Goal: Task Accomplishment & Management: Complete application form

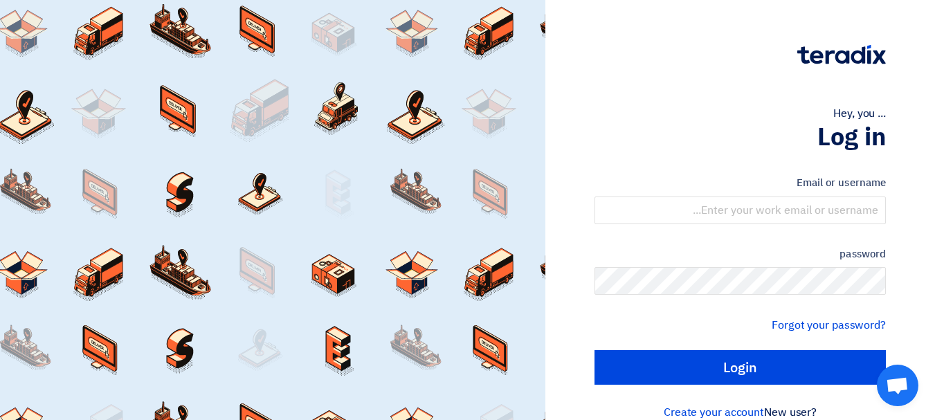
type input "[EMAIL_ADDRESS][DOMAIN_NAME]"
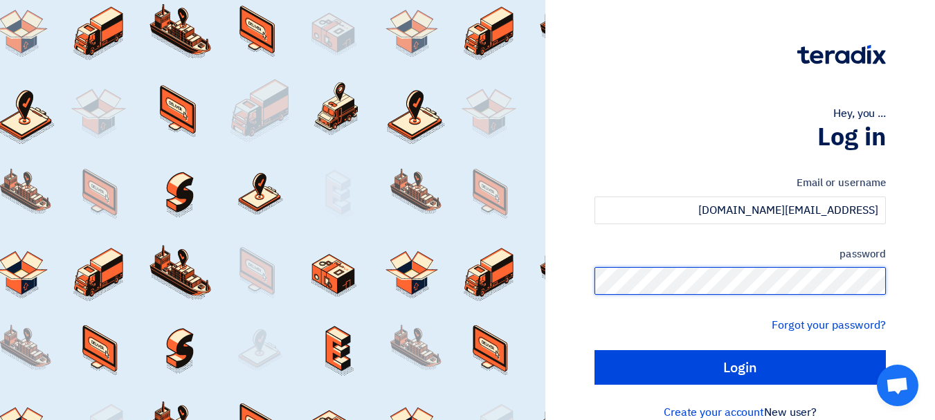
click at [594, 350] on input "Login" at bounding box center [739, 367] width 291 height 35
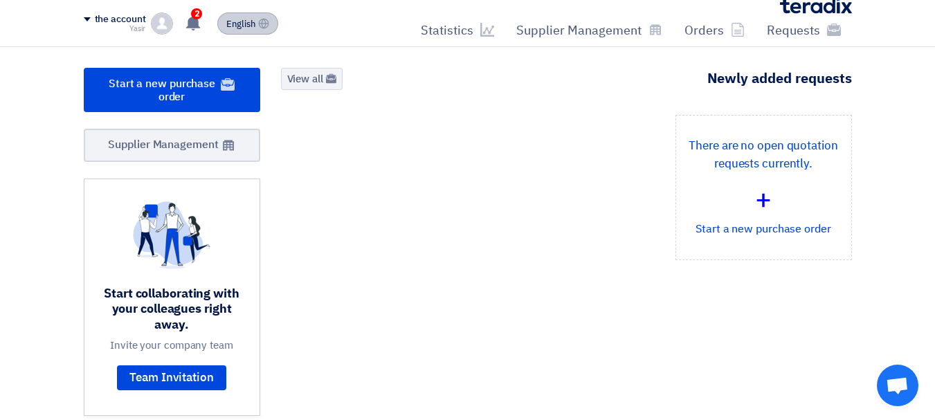
click at [235, 22] on font "English" at bounding box center [240, 23] width 29 height 13
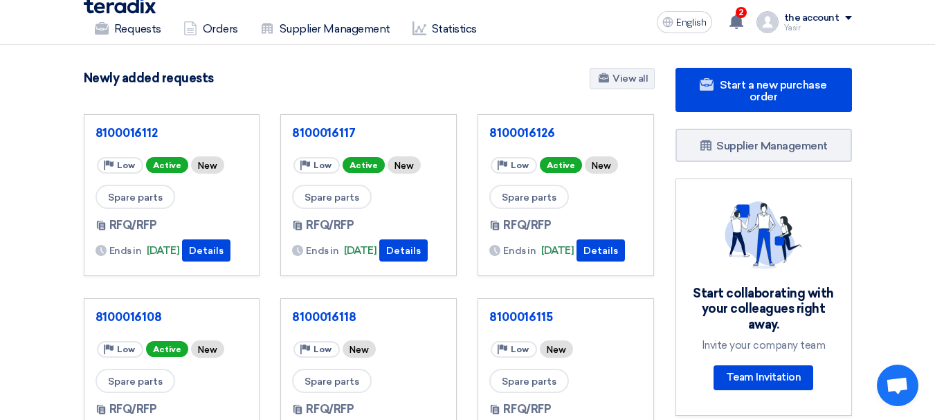
click at [48, 28] on nav "Requests Orders Supplier Management Statistics English EN 2 You have received a…" at bounding box center [467, 22] width 935 height 45
click at [109, 29] on link "Requests" at bounding box center [128, 29] width 89 height 30
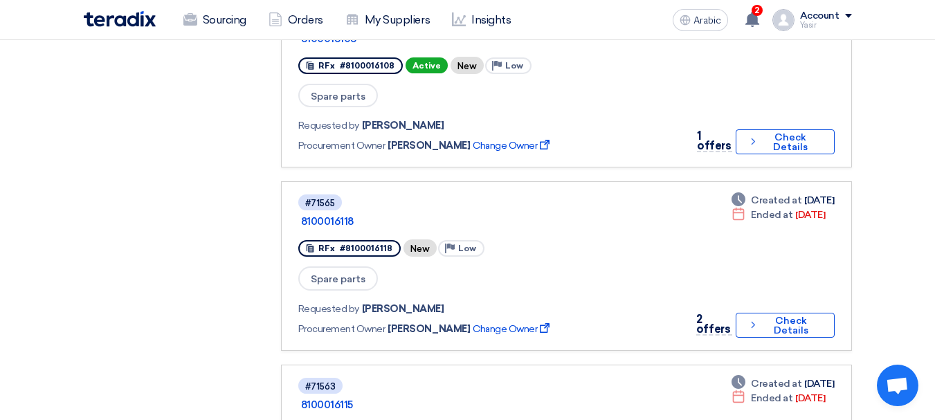
scroll to position [761, 0]
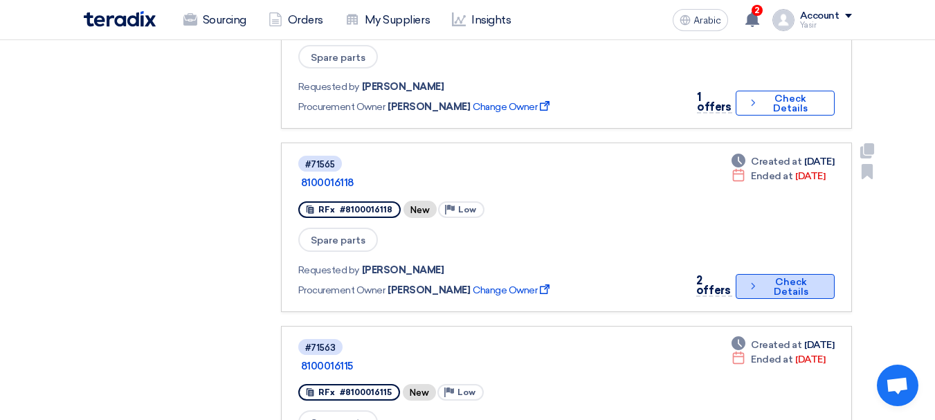
click at [767, 277] on font "Check Details" at bounding box center [791, 286] width 58 height 19
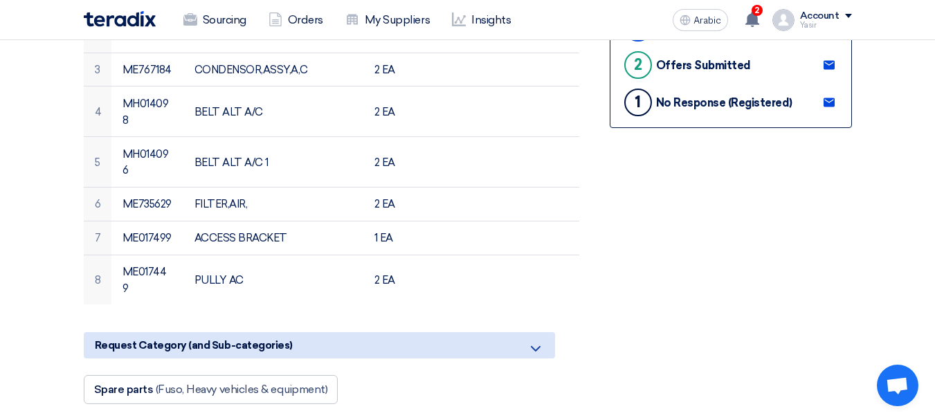
scroll to position [415, 0]
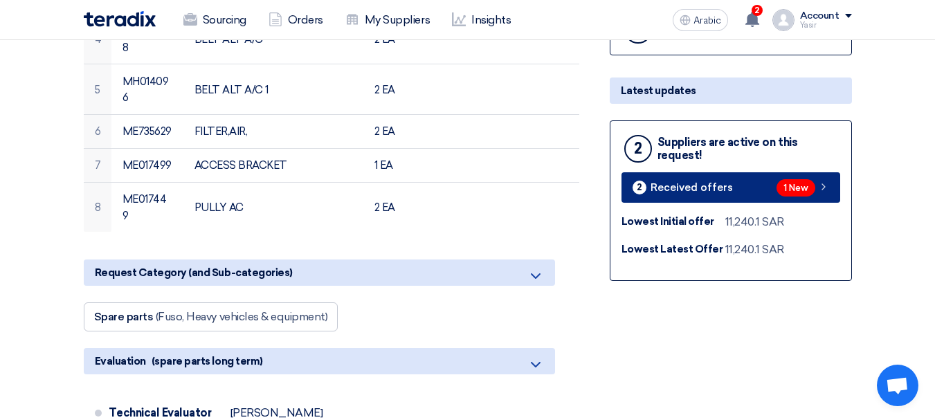
click at [833, 188] on link "2 Received offers 1 New" at bounding box center [730, 187] width 219 height 30
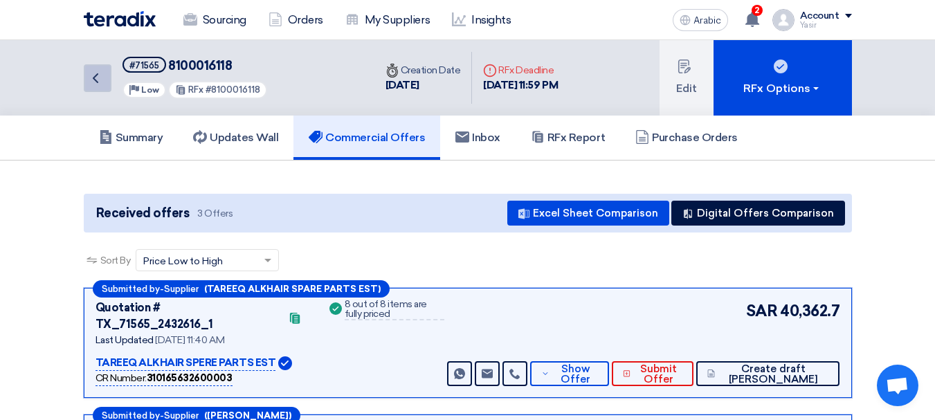
click at [93, 86] on link "Back" at bounding box center [98, 78] width 28 height 28
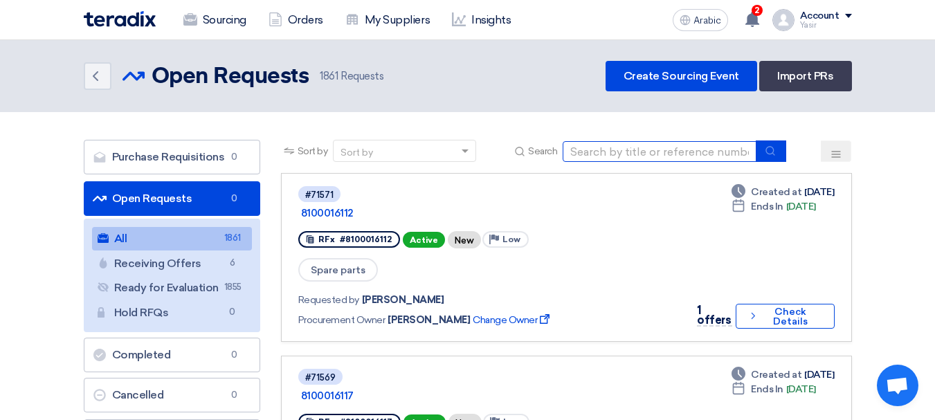
drag, startPoint x: 616, startPoint y: 151, endPoint x: 675, endPoint y: 161, distance: 60.4
click at [616, 151] on input at bounding box center [660, 151] width 194 height 21
paste input "8100016135"
type input "8100016135"
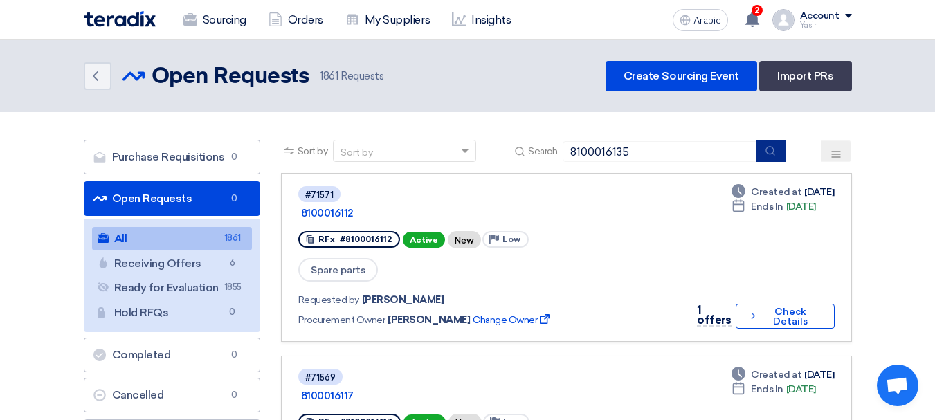
click at [763, 157] on button "submit" at bounding box center [771, 150] width 30 height 21
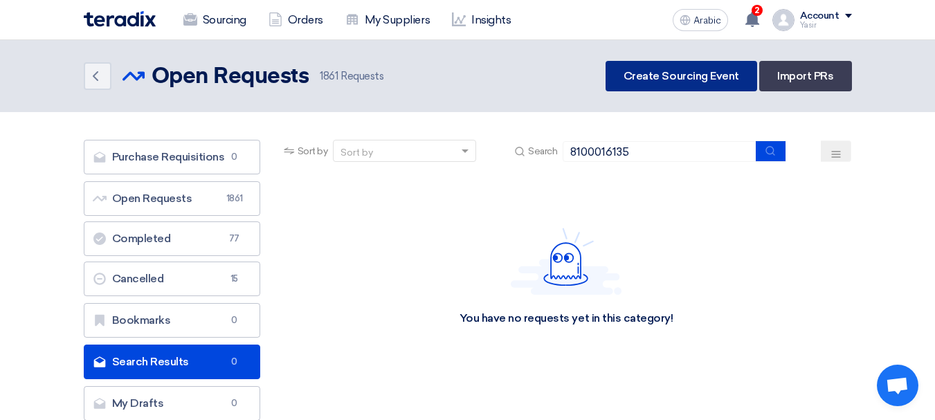
click at [649, 82] on link "Create Sourcing Event" at bounding box center [681, 76] width 152 height 30
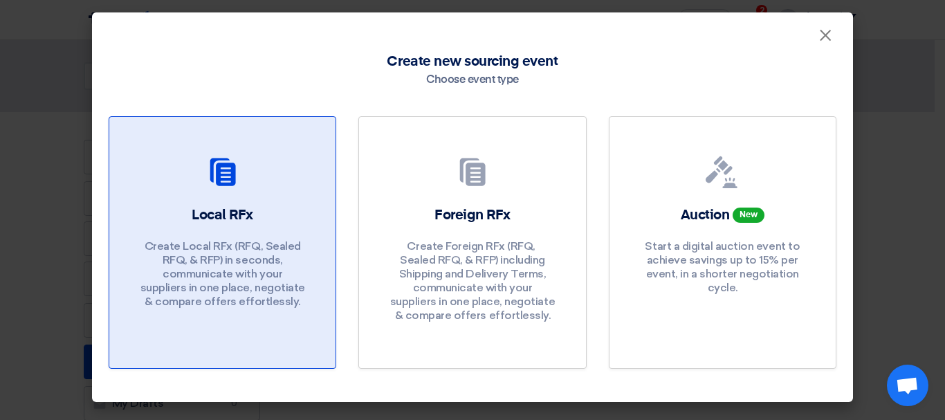
click at [220, 190] on div at bounding box center [222, 175] width 193 height 39
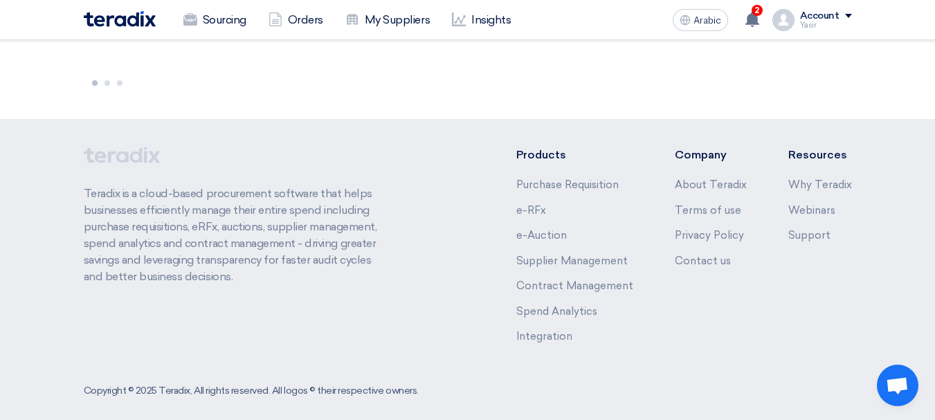
scroll to position [138, 0]
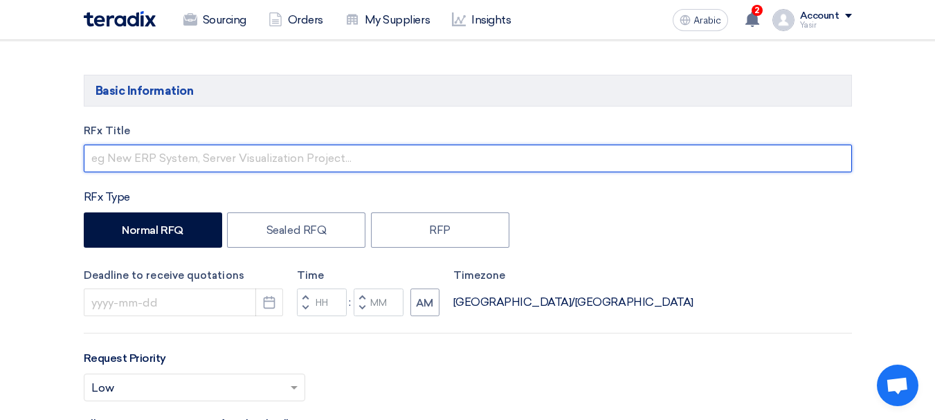
click at [134, 156] on input "text" at bounding box center [468, 159] width 768 height 28
paste input "8100016135"
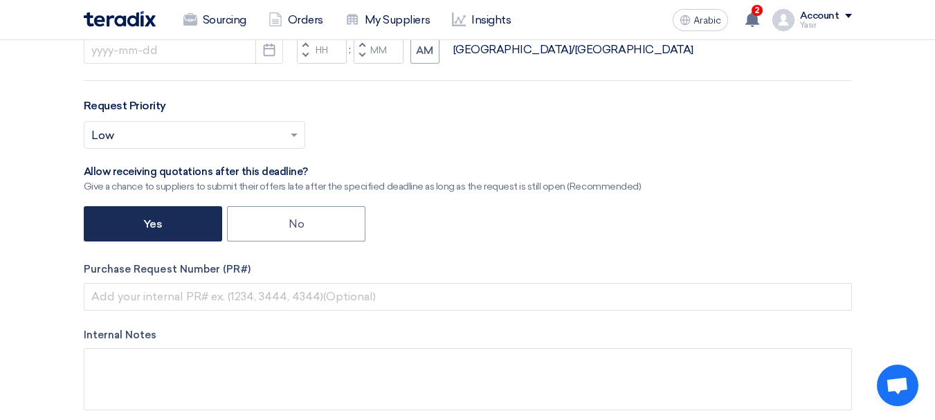
scroll to position [415, 0]
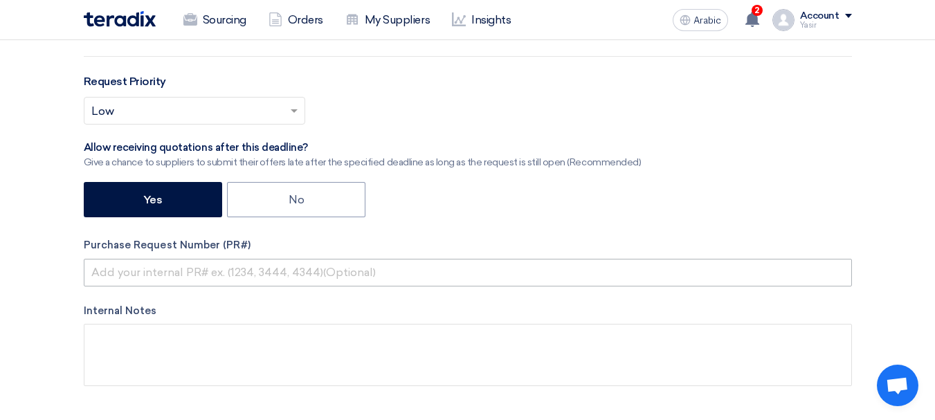
type input "8100016135"
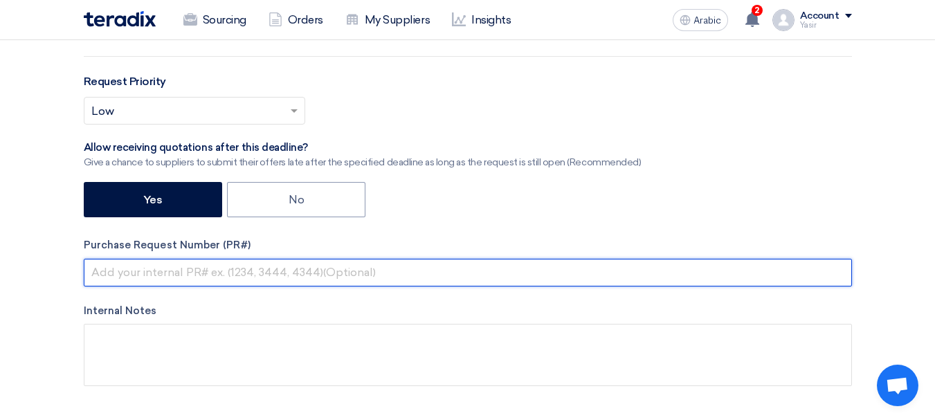
click at [152, 273] on input "text" at bounding box center [468, 273] width 768 height 28
paste input "8100016135"
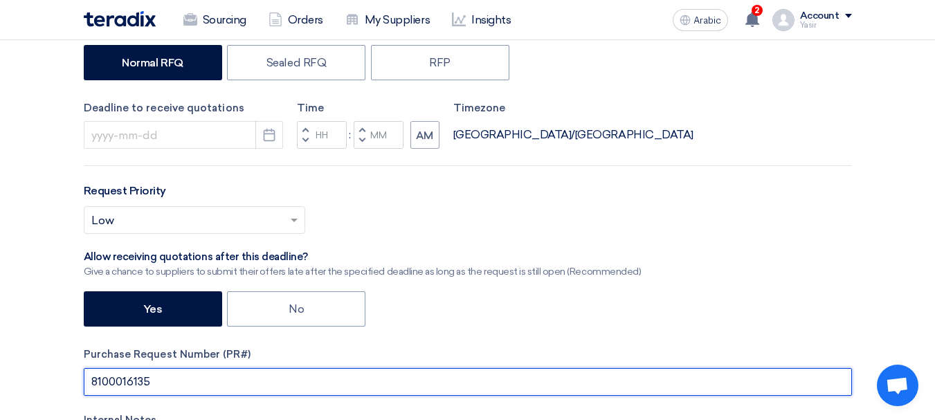
scroll to position [277, 0]
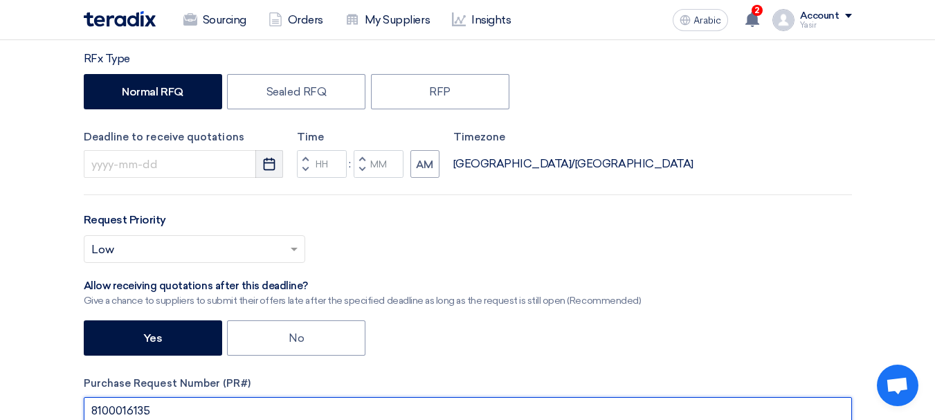
type input "8100016135"
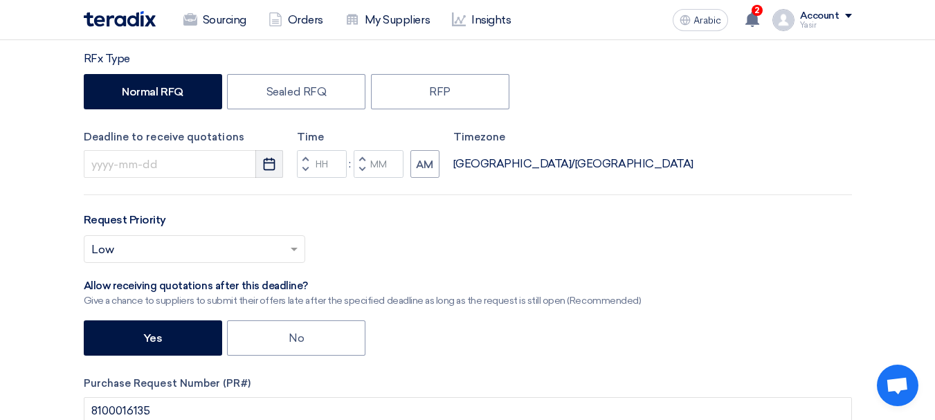
click at [265, 167] on icon "Pick a date" at bounding box center [269, 164] width 14 height 14
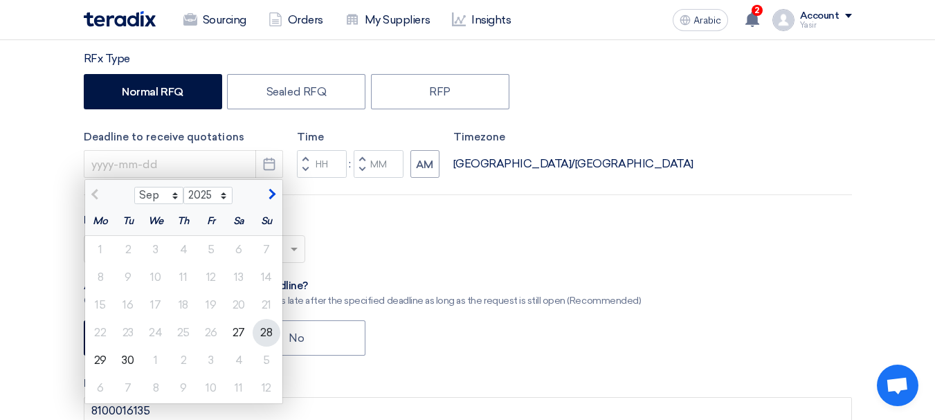
click at [258, 335] on div "28" at bounding box center [267, 333] width 28 height 28
type input "[DATE]"
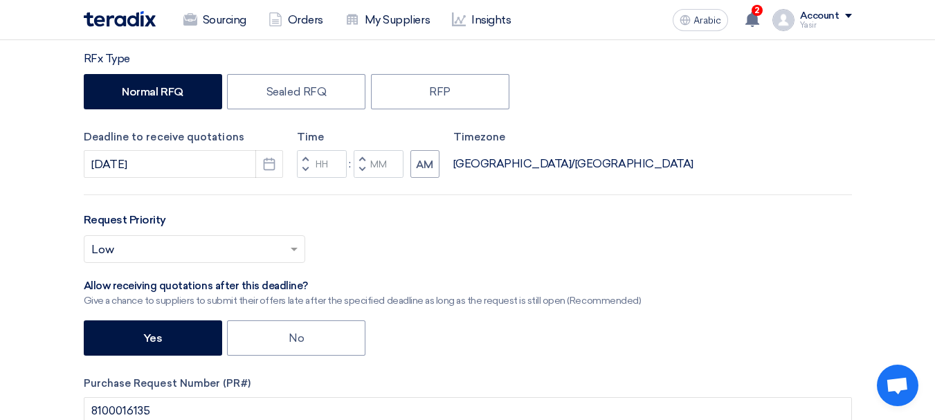
click at [303, 167] on span "button" at bounding box center [304, 169] width 5 height 8
type input "11"
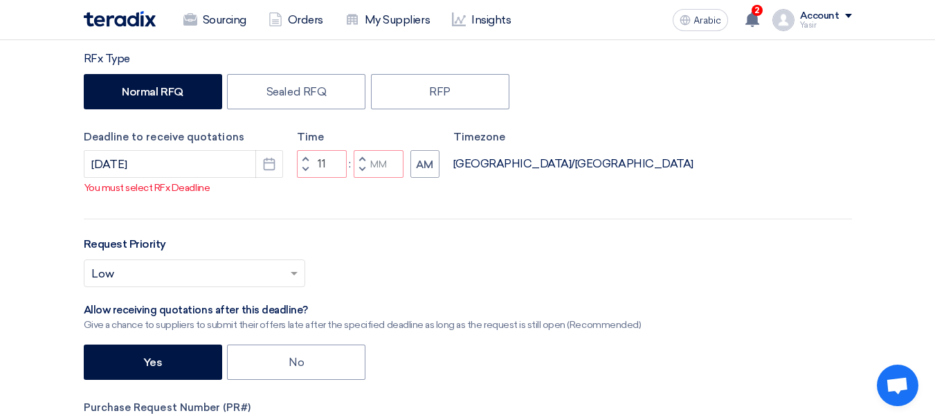
click at [367, 167] on button "Increment minutes" at bounding box center [362, 158] width 17 height 17
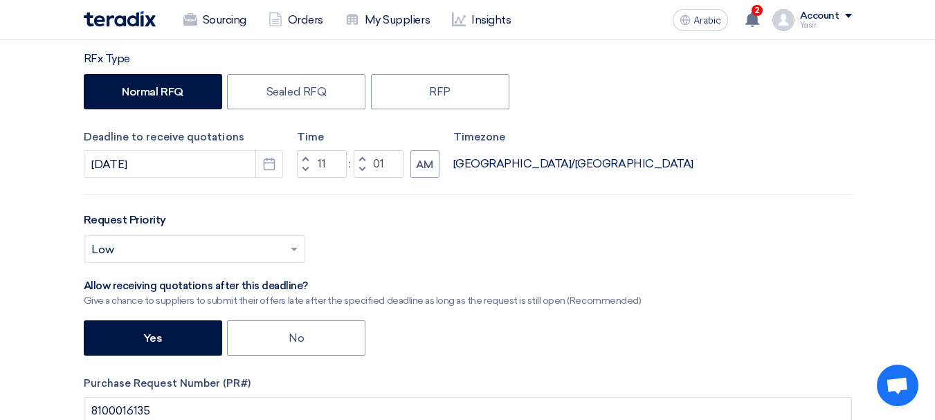
click at [365, 168] on button "Decrement minutes" at bounding box center [362, 169] width 17 height 17
type input "00"
click at [358, 167] on button "Decrement minutes" at bounding box center [362, 169] width 17 height 17
type input "10"
type input "59"
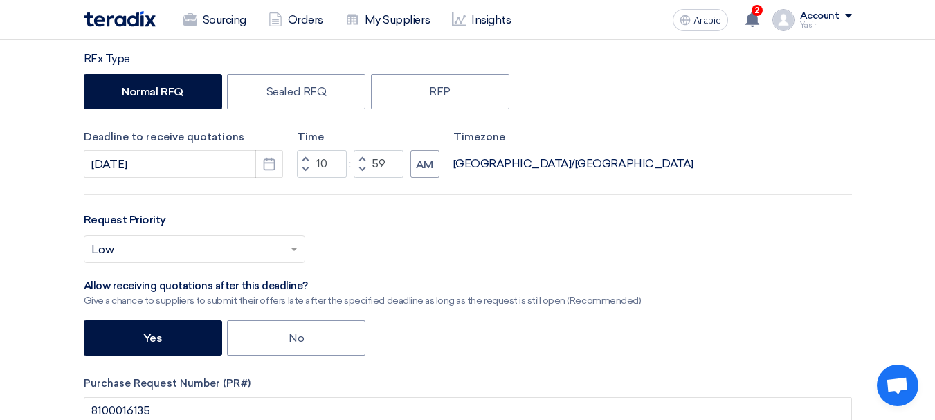
click at [307, 158] on span "button" at bounding box center [304, 158] width 5 height 8
type input "11"
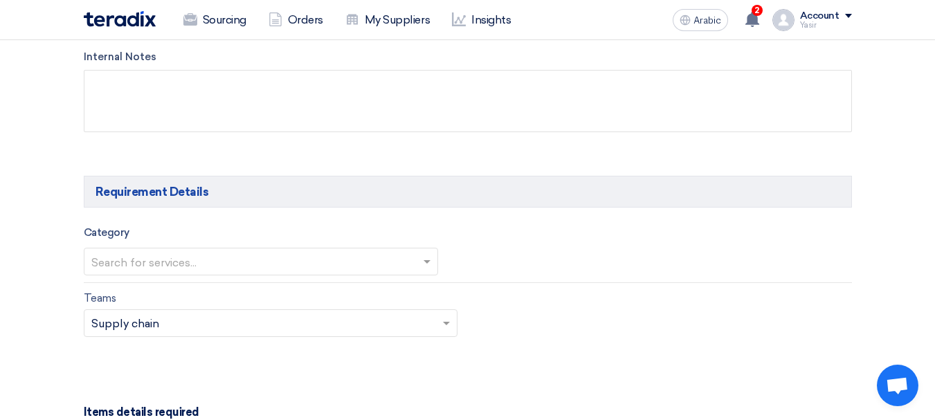
scroll to position [692, 0]
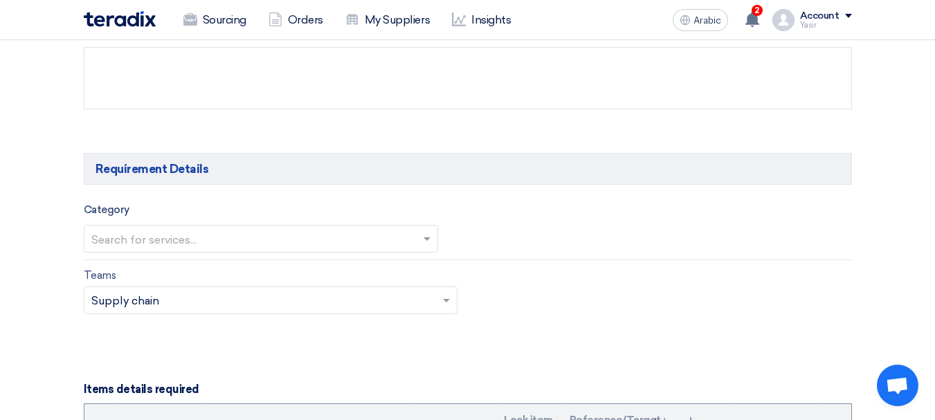
click at [219, 223] on div "Category Search for services..." at bounding box center [261, 226] width 354 height 51
click at [200, 237] on input "text" at bounding box center [253, 239] width 325 height 23
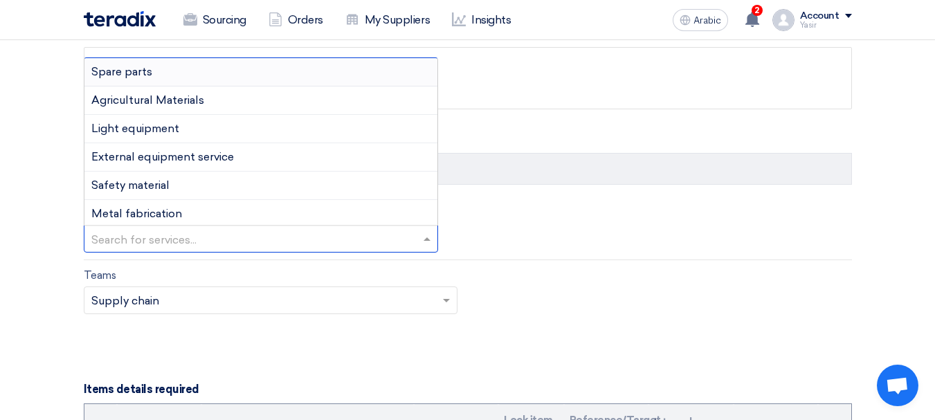
click at [127, 62] on div "Spare parts" at bounding box center [260, 72] width 353 height 28
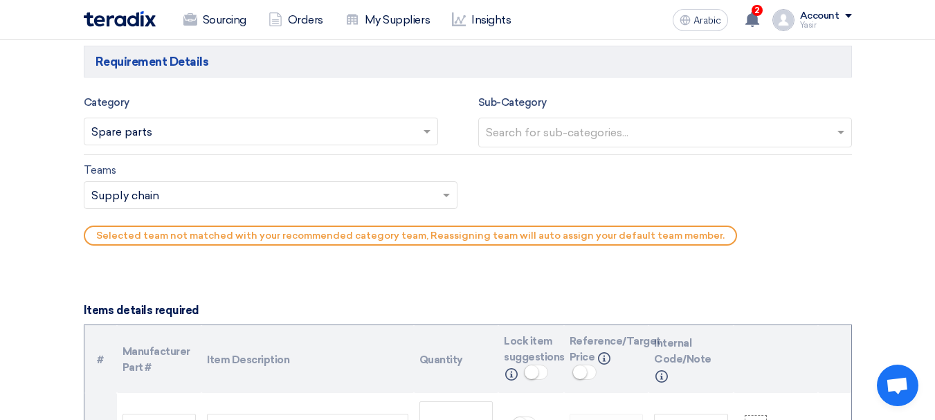
scroll to position [830, 0]
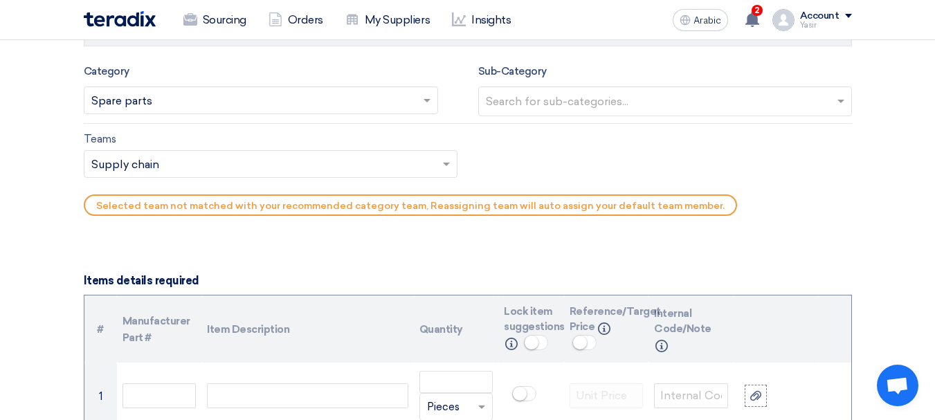
click at [603, 88] on div "Search for sub-categories..." at bounding box center [656, 101] width 355 height 28
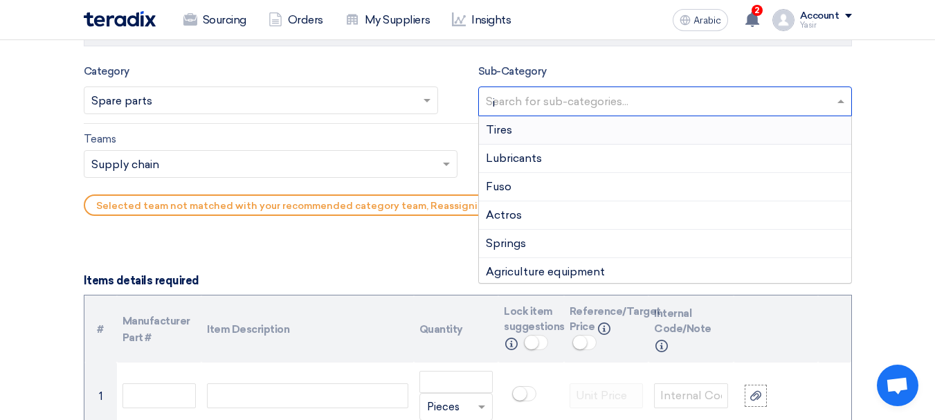
type input "is"
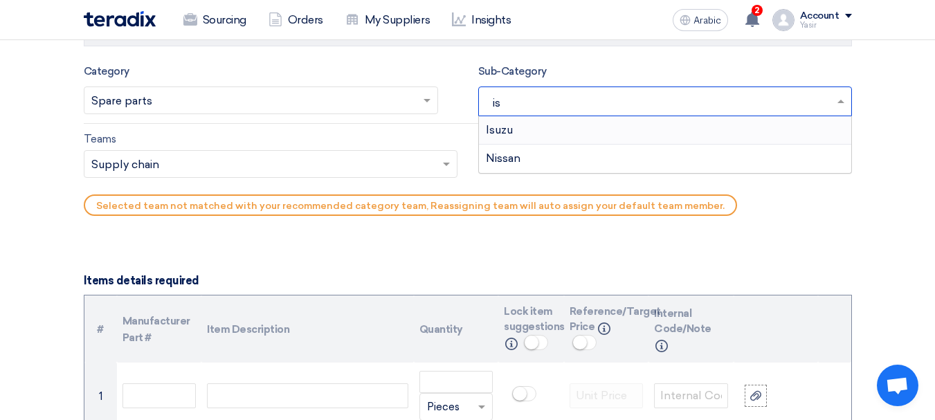
click at [522, 125] on div "Isuzu" at bounding box center [665, 130] width 372 height 28
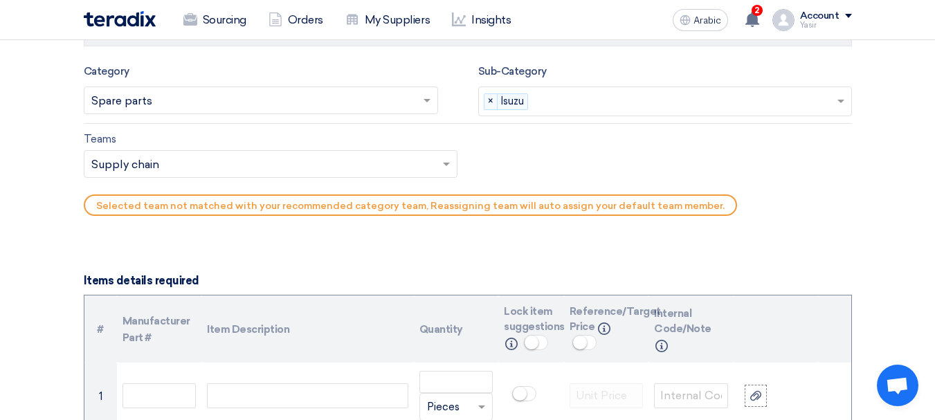
click at [167, 158] on input "text" at bounding box center [263, 165] width 345 height 23
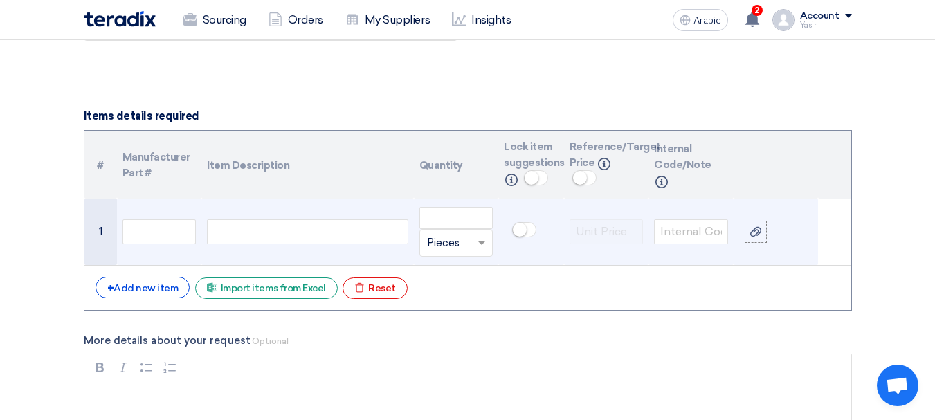
scroll to position [969, 0]
click at [194, 229] on input "text" at bounding box center [159, 230] width 74 height 25
click at [313, 228] on div at bounding box center [307, 230] width 201 height 25
paste div
click at [470, 223] on input "number" at bounding box center [456, 216] width 74 height 22
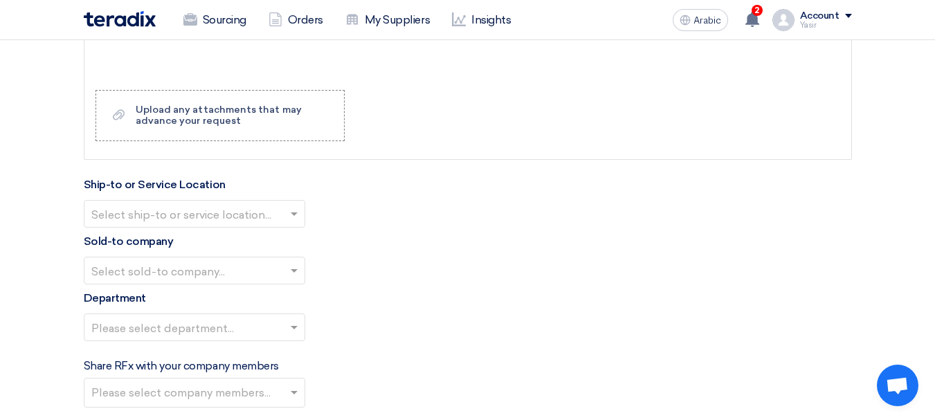
scroll to position [1453, 0]
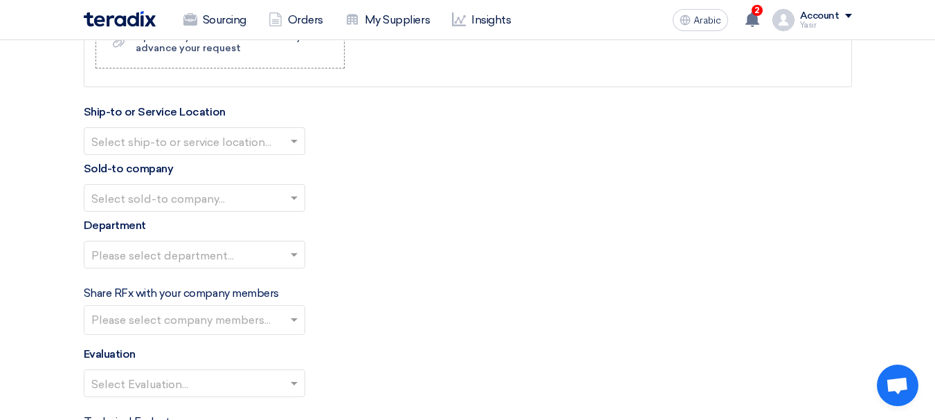
click at [162, 136] on input "text" at bounding box center [187, 142] width 192 height 23
type input "1"
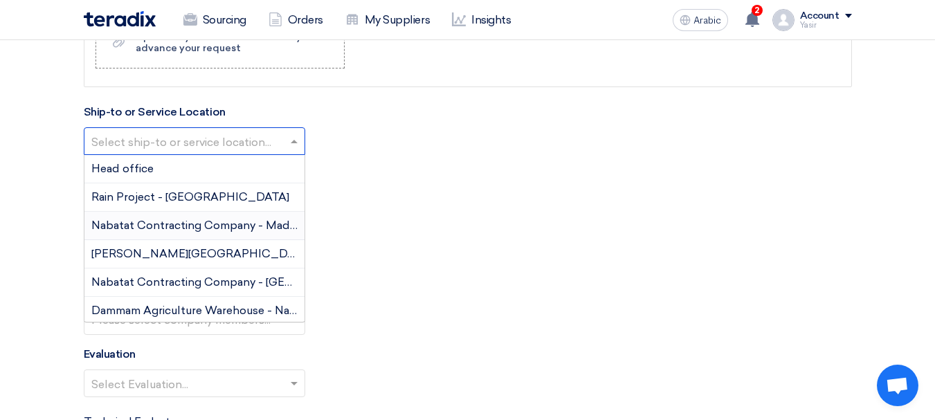
type input "s"
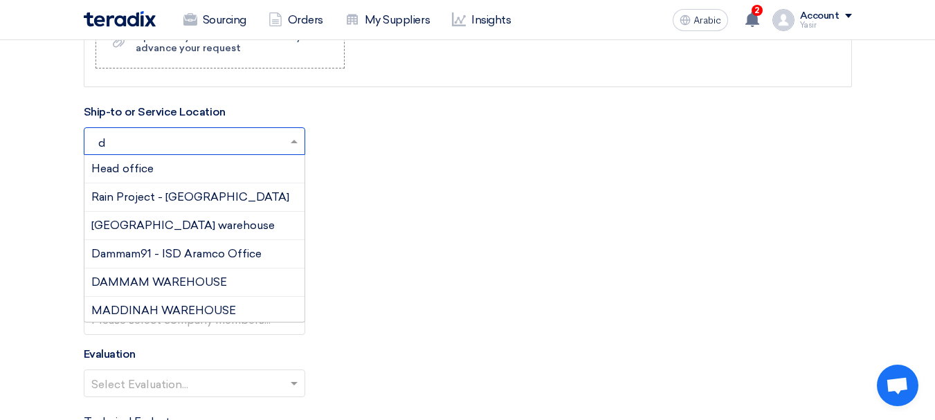
type input "da"
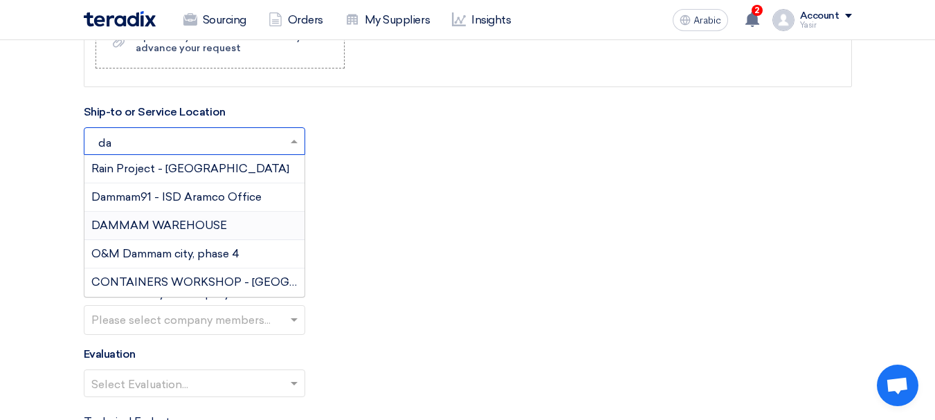
click at [167, 225] on font "DAMMAM WAREHOUSE" at bounding box center [159, 225] width 136 height 13
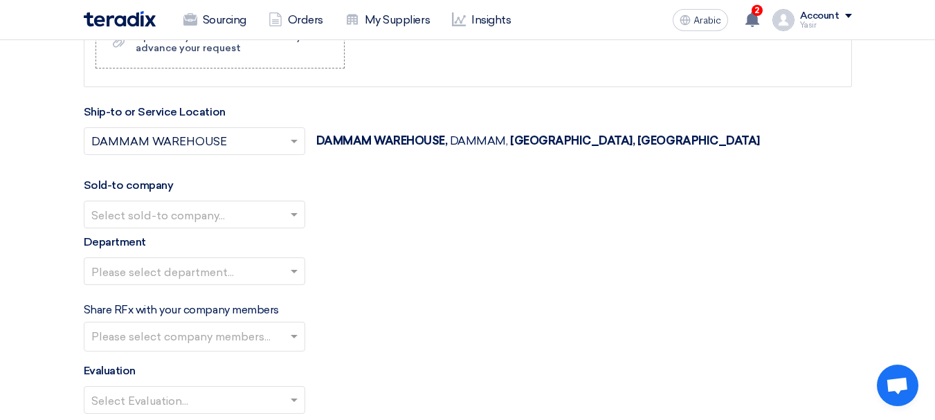
click at [149, 210] on input "text" at bounding box center [187, 215] width 192 height 23
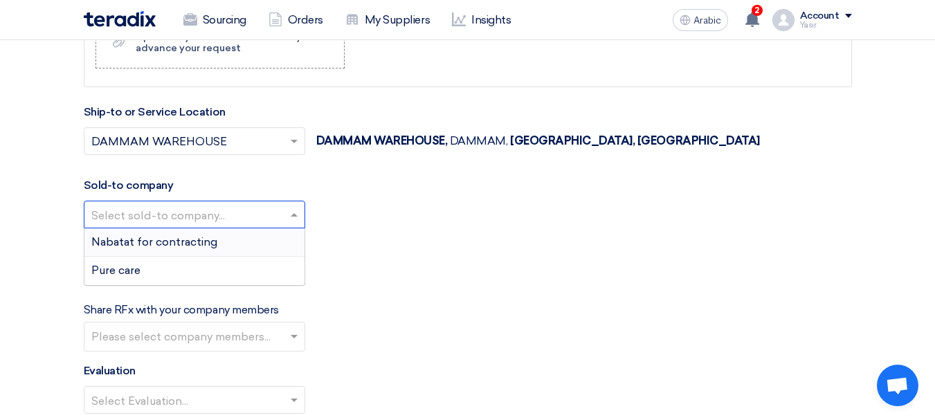
click at [152, 235] on font "Nabatat for contracting" at bounding box center [154, 241] width 126 height 13
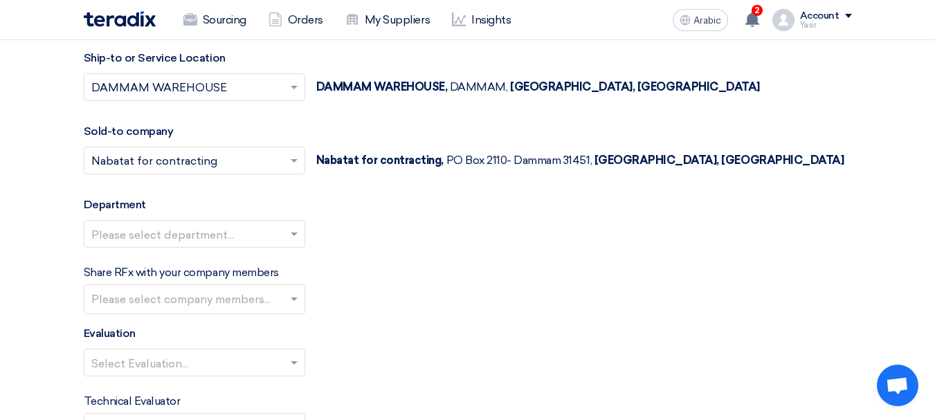
scroll to position [1522, 0]
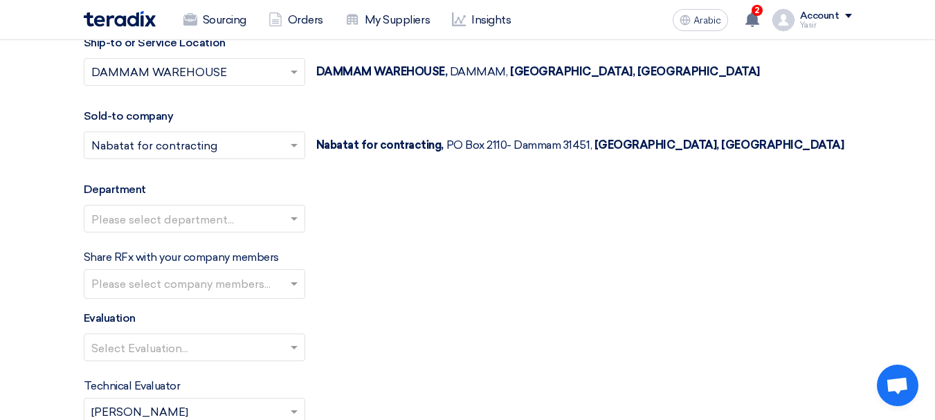
click at [141, 223] on input "text" at bounding box center [187, 219] width 192 height 23
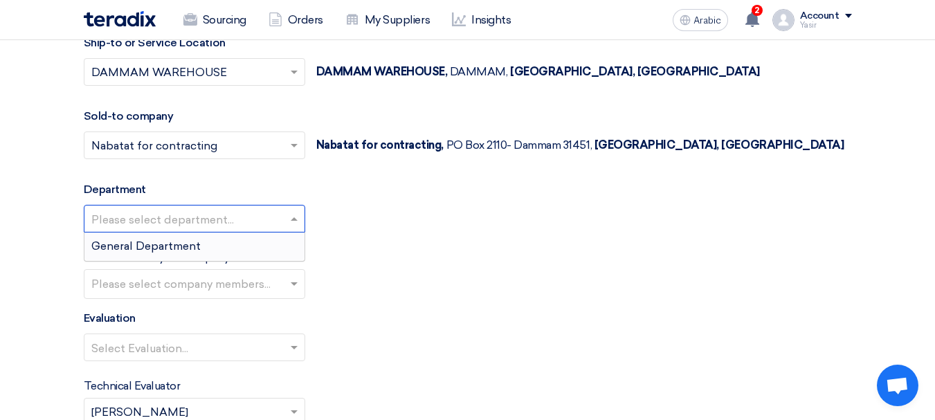
click at [132, 253] on div "General Department" at bounding box center [194, 246] width 220 height 28
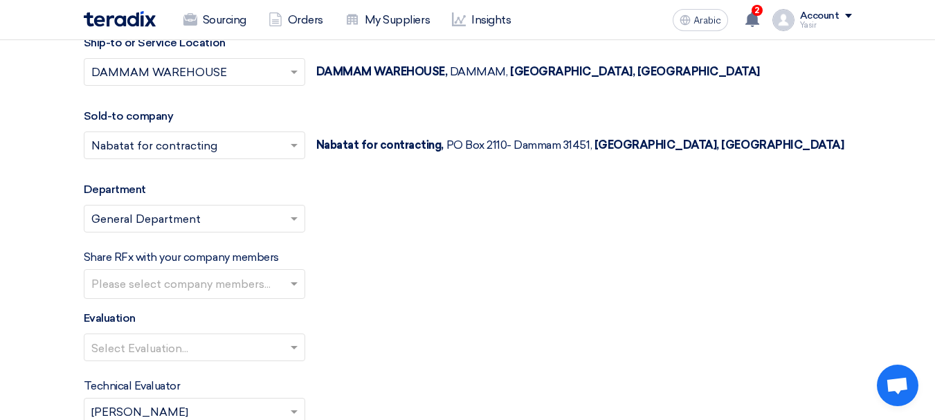
scroll to position [1591, 0]
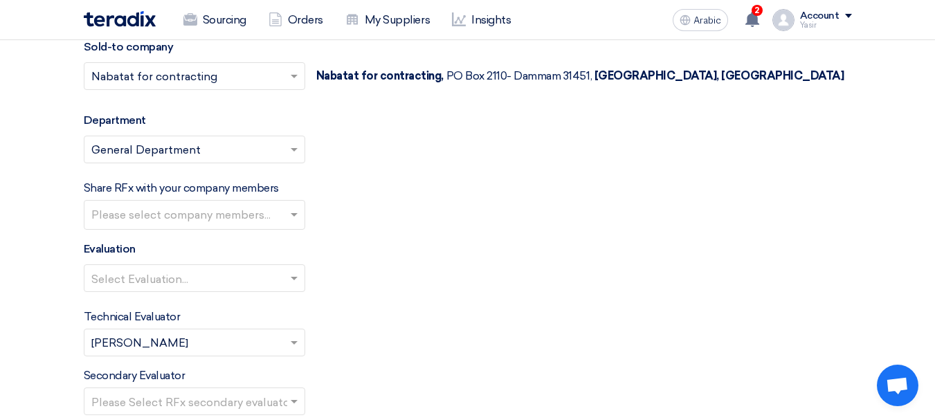
click at [145, 284] on input "text" at bounding box center [187, 279] width 192 height 23
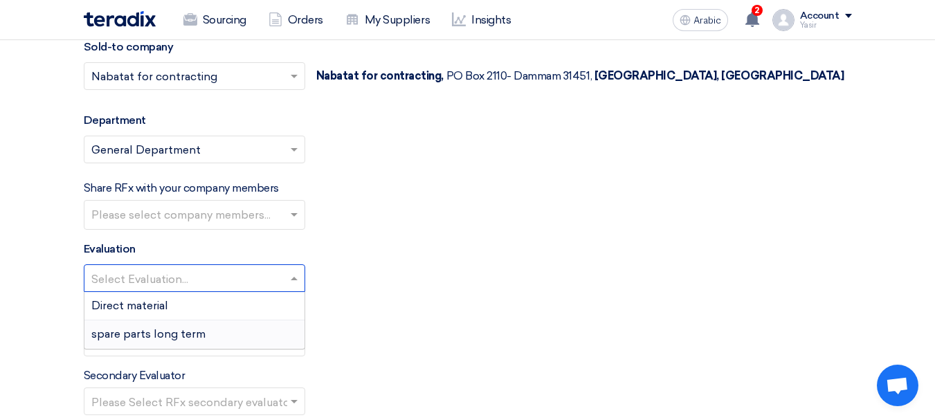
click at [145, 333] on font "spare parts long term" at bounding box center [148, 333] width 114 height 13
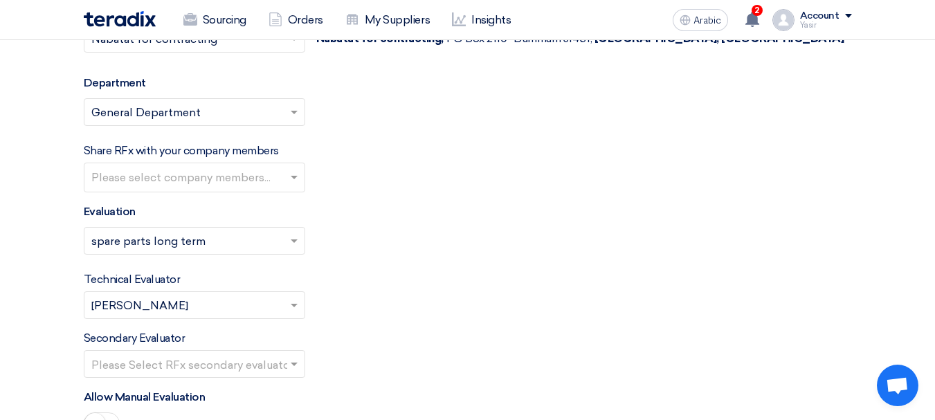
scroll to position [1661, 0]
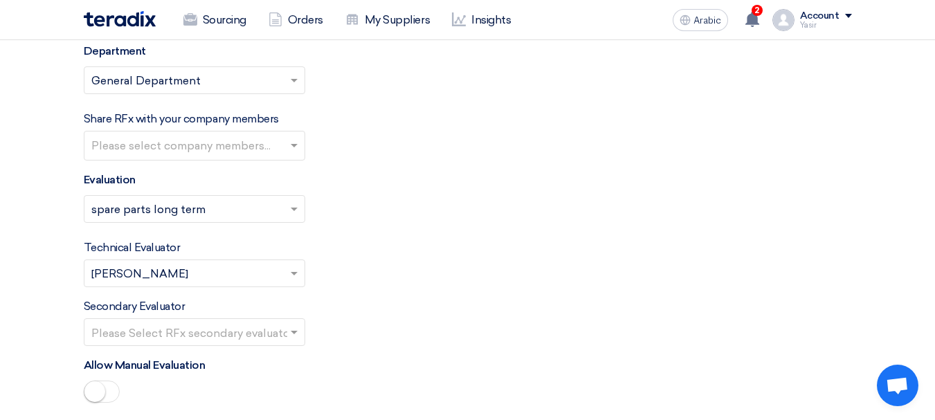
click at [184, 328] on input "text" at bounding box center [187, 333] width 192 height 23
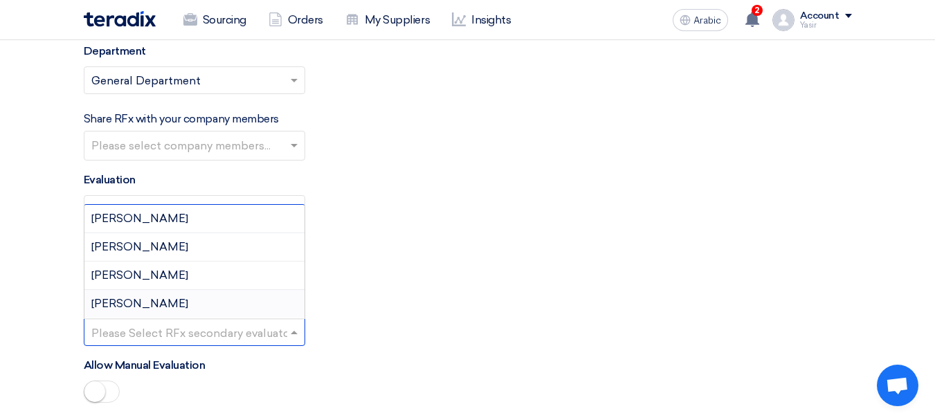
click at [125, 311] on div "[PERSON_NAME]" at bounding box center [194, 304] width 220 height 28
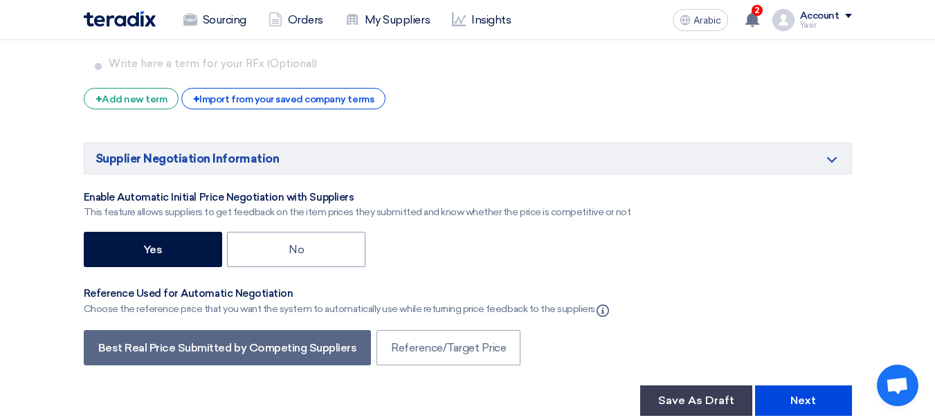
scroll to position [2422, 0]
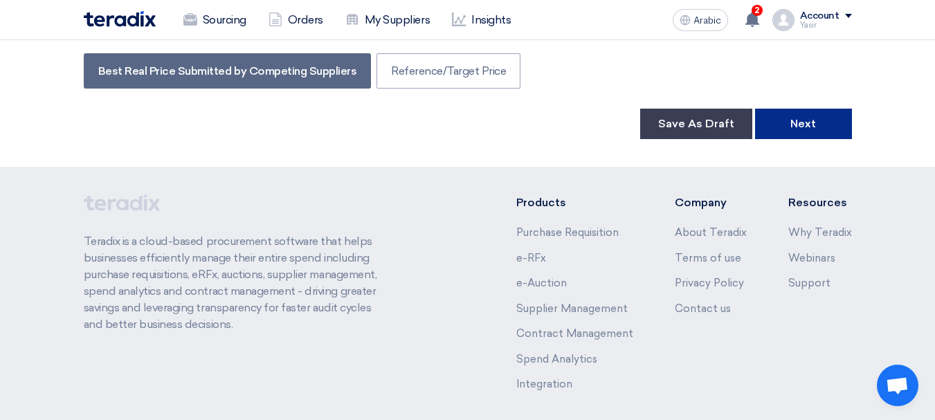
click at [787, 127] on button "Next" at bounding box center [803, 124] width 97 height 30
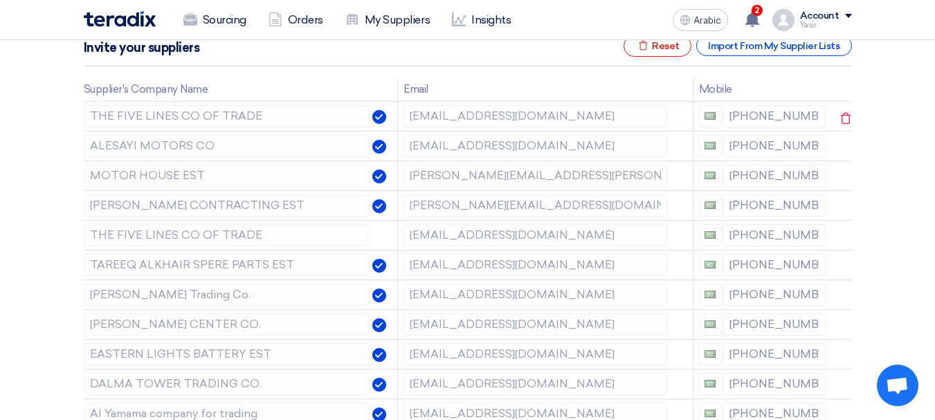
scroll to position [138, 0]
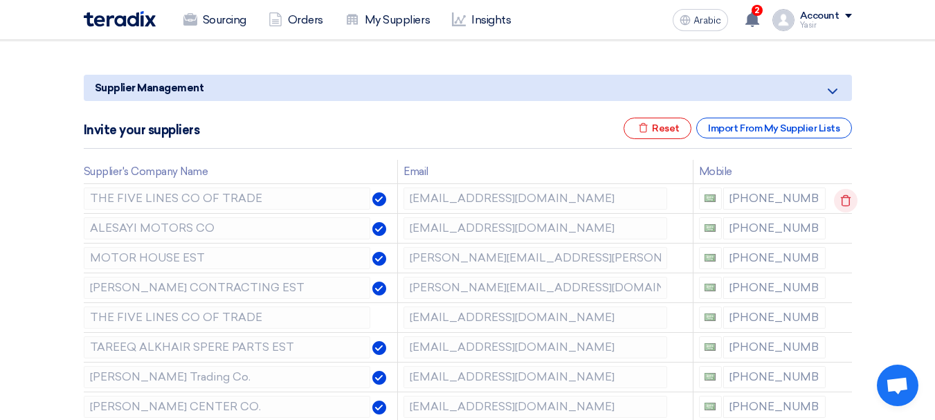
click at [841, 199] on use at bounding box center [846, 201] width 10 height 12
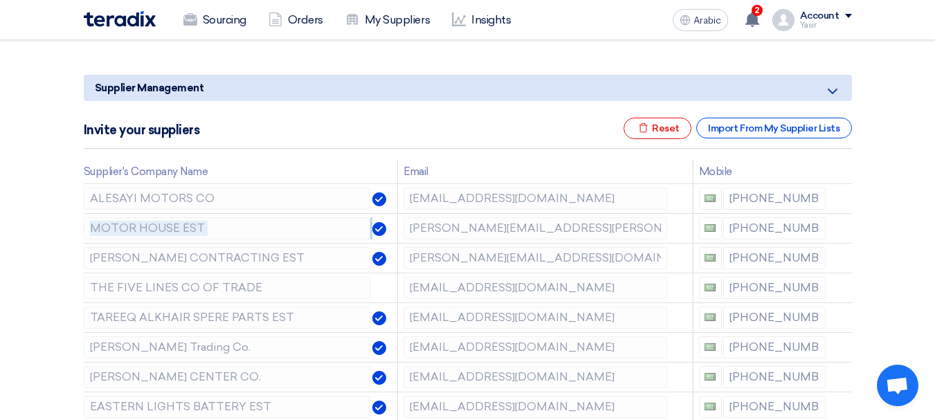
click at [0, 0] on use at bounding box center [0, 0] width 0 height 0
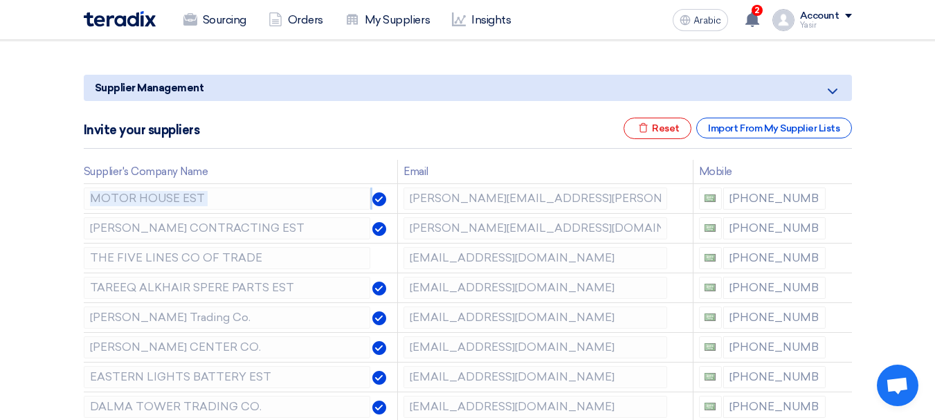
click at [0, 0] on use at bounding box center [0, 0] width 0 height 0
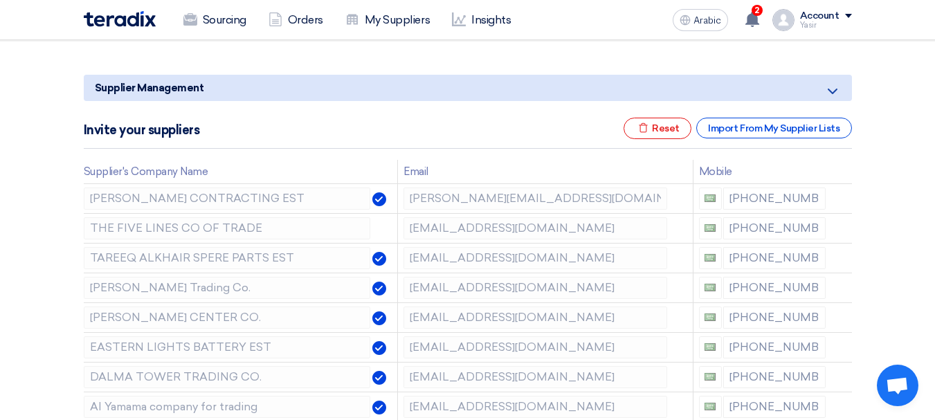
click at [0, 0] on use at bounding box center [0, 0] width 0 height 0
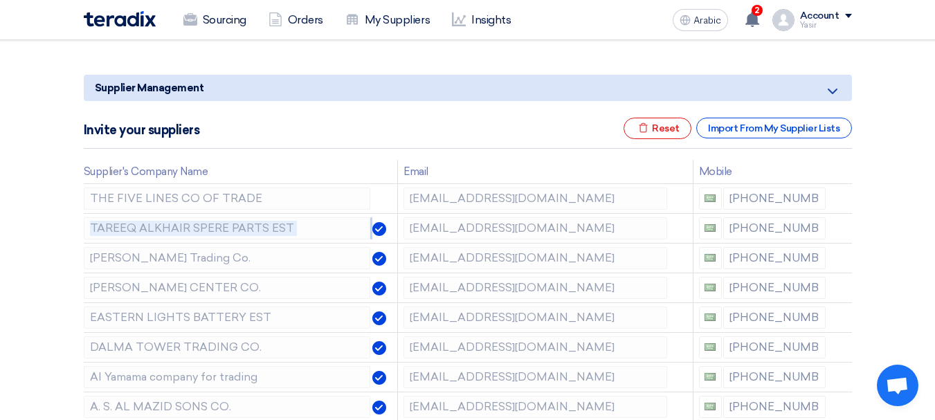
click at [0, 0] on use at bounding box center [0, 0] width 0 height 0
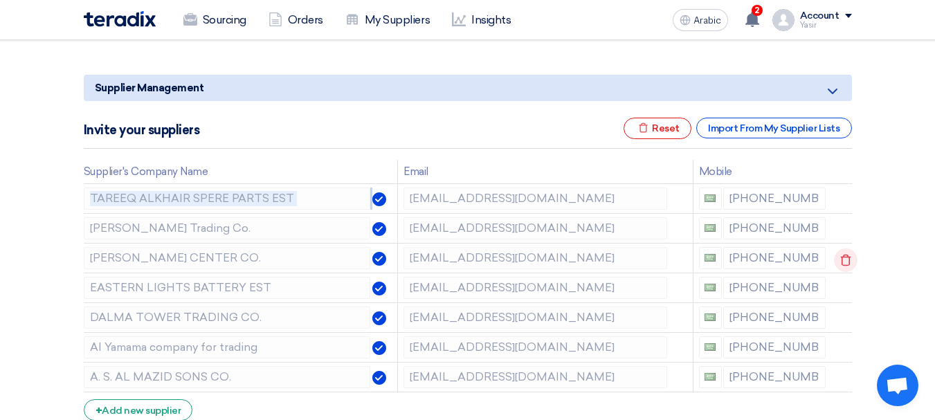
click at [842, 255] on use at bounding box center [846, 261] width 10 height 12
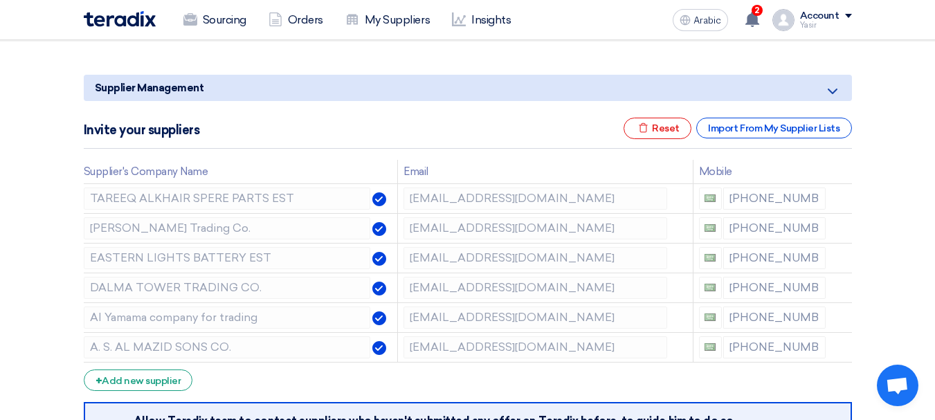
click at [0, 0] on use at bounding box center [0, 0] width 0 height 0
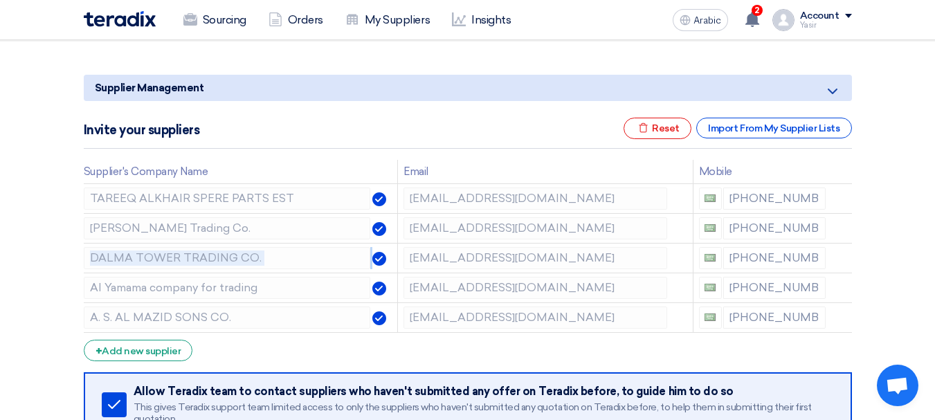
click at [0, 0] on use at bounding box center [0, 0] width 0 height 0
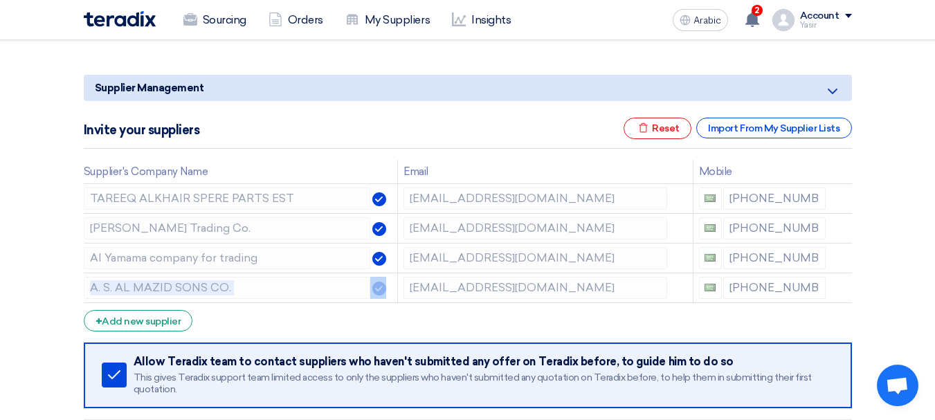
click at [0, 0] on use at bounding box center [0, 0] width 0 height 0
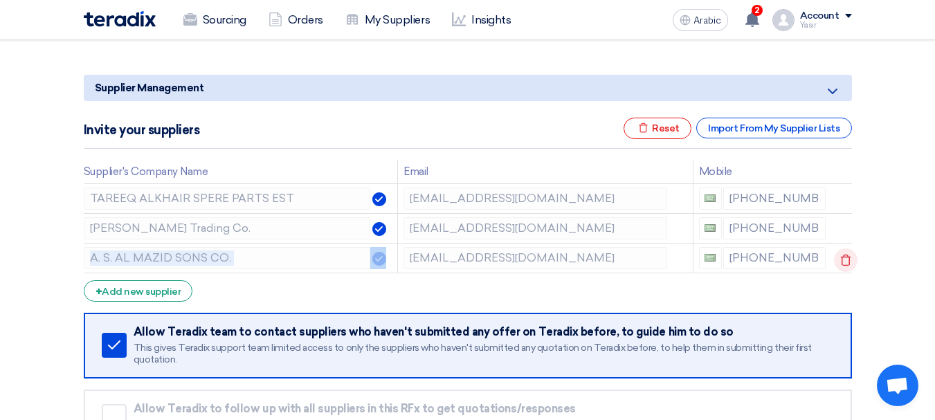
click at [843, 255] on use at bounding box center [846, 261] width 10 height 12
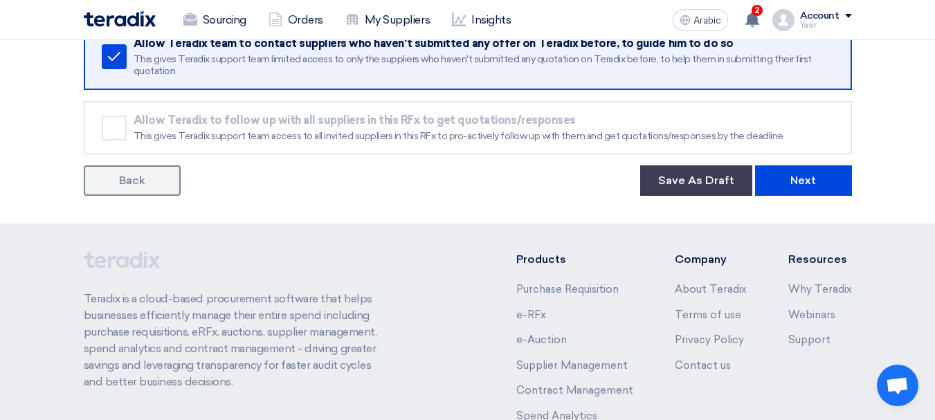
scroll to position [415, 0]
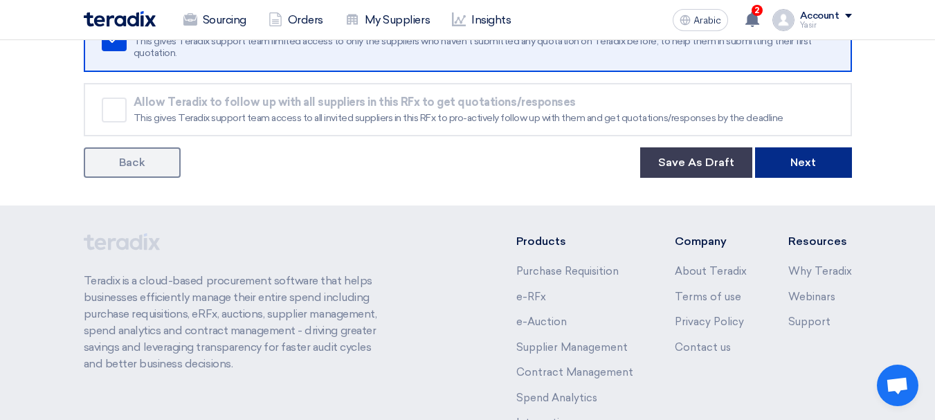
click at [818, 176] on button "Next" at bounding box center [803, 162] width 97 height 30
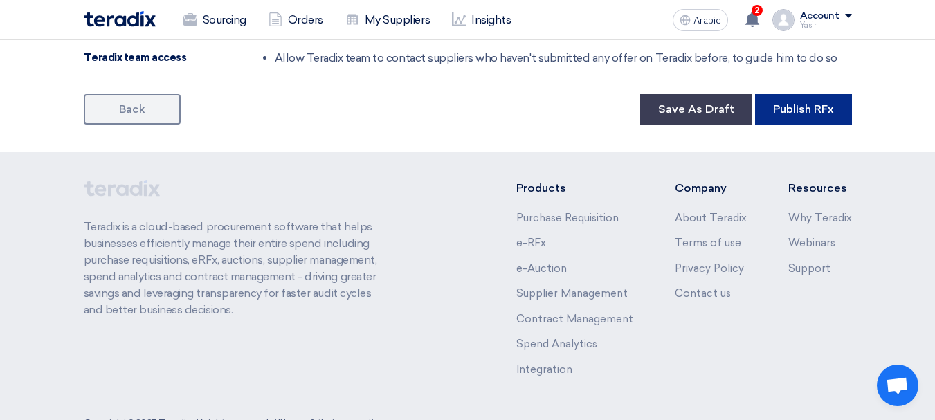
click at [794, 115] on font "Publish RFx" at bounding box center [803, 108] width 61 height 13
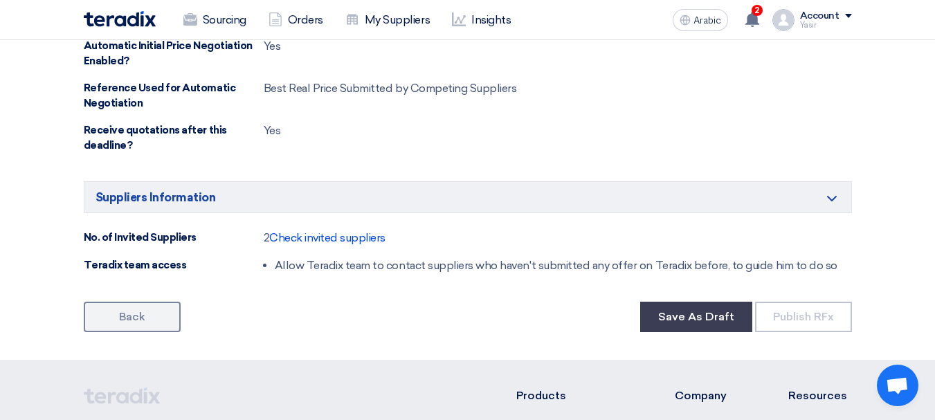
scroll to position [556, 0]
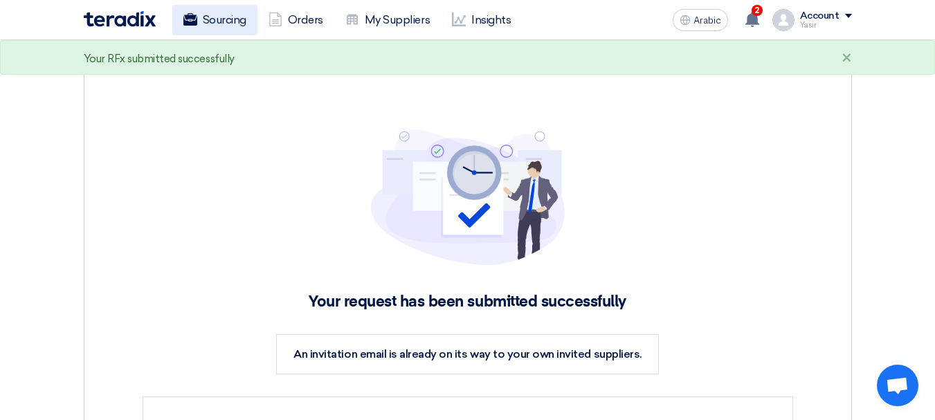
click at [232, 26] on font "Sourcing" at bounding box center [225, 19] width 44 height 13
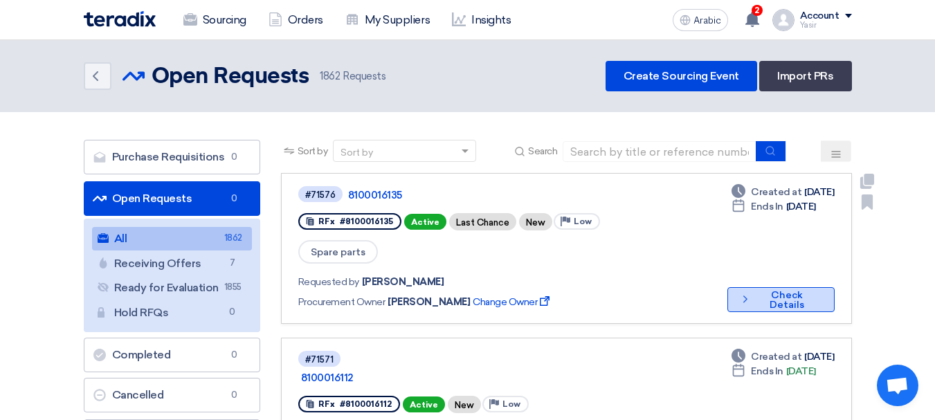
click at [744, 293] on link "#71576 8100016135 RFx #8100016135 Active Last Chance New Priority Low Spare par…" at bounding box center [566, 248] width 571 height 151
click at [804, 289] on font "Check Details" at bounding box center [786, 299] width 35 height 21
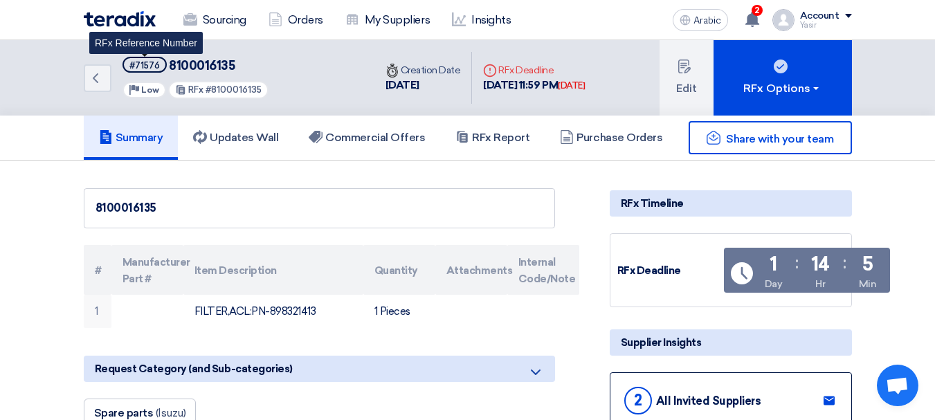
click at [144, 64] on font "#71576" at bounding box center [144, 65] width 30 height 10
copy span "#71576"
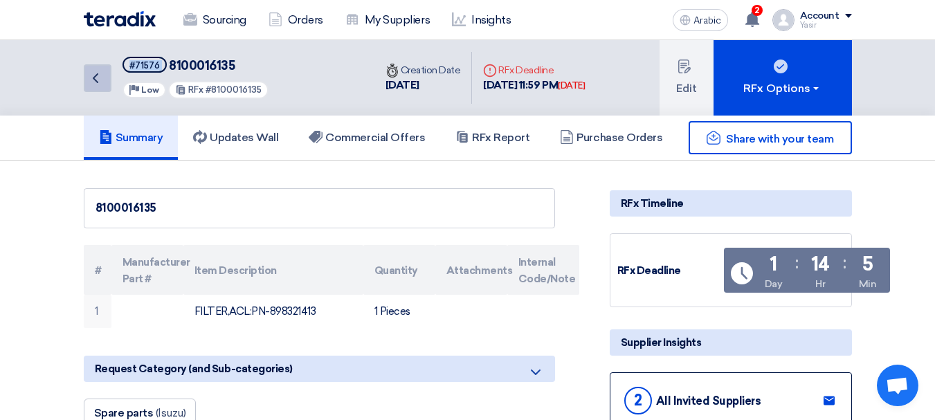
click at [98, 89] on link "Back" at bounding box center [98, 78] width 28 height 28
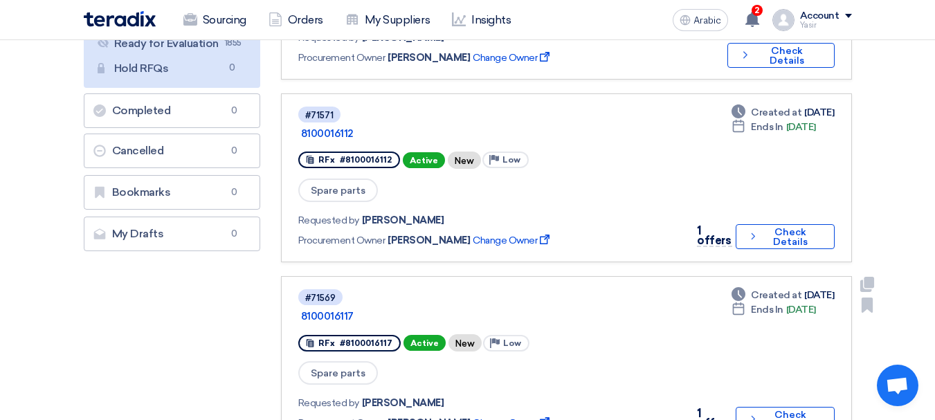
scroll to position [277, 0]
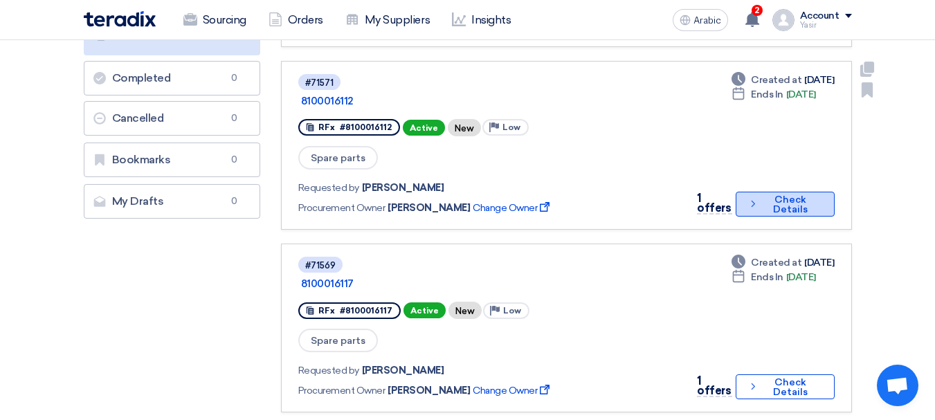
click at [763, 192] on button "Check details Check Details" at bounding box center [784, 204] width 99 height 25
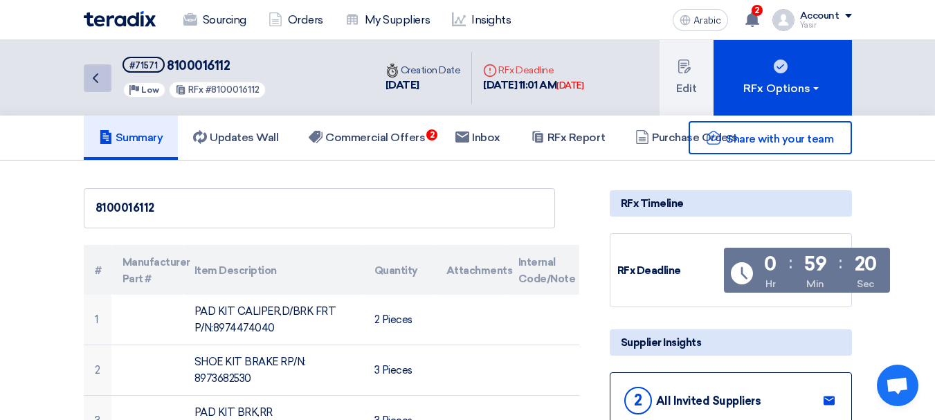
click at [88, 73] on icon "Back" at bounding box center [95, 78] width 17 height 17
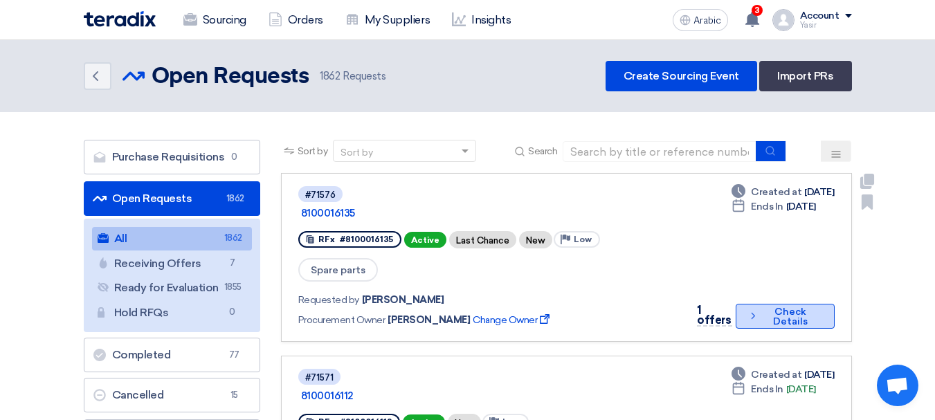
click at [796, 306] on font "Check Details" at bounding box center [790, 316] width 35 height 21
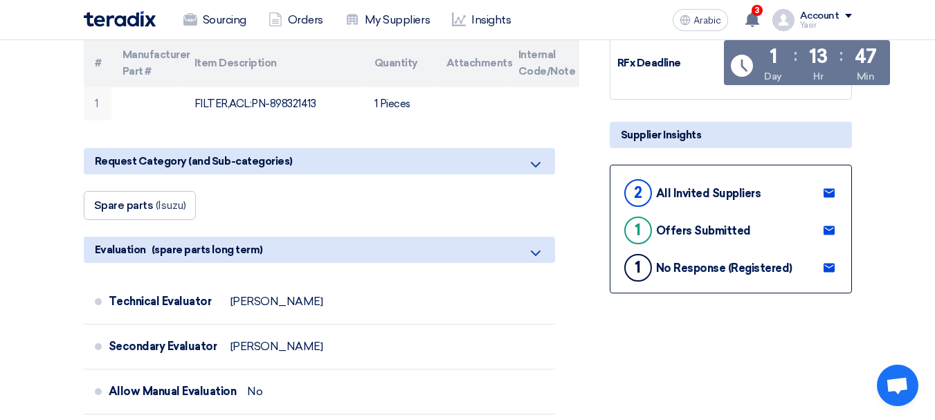
scroll to position [346, 0]
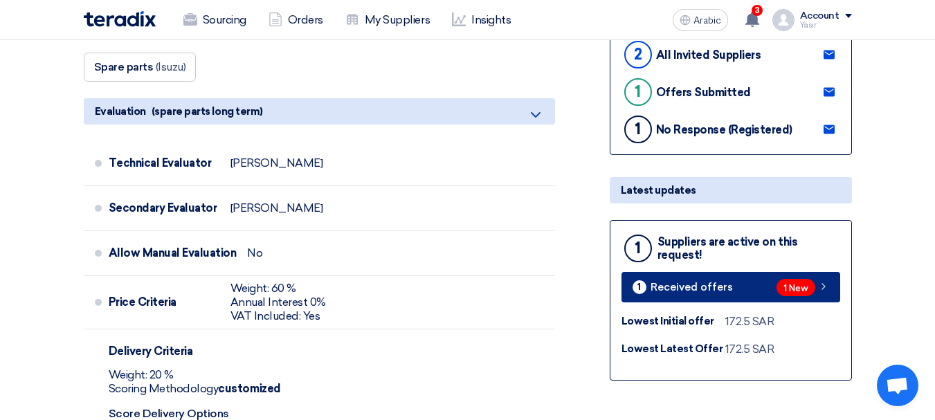
click at [799, 295] on span "1 New" at bounding box center [795, 287] width 39 height 17
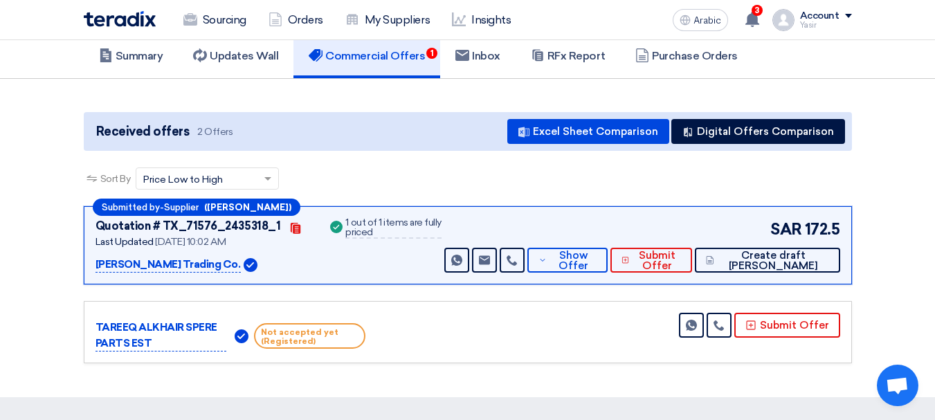
scroll to position [138, 0]
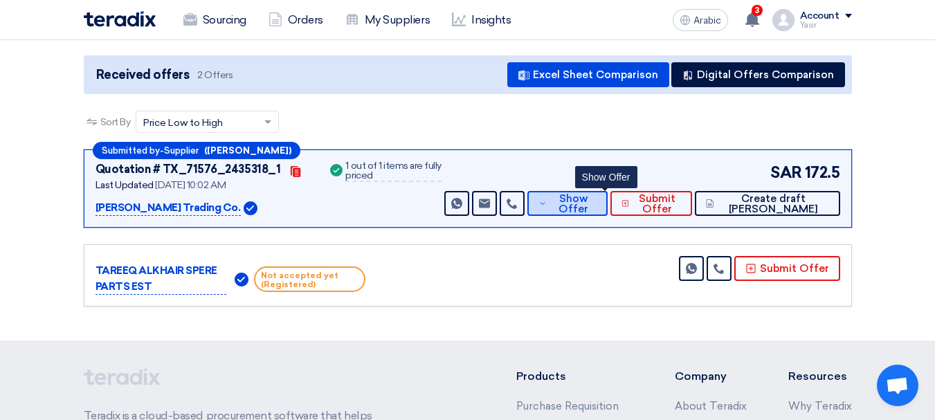
click at [596, 206] on span "Show Offer" at bounding box center [573, 204] width 46 height 21
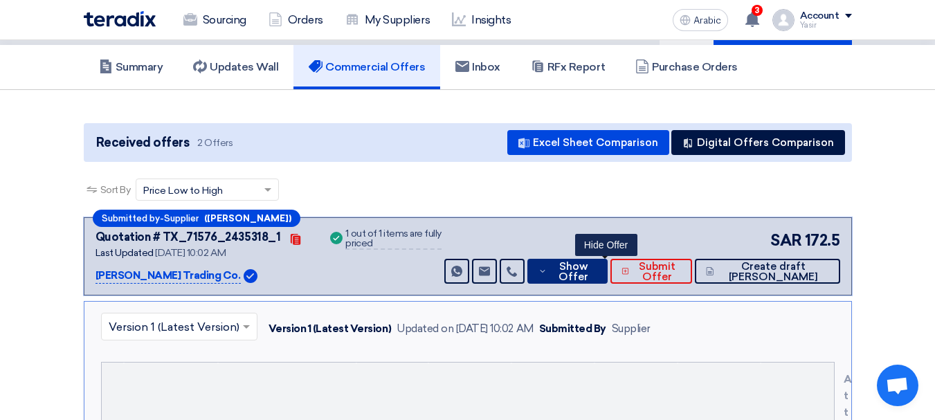
scroll to position [0, 0]
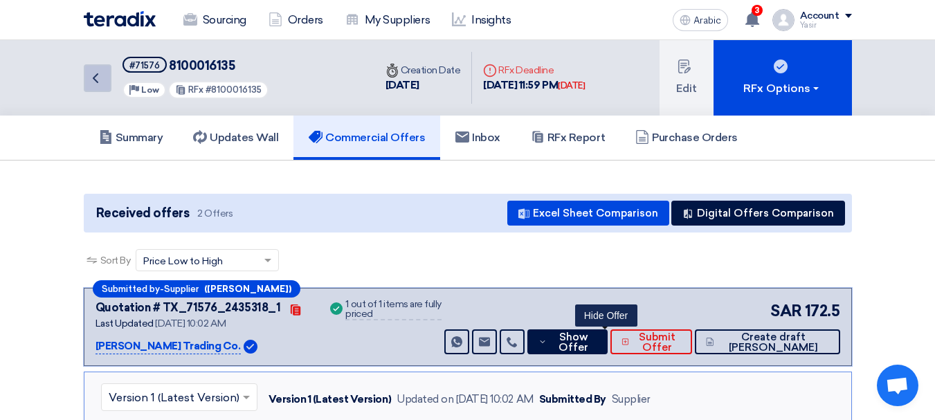
click at [103, 89] on link "Back" at bounding box center [98, 78] width 28 height 28
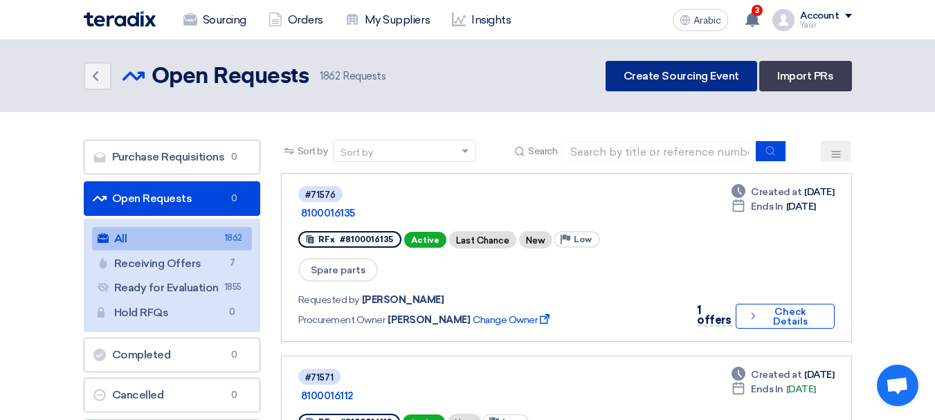
click at [715, 62] on link "Create Sourcing Event" at bounding box center [681, 76] width 152 height 30
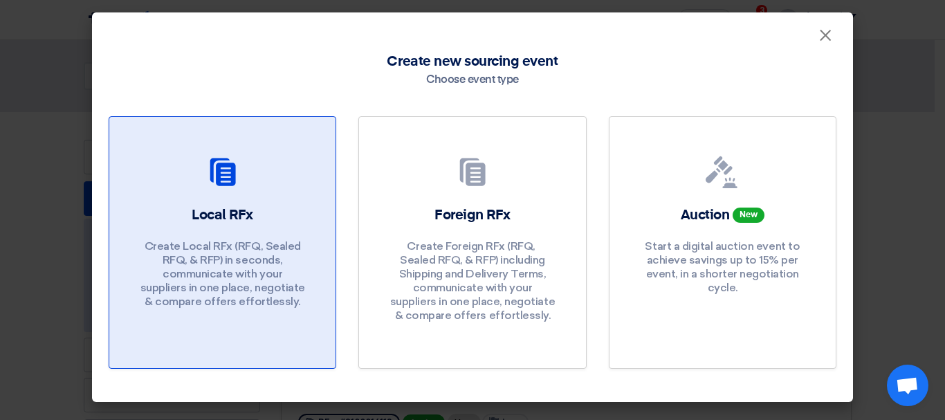
click at [311, 223] on div "Local RFx Create Local RFx (RFQ, ​​Sealed RFQ, & RFP) in seconds, communicate w…" at bounding box center [222, 260] width 193 height 110
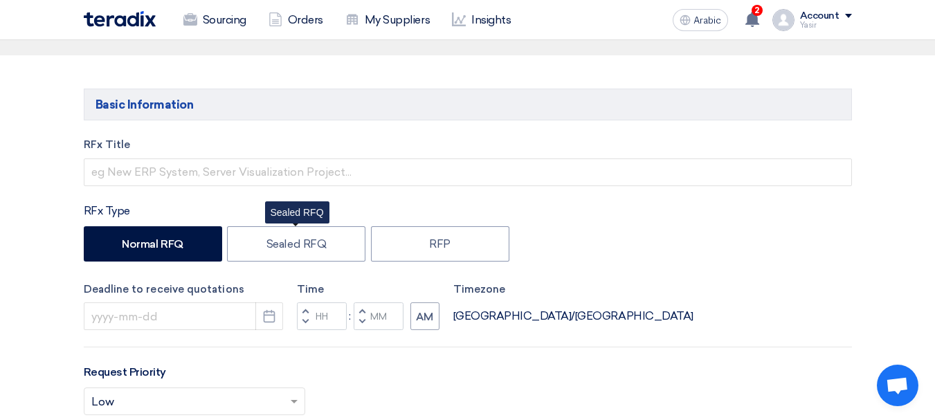
scroll to position [138, 0]
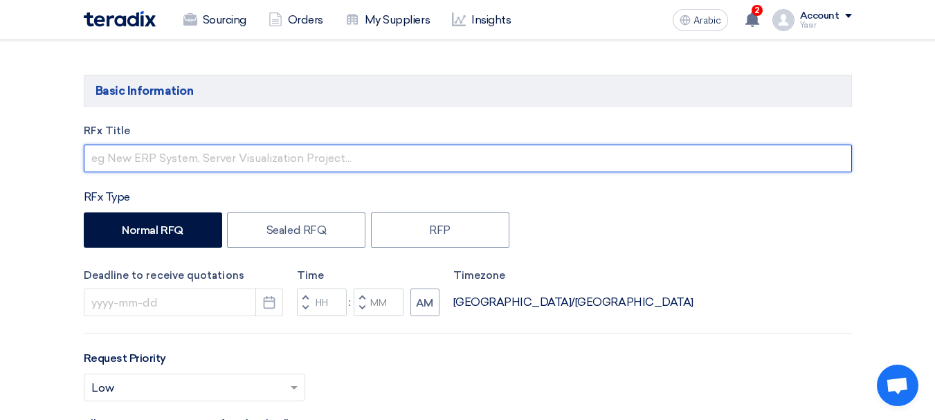
click at [217, 153] on input "text" at bounding box center [468, 159] width 768 height 28
paste input "8100016136"
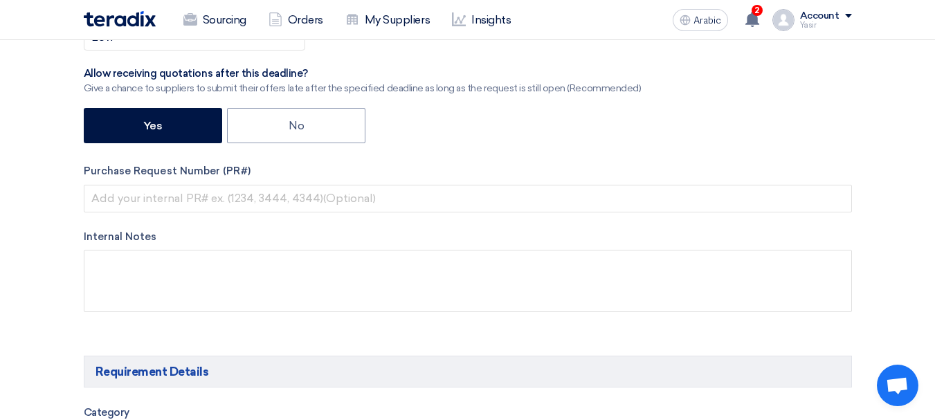
scroll to position [484, 0]
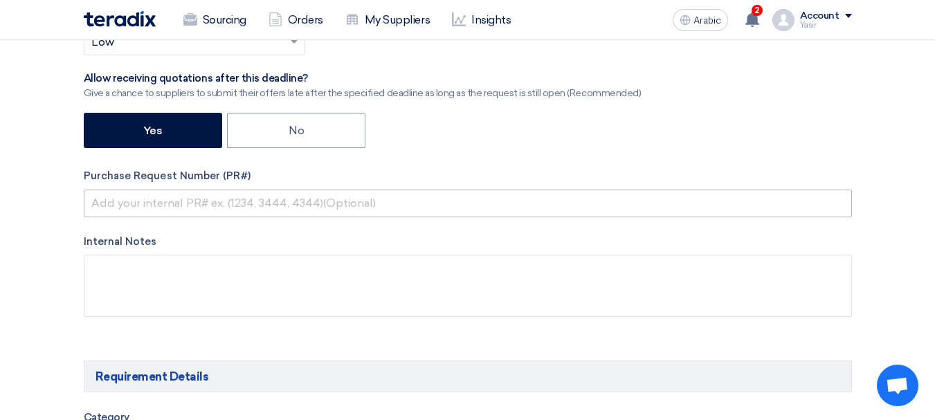
type input "8100016136"
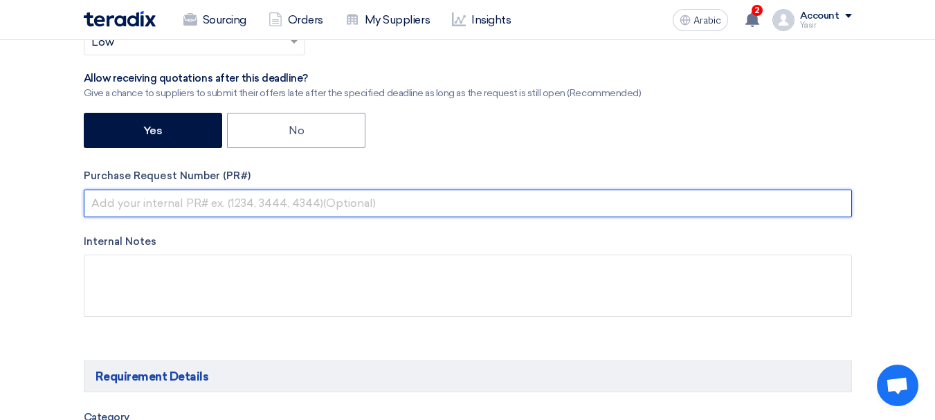
click at [228, 202] on input "text" at bounding box center [468, 204] width 768 height 28
paste input "8100016136"
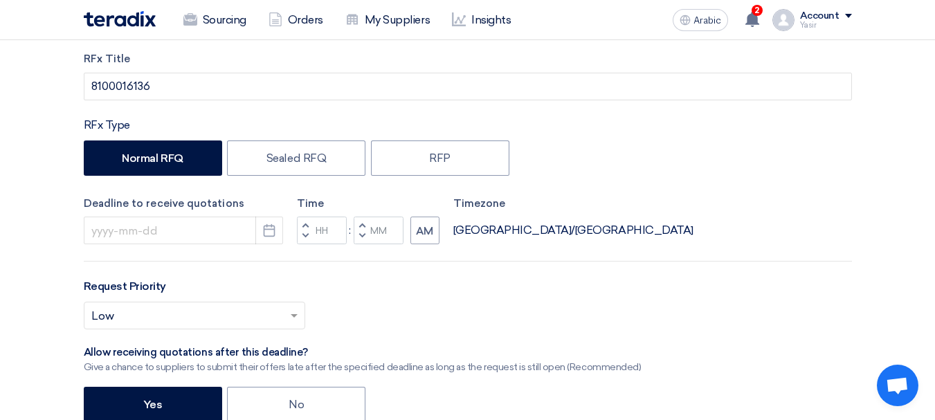
scroll to position [208, 0]
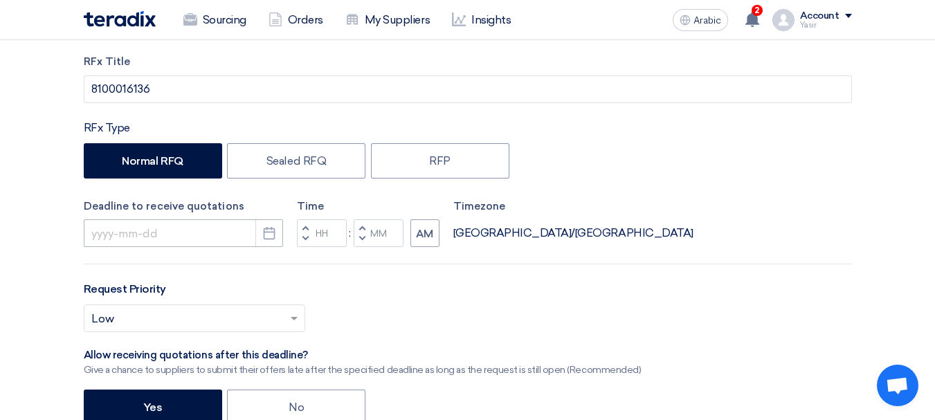
type input "8100016136"
click at [245, 230] on input at bounding box center [183, 233] width 199 height 28
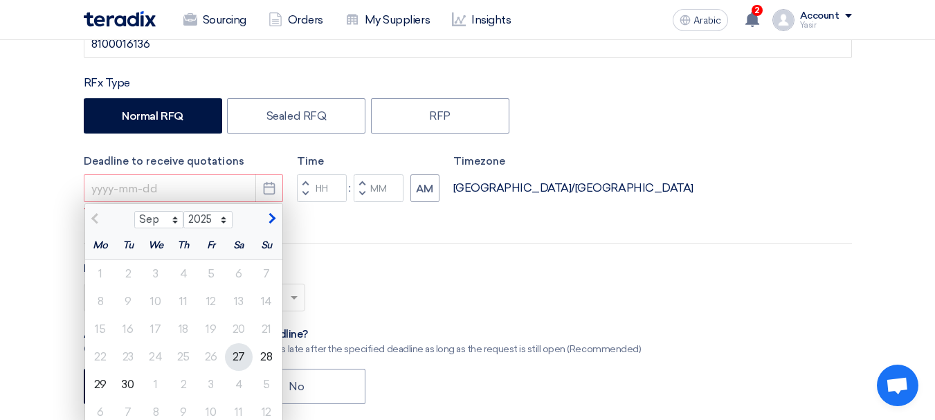
scroll to position [277, 0]
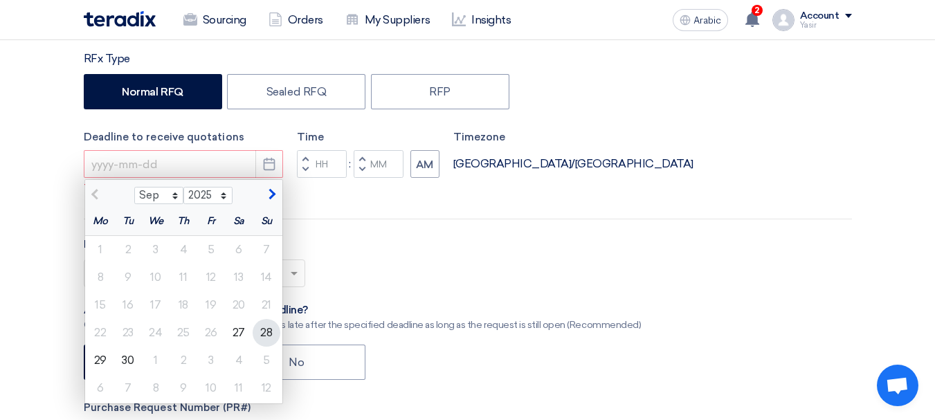
click at [266, 330] on font "28" at bounding box center [266, 332] width 12 height 13
type input "[DATE]"
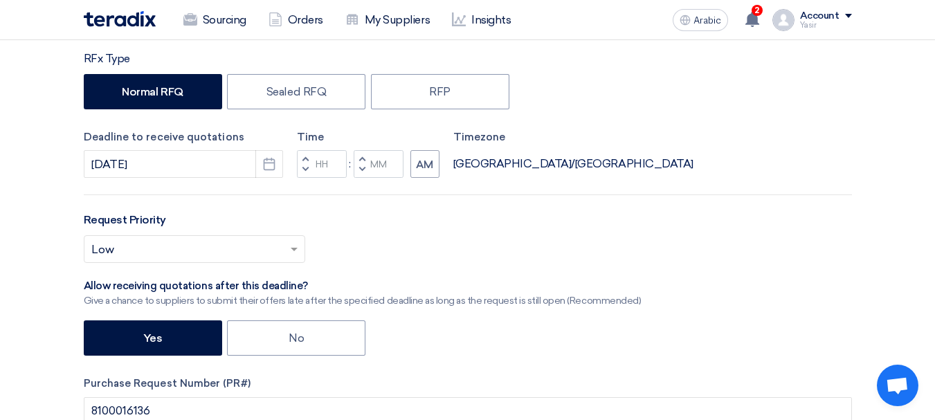
click at [305, 170] on span "button" at bounding box center [304, 169] width 5 height 8
type input "11"
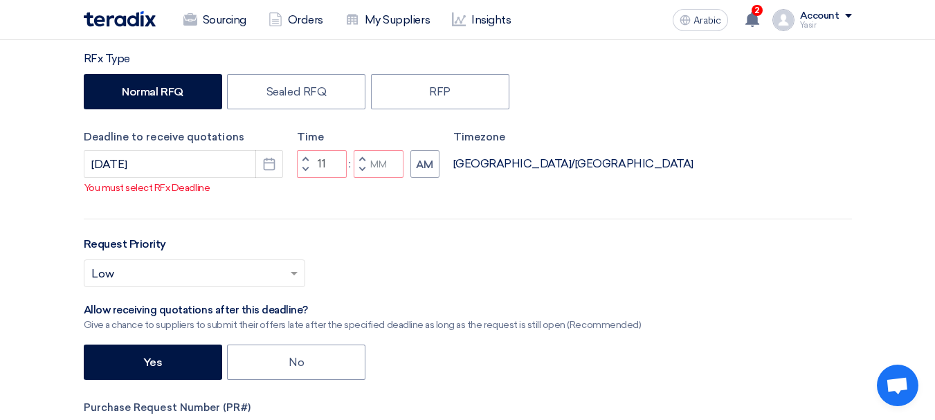
click at [358, 167] on button "Increment minutes" at bounding box center [362, 158] width 17 height 17
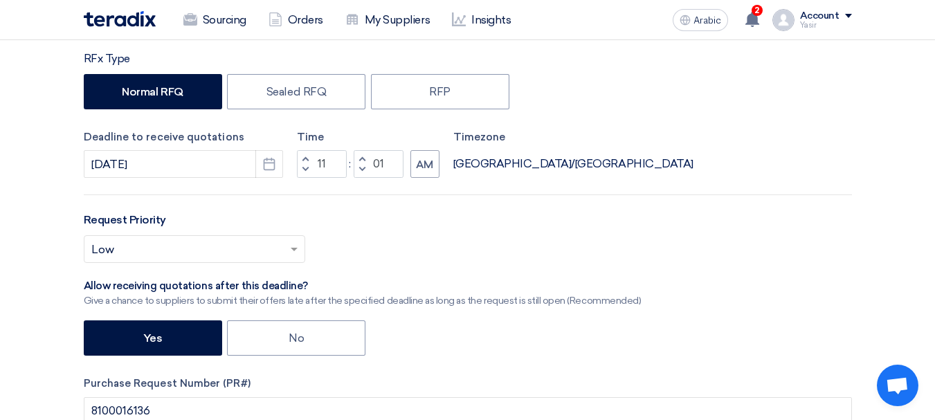
click at [367, 178] on button "Decrement minutes" at bounding box center [362, 169] width 17 height 17
type input "00"
click at [364, 167] on span "button" at bounding box center [361, 169] width 5 height 8
type input "10"
type input "59"
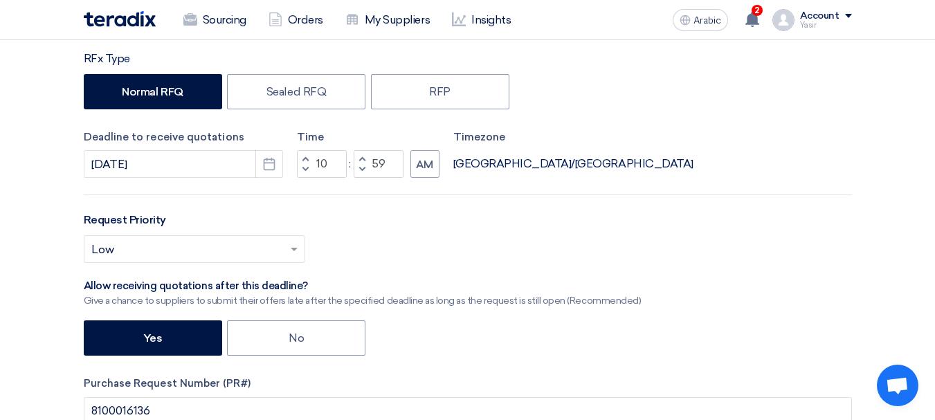
click at [310, 155] on button "Increment hours" at bounding box center [305, 158] width 17 height 17
type input "11"
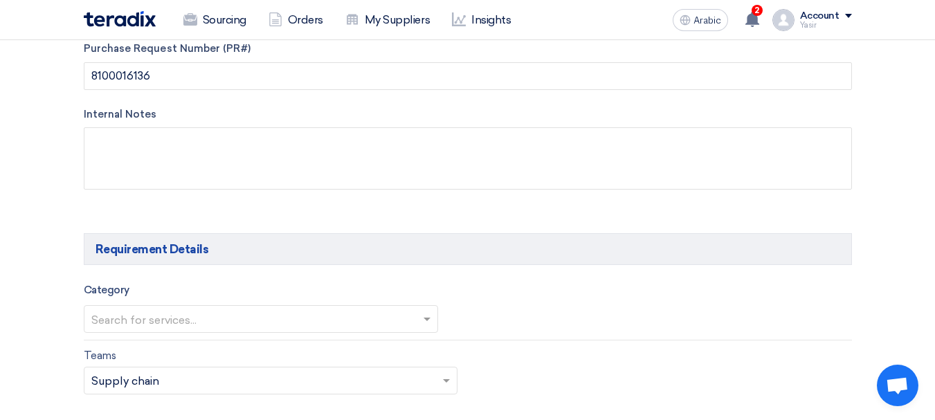
scroll to position [692, 0]
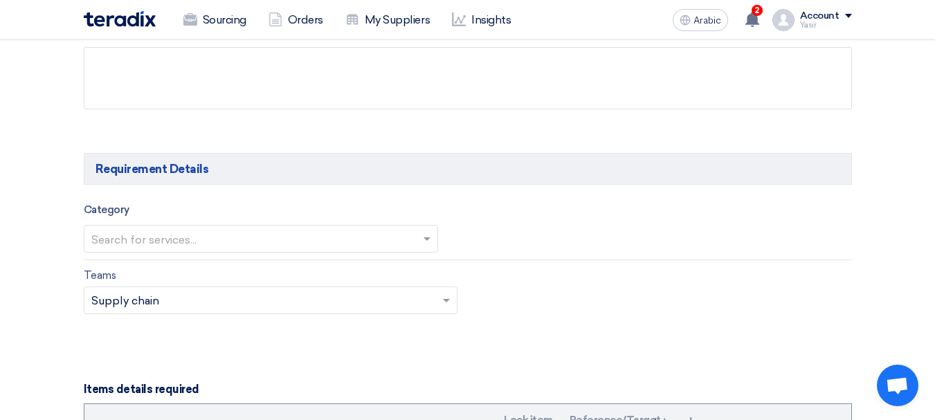
click at [191, 250] on input "text" at bounding box center [253, 239] width 325 height 23
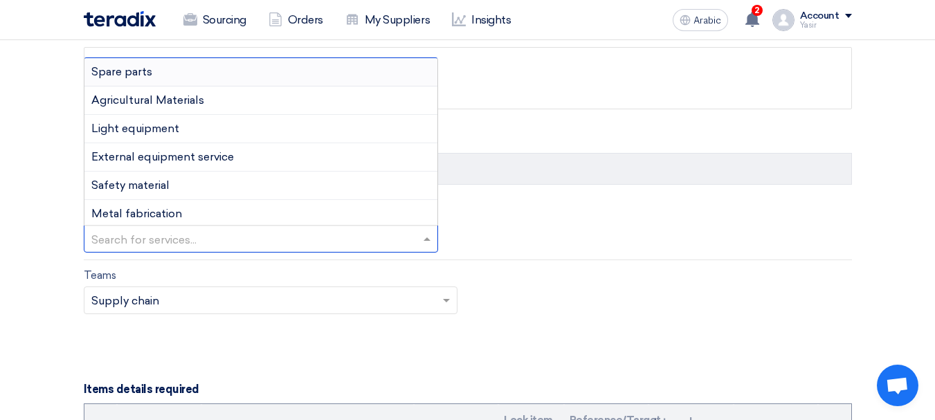
click at [145, 73] on font "Spare parts" at bounding box center [121, 71] width 61 height 13
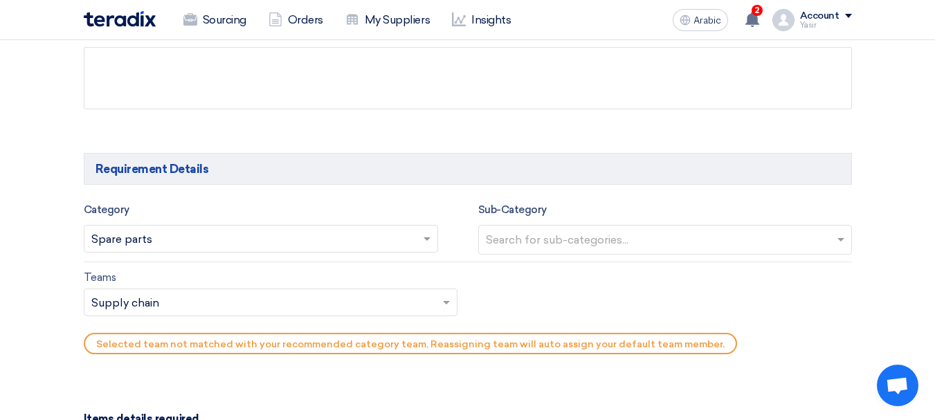
click at [621, 230] on input "text" at bounding box center [667, 241] width 362 height 23
type input "IS"
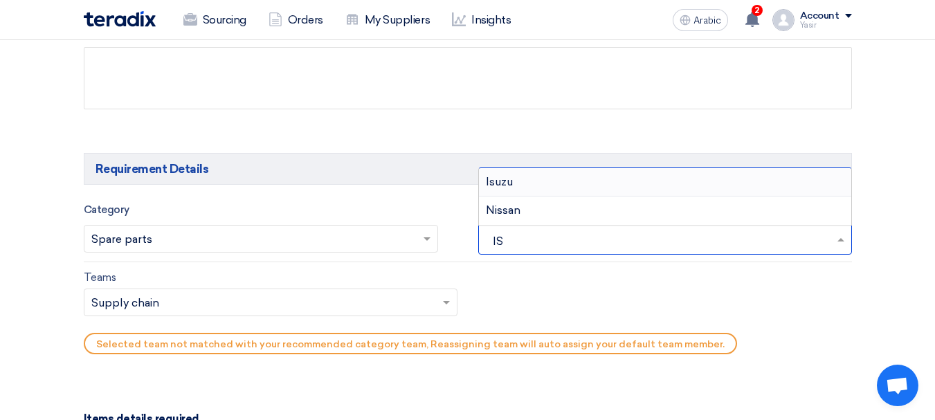
click at [517, 174] on div "Isuzu" at bounding box center [665, 182] width 372 height 28
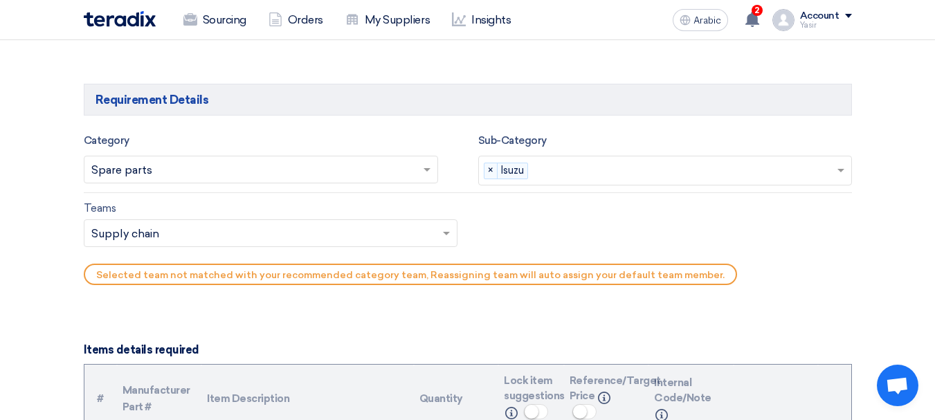
click at [131, 235] on input "text" at bounding box center [263, 234] width 345 height 23
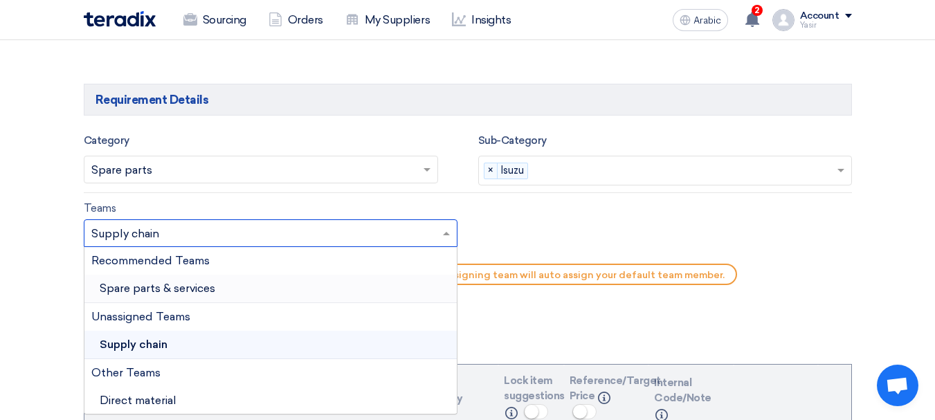
click at [168, 293] on font "Spare parts & services" at bounding box center [158, 288] width 116 height 13
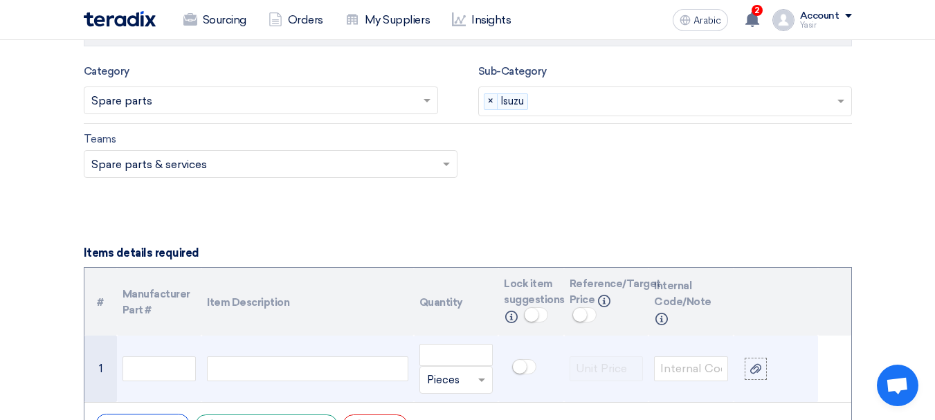
scroll to position [899, 0]
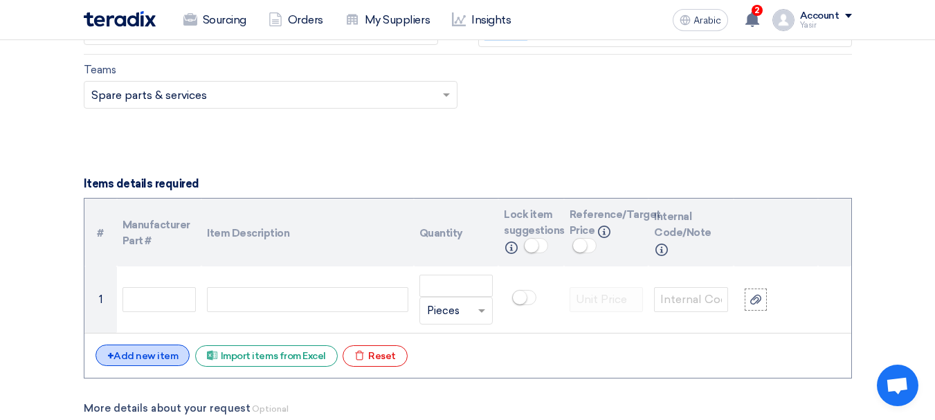
click at [152, 351] on font "Add new item" at bounding box center [145, 356] width 64 height 12
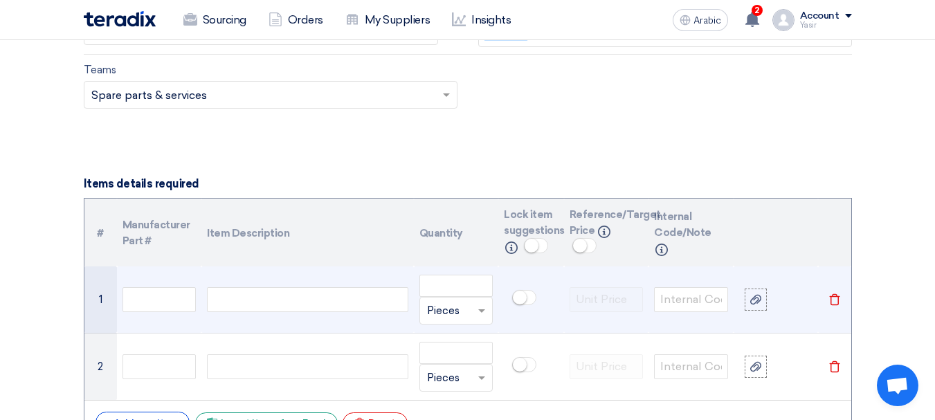
click at [327, 311] on div at bounding box center [307, 299] width 201 height 25
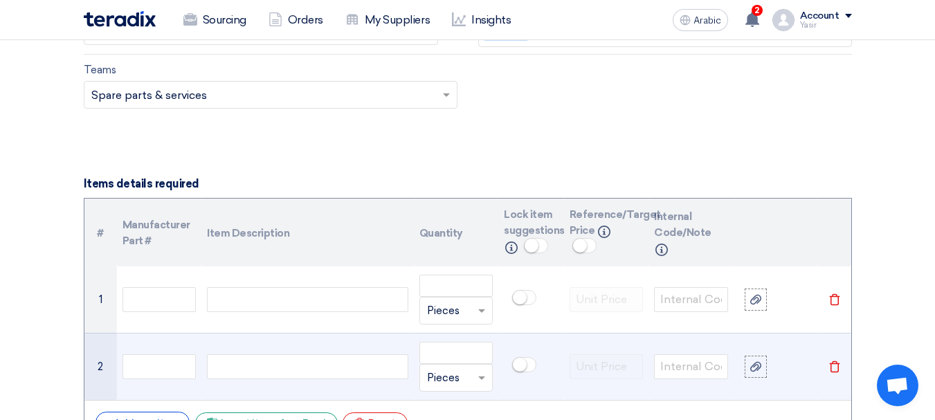
click at [245, 366] on div at bounding box center [307, 366] width 201 height 25
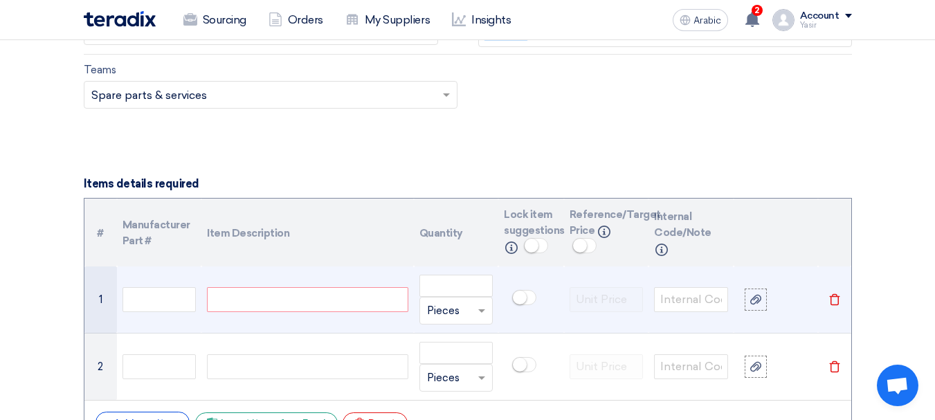
click at [289, 287] on div at bounding box center [307, 299] width 201 height 25
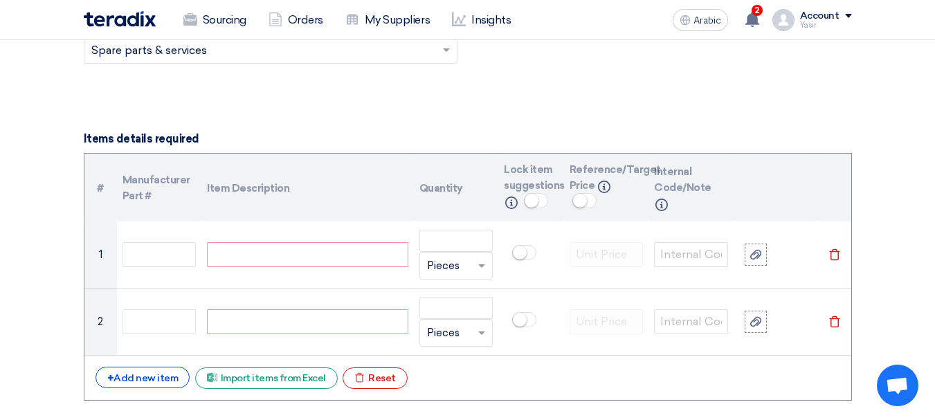
scroll to position [969, 0]
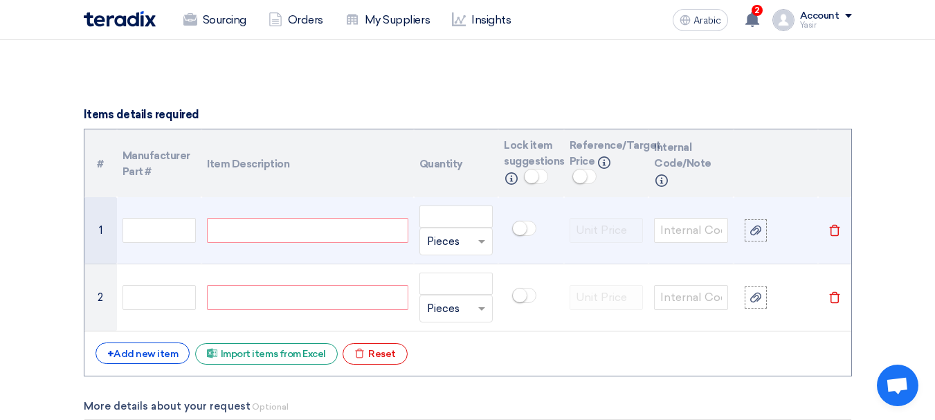
paste div
drag, startPoint x: 256, startPoint y: 234, endPoint x: 574, endPoint y: 252, distance: 318.8
click at [565, 251] on tr "1 U-BOLT USI-13 Unit × Pieces [GEOGRAPHIC_DATA]" at bounding box center [467, 230] width 767 height 67
drag, startPoint x: 282, startPoint y: 232, endPoint x: 410, endPoint y: 241, distance: 128.3
click at [410, 241] on td "U-BOLT BOLT,CENTER" at bounding box center [307, 230] width 212 height 67
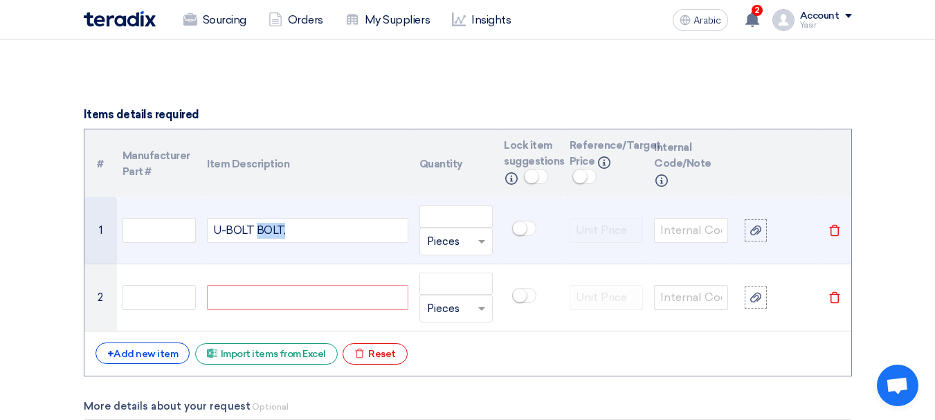
drag, startPoint x: 253, startPoint y: 227, endPoint x: 411, endPoint y: 241, distance: 158.4
click at [411, 241] on td "U-BOLT BOLT," at bounding box center [307, 230] width 212 height 67
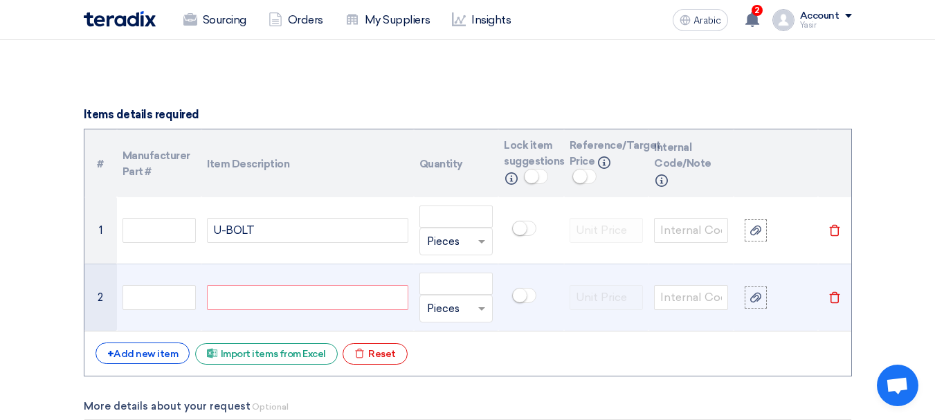
click at [233, 304] on div at bounding box center [307, 297] width 201 height 25
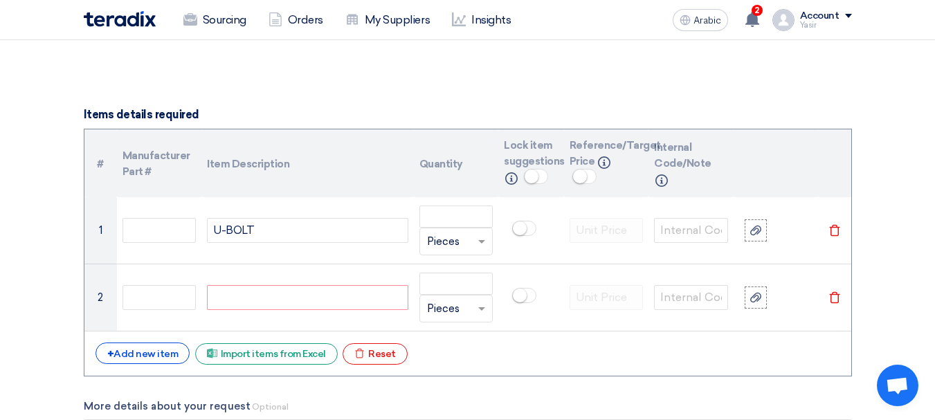
paste div
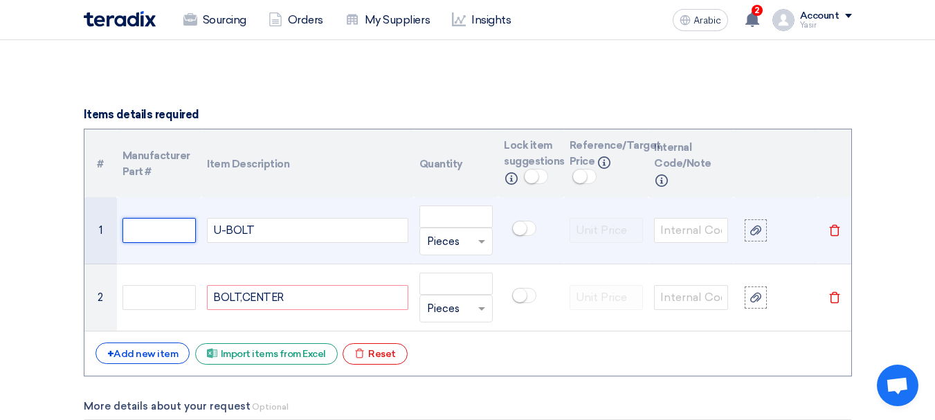
click at [184, 232] on input "text" at bounding box center [159, 230] width 74 height 25
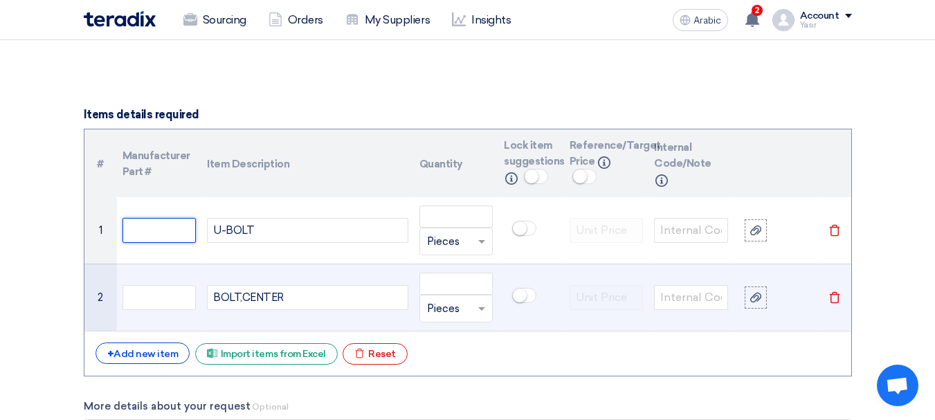
paste input "27/35"
type input "27/35"
click at [147, 298] on input "text" at bounding box center [159, 297] width 74 height 25
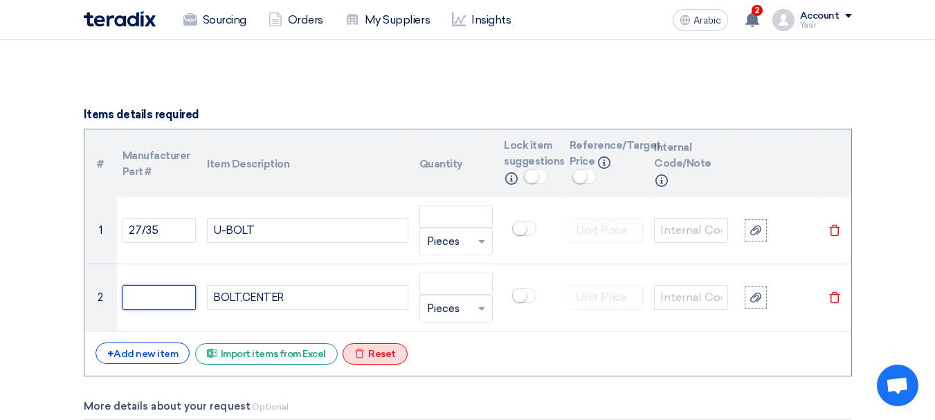
paste input "40/16"
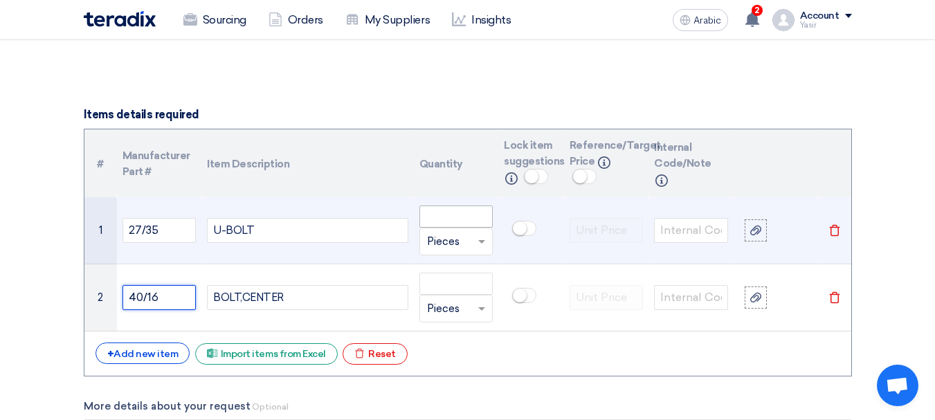
type input "40/16"
click at [457, 225] on input "number" at bounding box center [456, 216] width 74 height 22
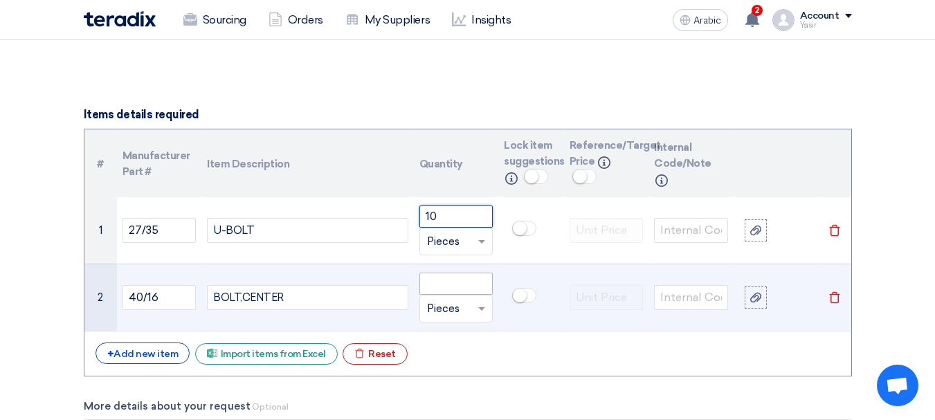
type input "10"
click at [459, 282] on input "number" at bounding box center [456, 284] width 74 height 22
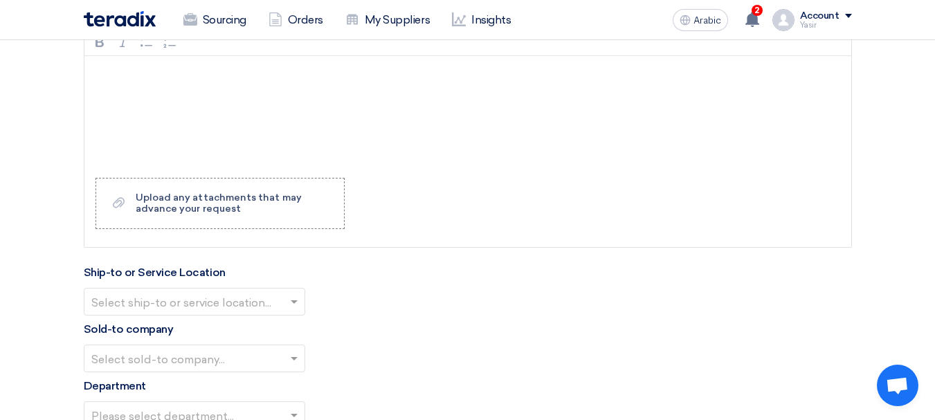
scroll to position [1384, 0]
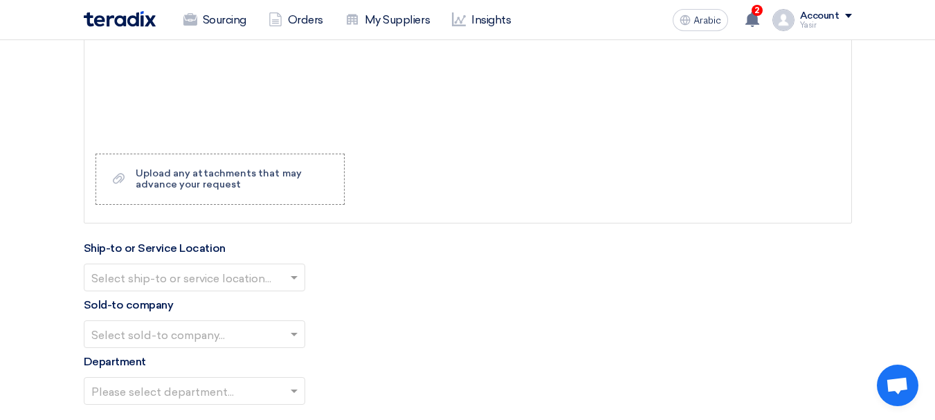
click at [201, 266] on div at bounding box center [194, 277] width 220 height 23
type input "10"
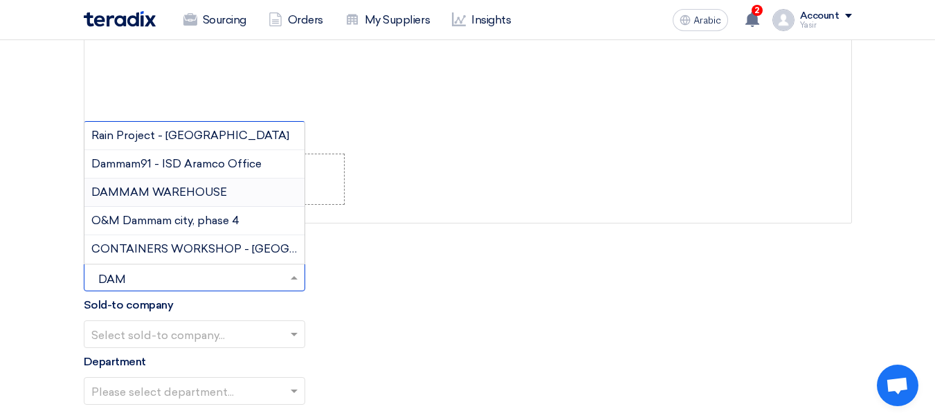
type input "DAMM"
click at [216, 196] on font "DAMMAM WAREHOUSE" at bounding box center [159, 191] width 136 height 13
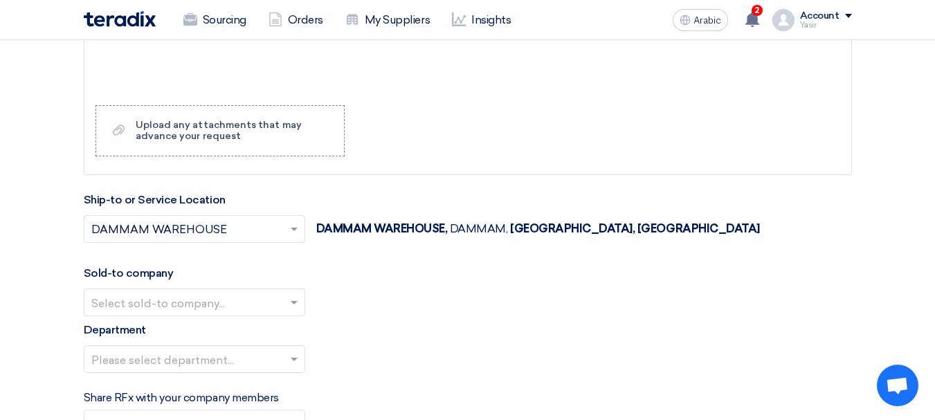
scroll to position [1453, 0]
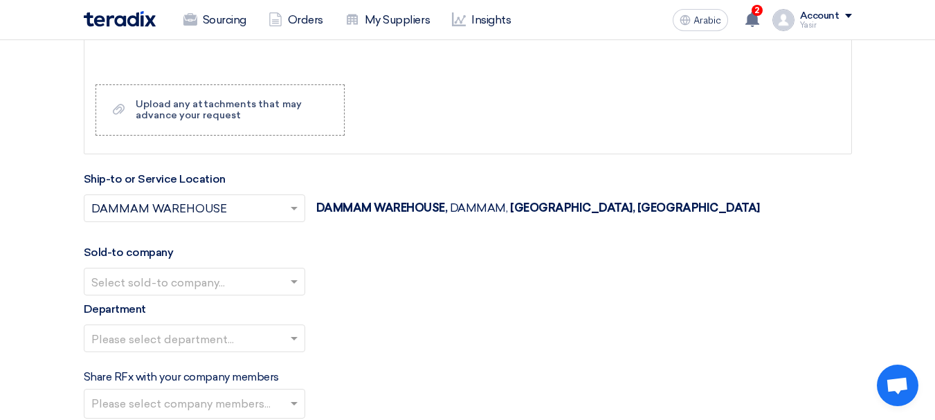
click at [186, 281] on input "text" at bounding box center [187, 282] width 192 height 23
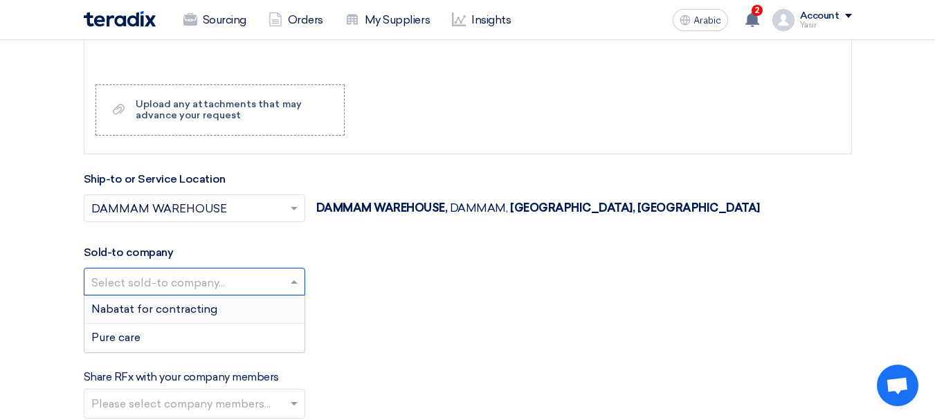
click at [163, 316] on div "Nabatat for contracting" at bounding box center [194, 309] width 220 height 28
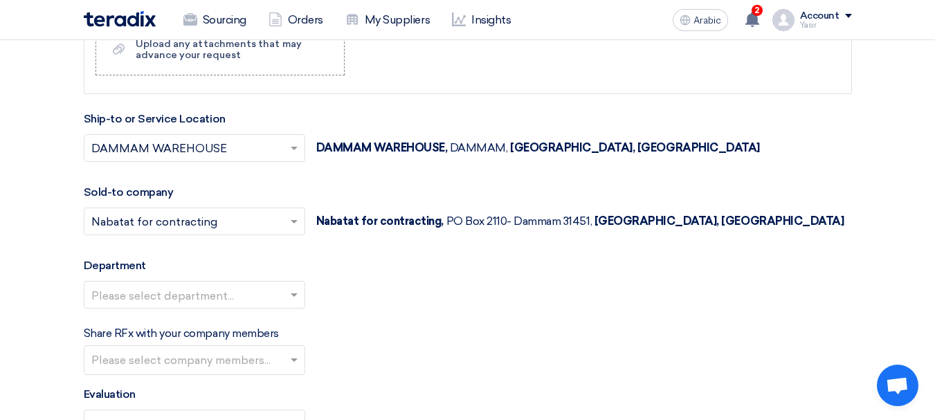
scroll to position [1591, 0]
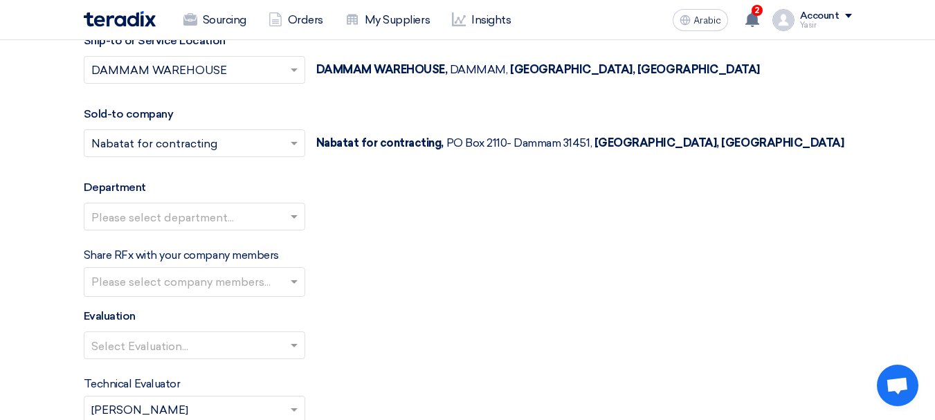
click at [233, 219] on input "text" at bounding box center [187, 217] width 192 height 23
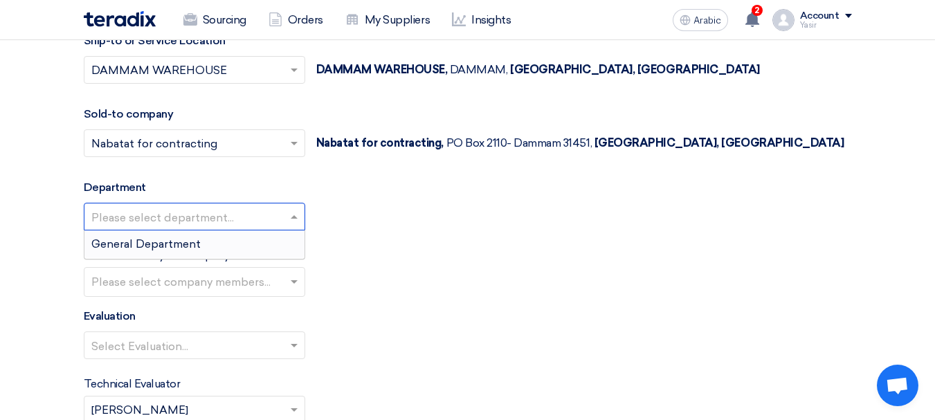
click at [188, 245] on font "General Department" at bounding box center [145, 243] width 109 height 13
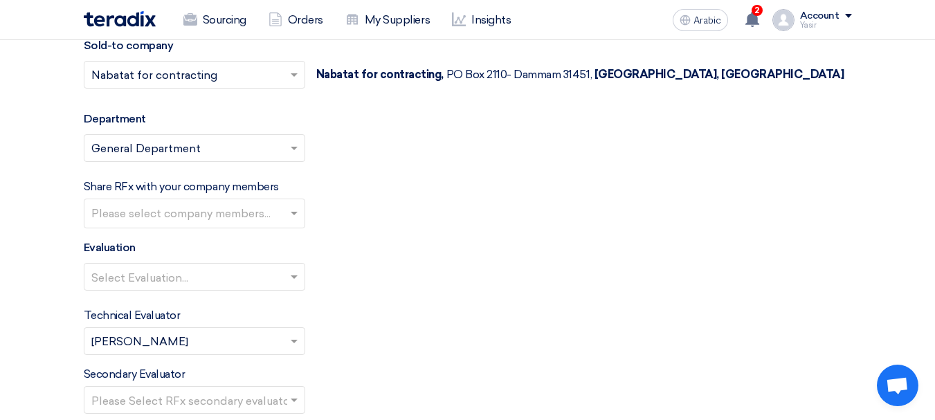
scroll to position [1661, 0]
click at [218, 282] on input "text" at bounding box center [187, 277] width 192 height 23
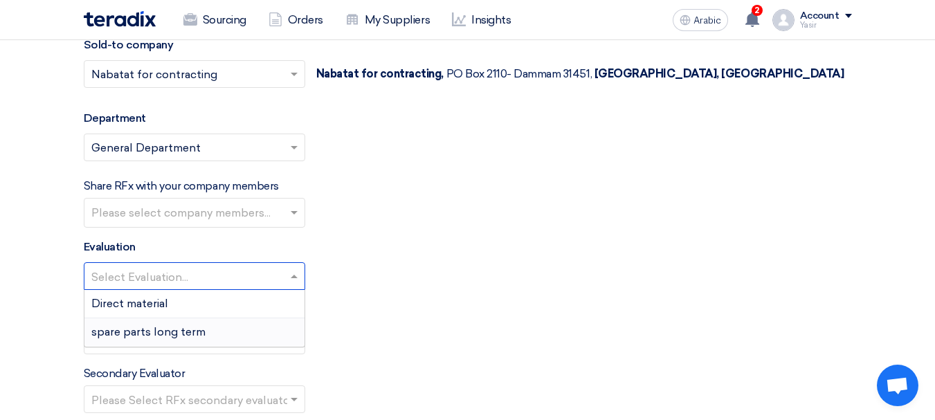
click at [164, 340] on div "spare parts long term" at bounding box center [194, 332] width 220 height 28
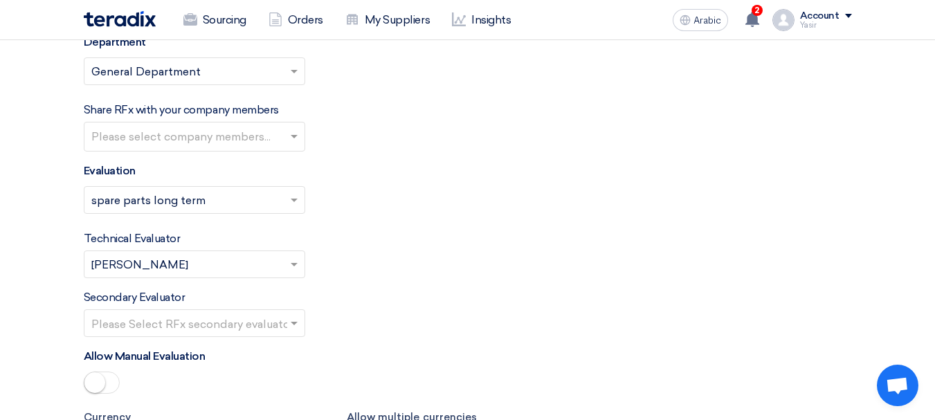
scroll to position [1799, 0]
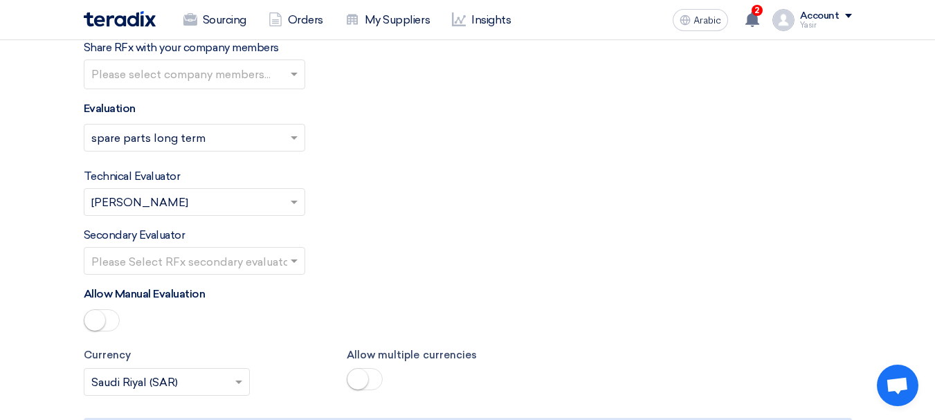
click at [226, 258] on input "text" at bounding box center [187, 261] width 192 height 23
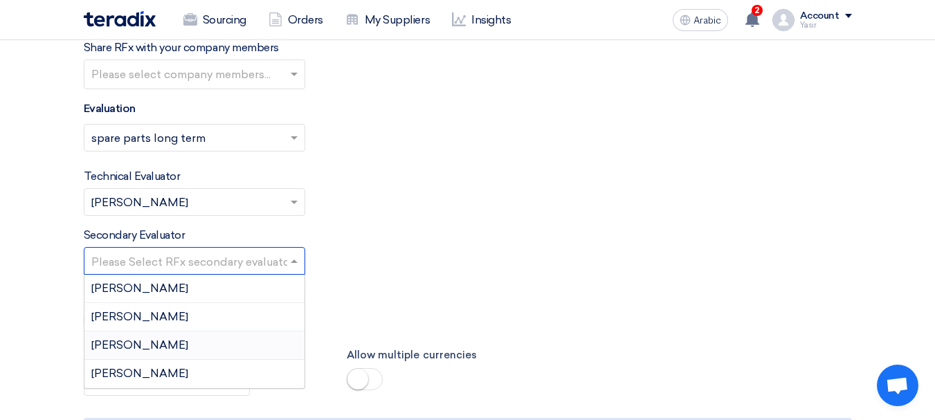
click at [131, 371] on font "[PERSON_NAME]" at bounding box center [139, 373] width 97 height 13
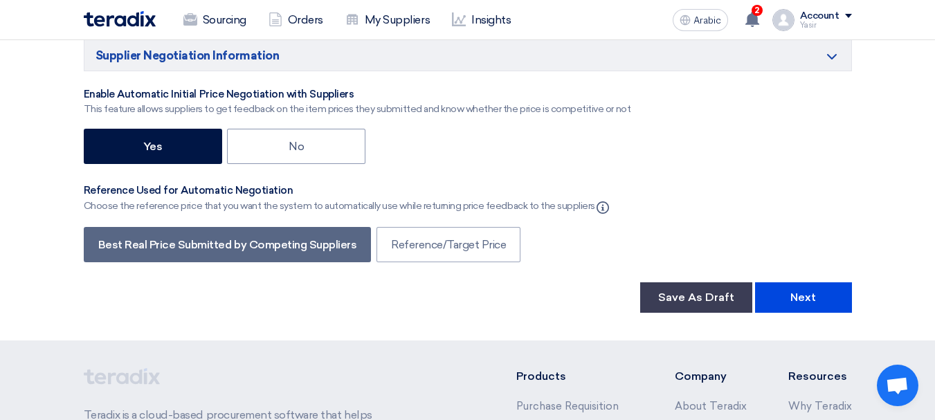
scroll to position [2352, 0]
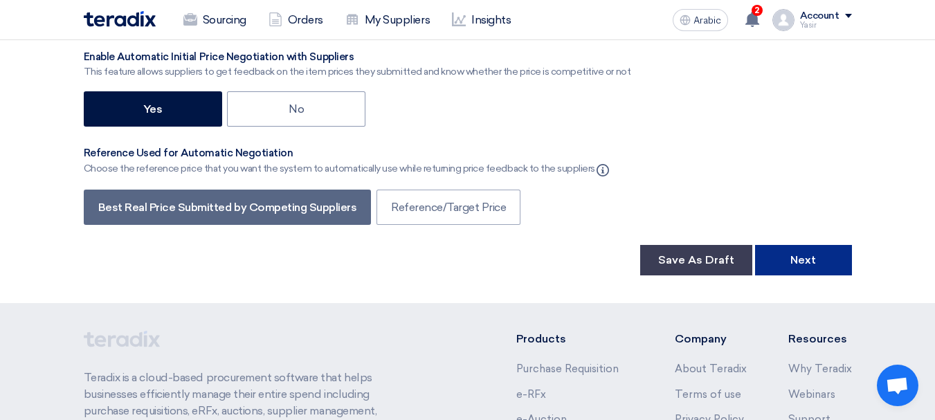
click at [793, 262] on font "Next" at bounding box center [803, 259] width 26 height 13
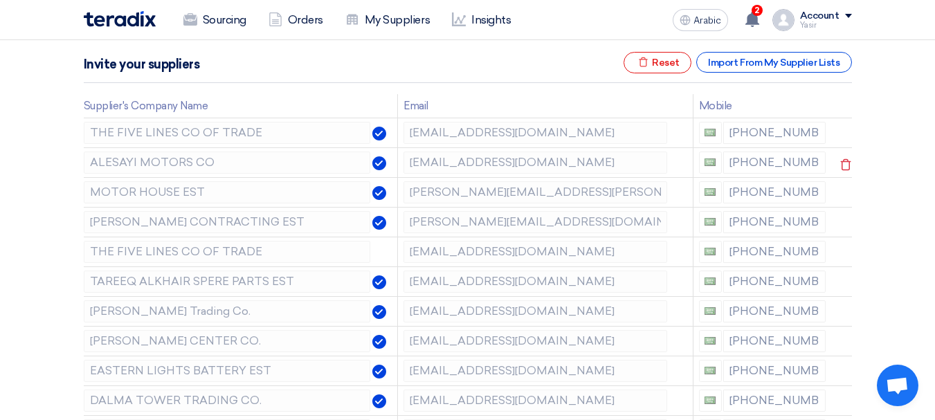
scroll to position [208, 0]
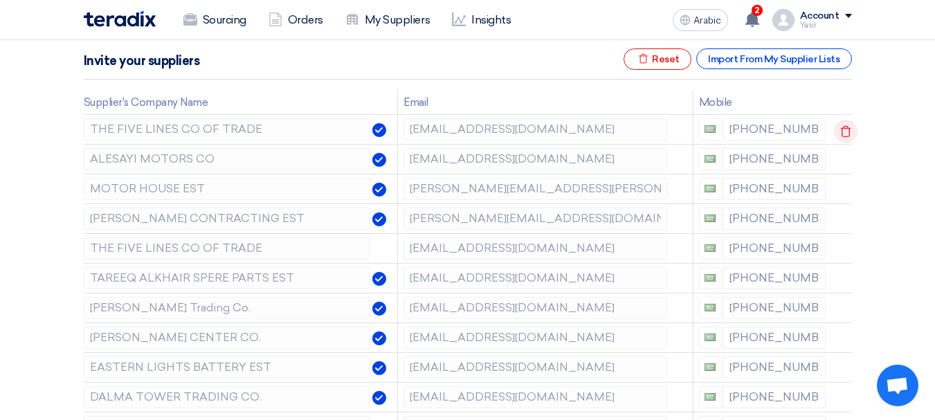
click at [840, 127] on icon at bounding box center [846, 132] width 24 height 24
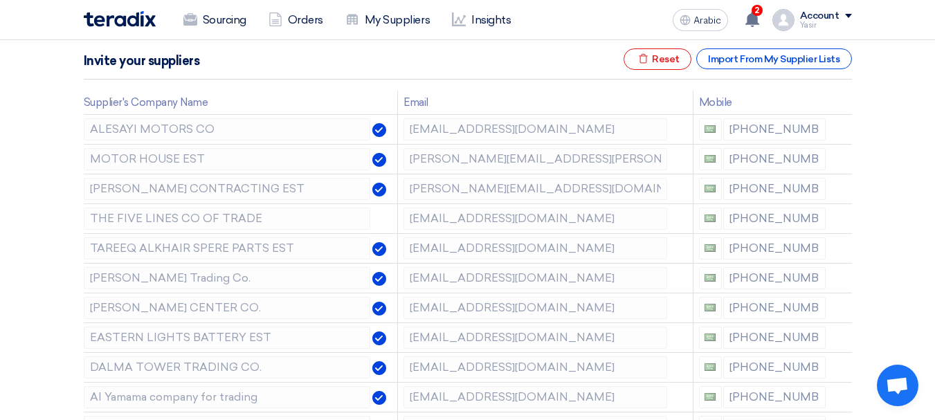
click at [0, 0] on icon at bounding box center [0, 0] width 0 height 0
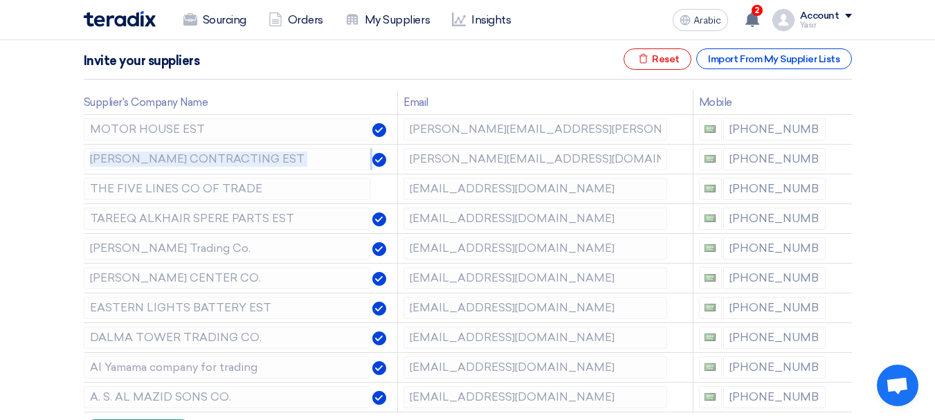
click at [0, 0] on icon at bounding box center [0, 0] width 0 height 0
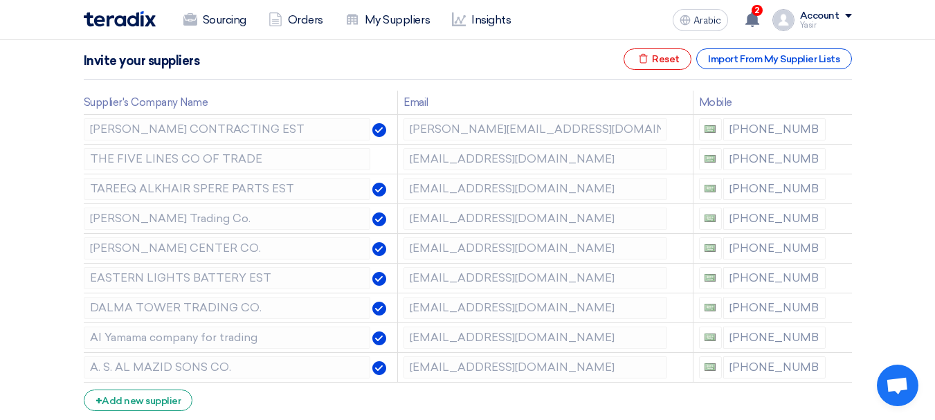
click at [0, 0] on icon at bounding box center [0, 0] width 0 height 0
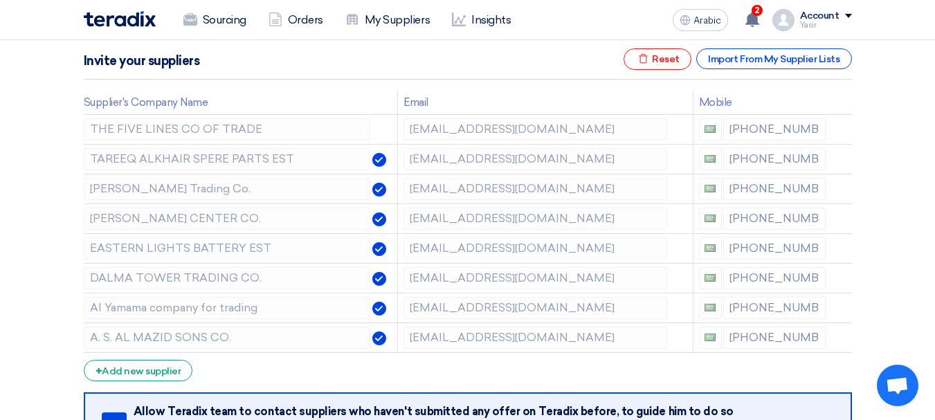
click at [0, 0] on icon at bounding box center [0, 0] width 0 height 0
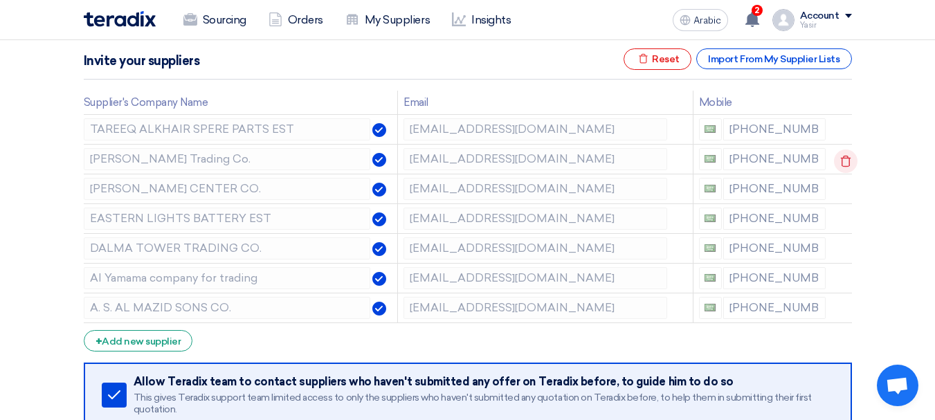
click at [845, 162] on icon at bounding box center [846, 161] width 24 height 24
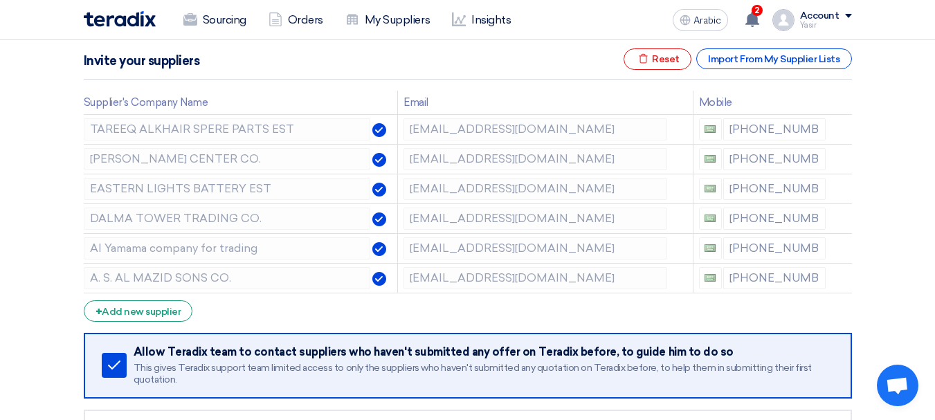
click at [0, 0] on icon at bounding box center [0, 0] width 0 height 0
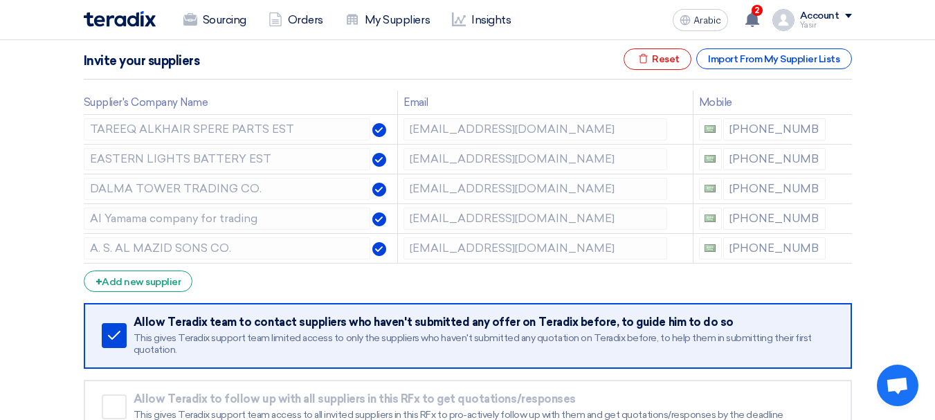
click at [0, 0] on icon at bounding box center [0, 0] width 0 height 0
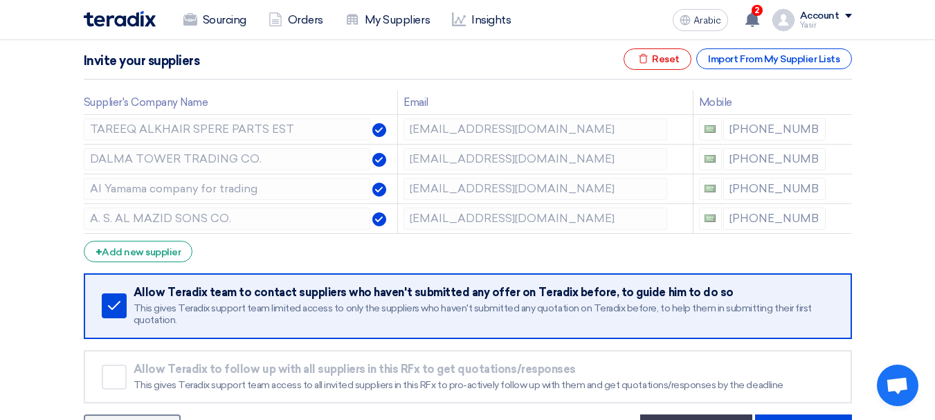
click at [0, 0] on icon at bounding box center [0, 0] width 0 height 0
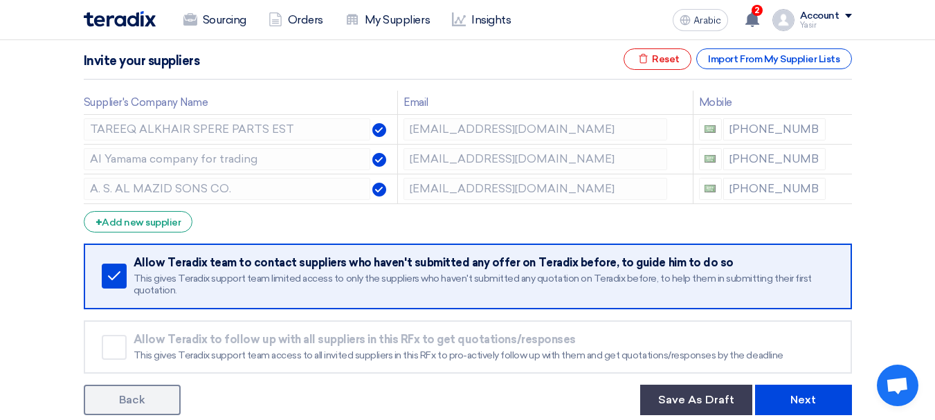
click at [0, 0] on icon at bounding box center [0, 0] width 0 height 0
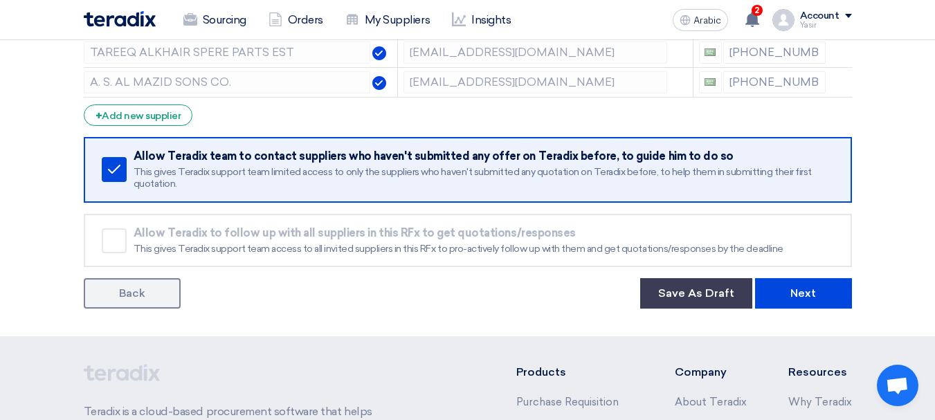
scroll to position [346, 0]
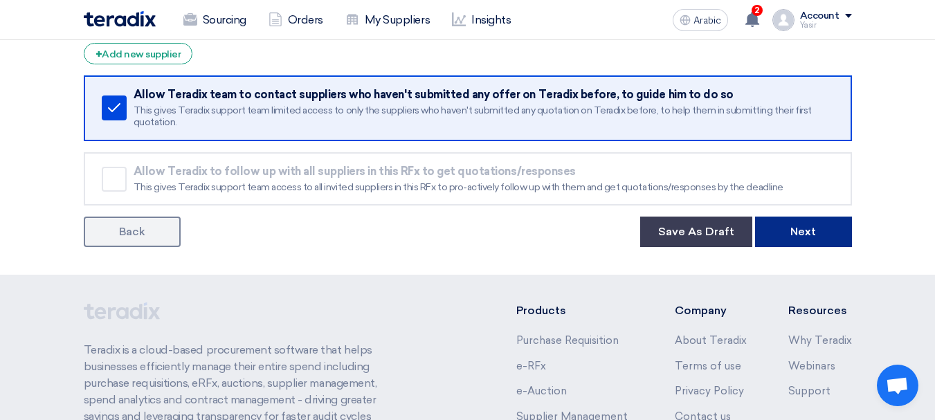
click at [791, 240] on button "Next" at bounding box center [803, 232] width 97 height 30
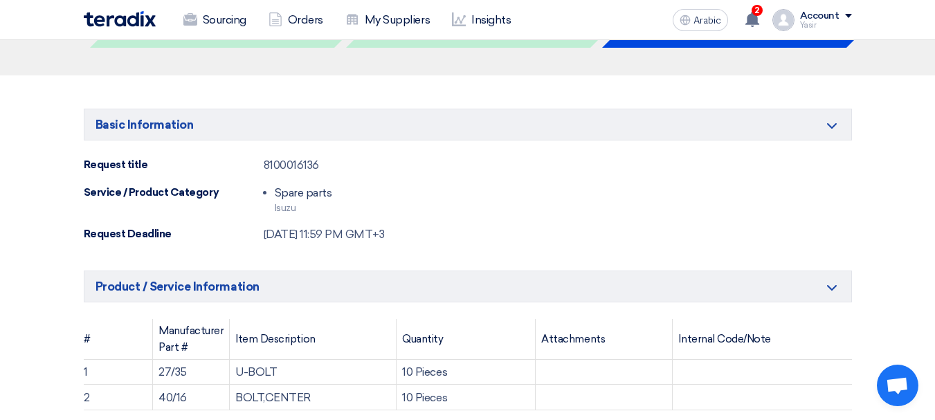
scroll to position [138, 0]
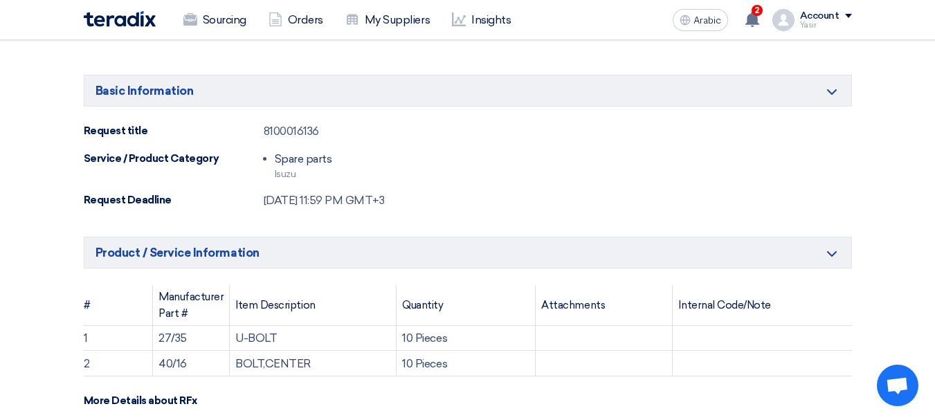
click at [315, 134] on font "8100016136" at bounding box center [291, 131] width 55 height 13
copy font "8100016136"
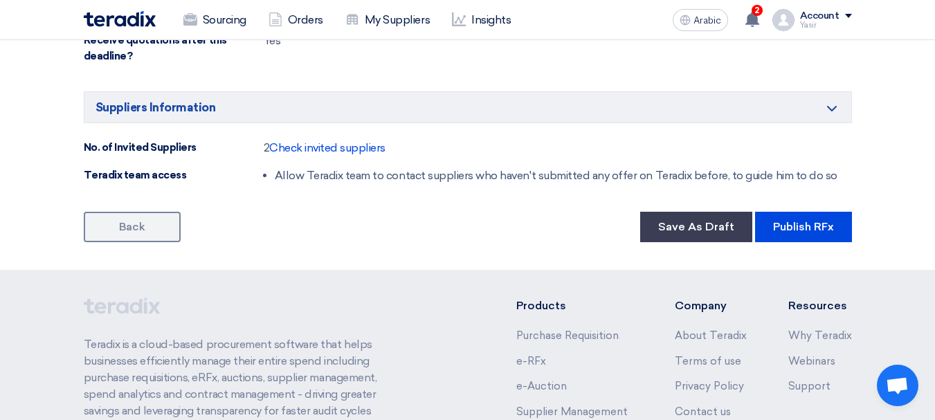
scroll to position [899, 0]
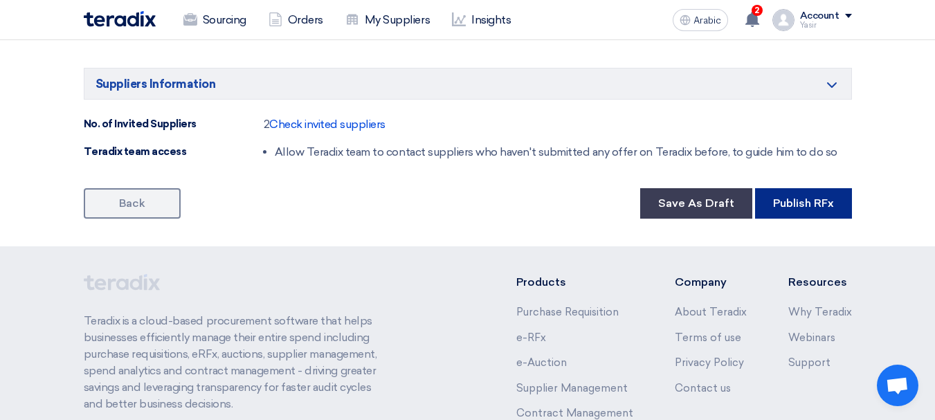
click at [794, 202] on font "Publish RFx" at bounding box center [803, 202] width 61 height 13
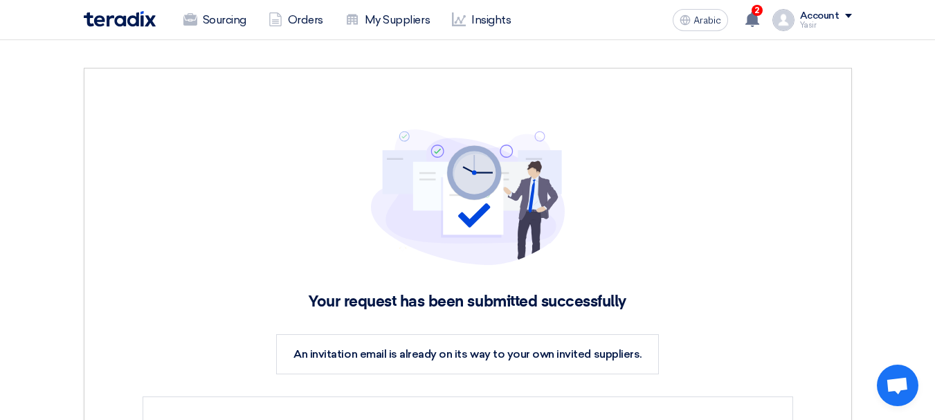
click at [119, 5] on div "Sourcing Orders My Suppliers Insights" at bounding box center [314, 20] width 461 height 30
click at [193, 17] on use at bounding box center [190, 19] width 14 height 12
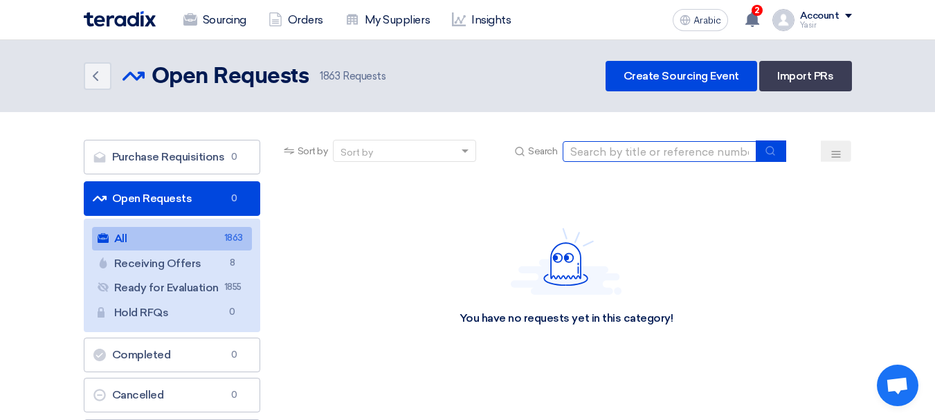
click at [652, 150] on input at bounding box center [660, 151] width 194 height 21
paste input "8100016115"
type input "8100016115"
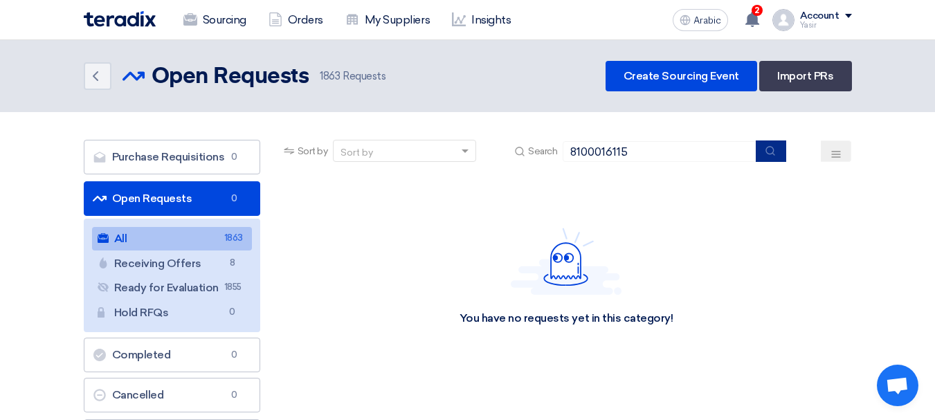
click at [760, 154] on button "submit" at bounding box center [771, 150] width 30 height 21
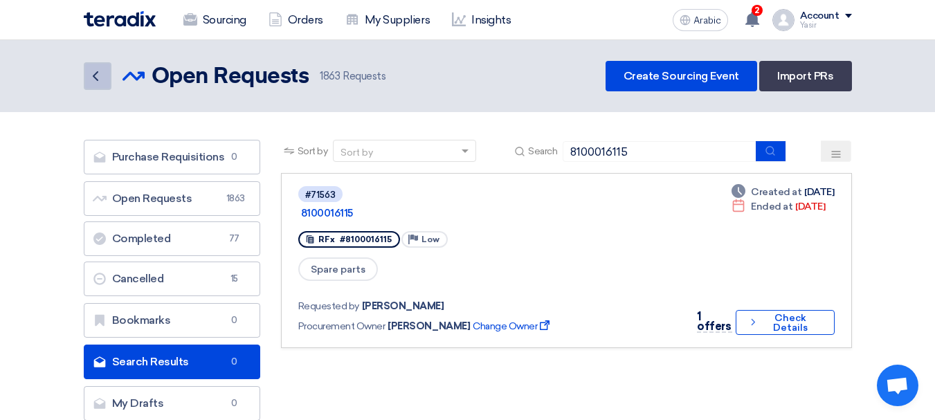
click at [109, 79] on link "Back" at bounding box center [98, 76] width 28 height 28
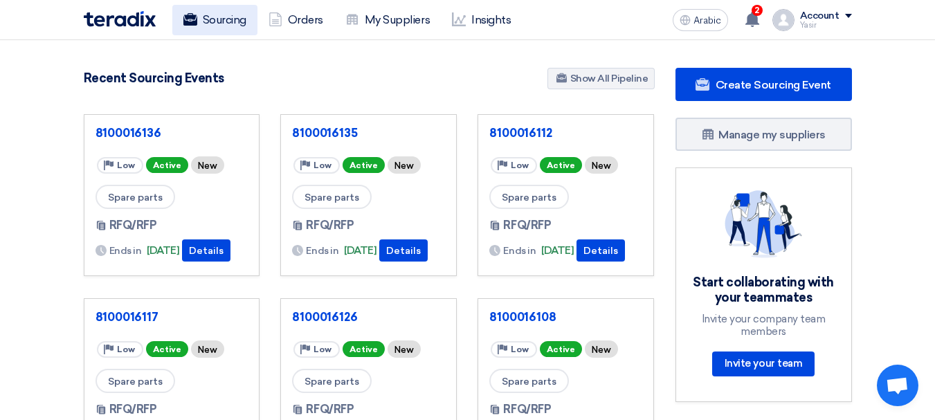
click at [212, 21] on font "Sourcing" at bounding box center [225, 19] width 44 height 13
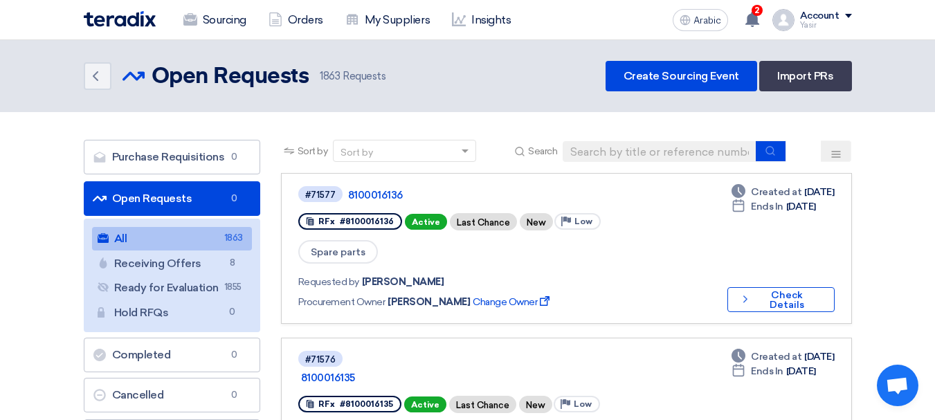
drag, startPoint x: 715, startPoint y: 138, endPoint x: 723, endPoint y: 143, distance: 10.0
click at [722, 145] on input at bounding box center [660, 151] width 194 height 21
paste input "8100016135"
type input "8100016135"
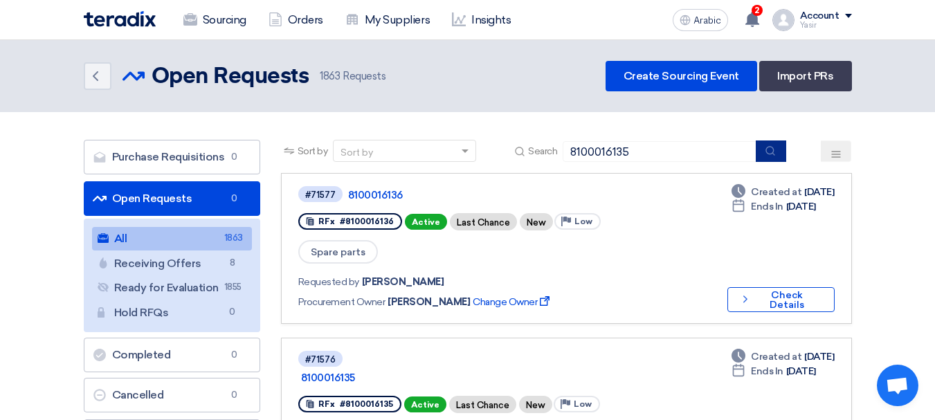
click at [761, 155] on button "submit" at bounding box center [771, 150] width 30 height 21
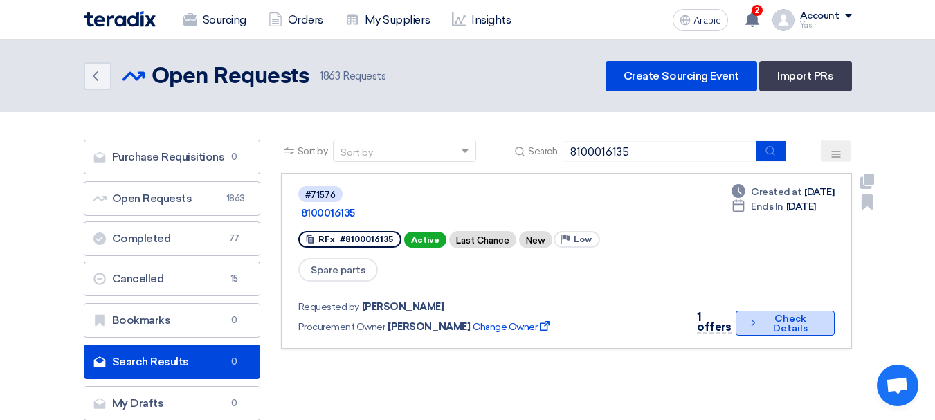
click at [778, 313] on font "Check Details" at bounding box center [790, 323] width 35 height 21
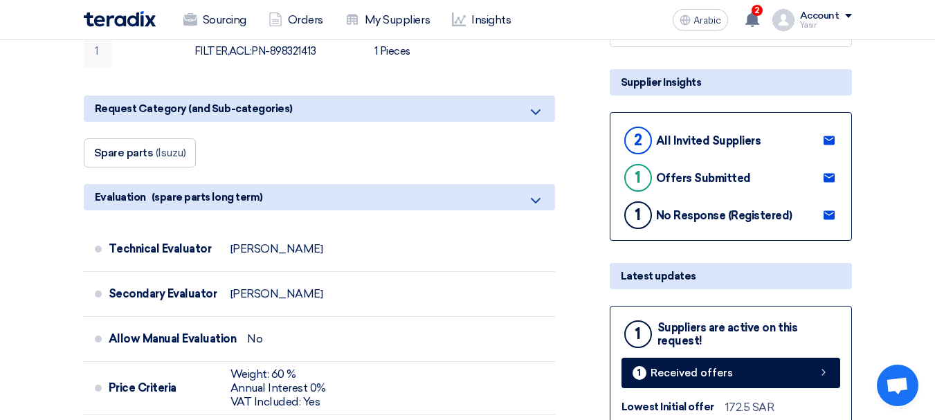
scroll to position [346, 0]
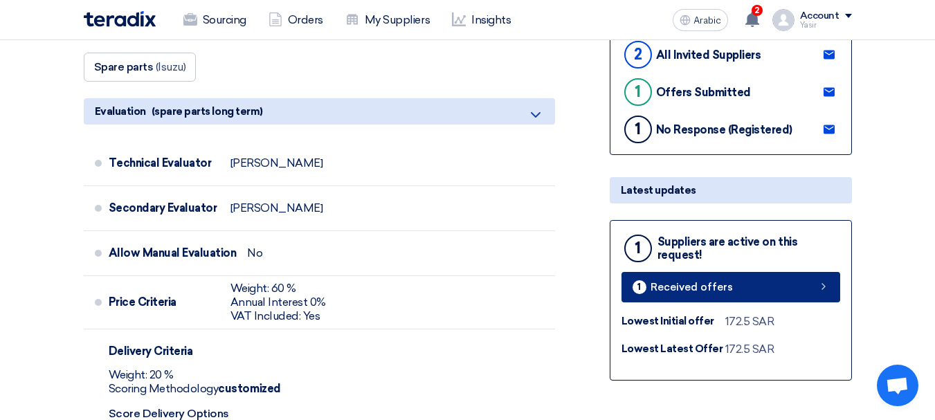
click at [798, 289] on link "1 Received offers" at bounding box center [730, 287] width 219 height 30
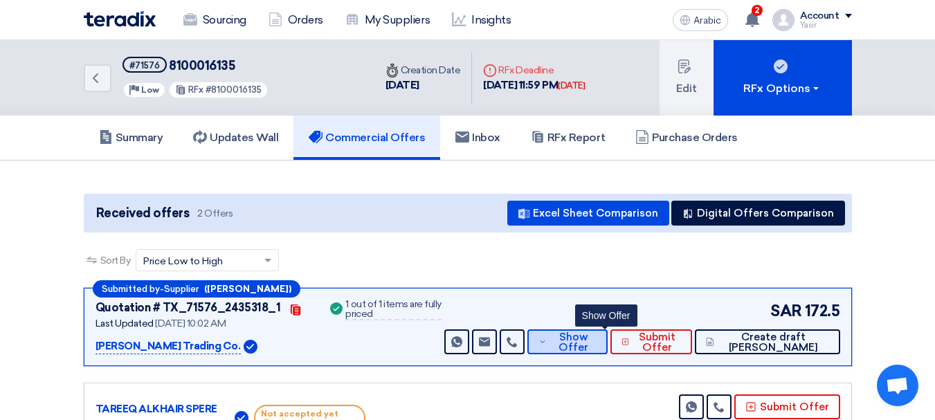
click at [588, 342] on font "Show Offer" at bounding box center [573, 342] width 30 height 23
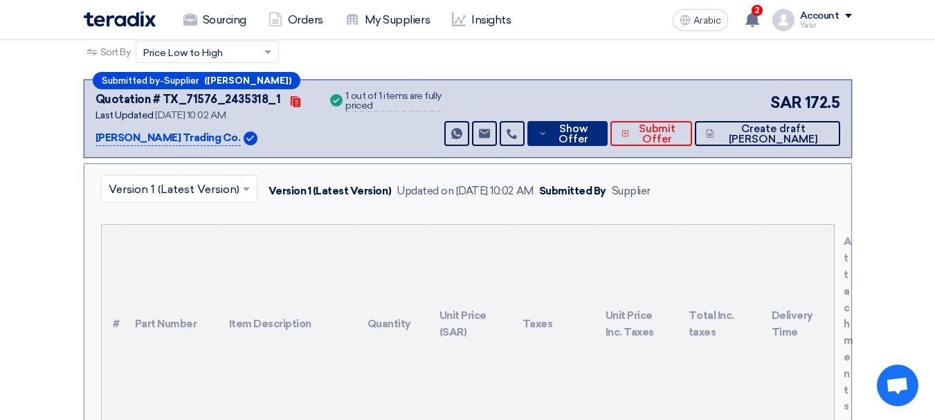
scroll to position [346, 0]
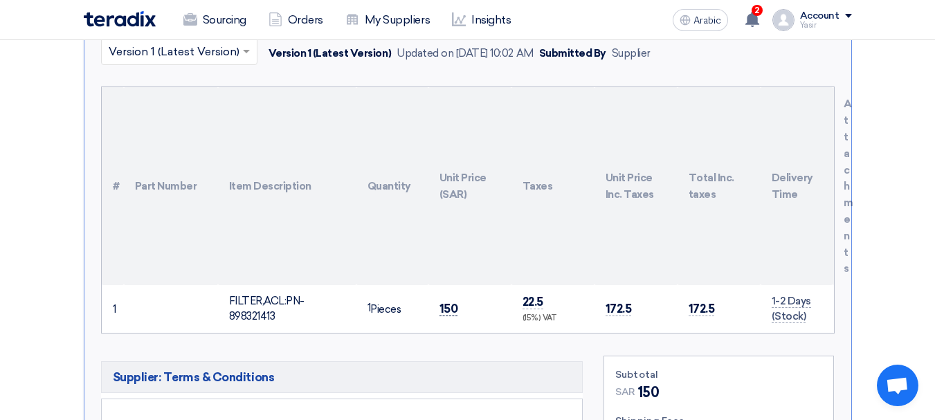
click at [444, 306] on font "150" at bounding box center [448, 309] width 19 height 14
copy font "150"
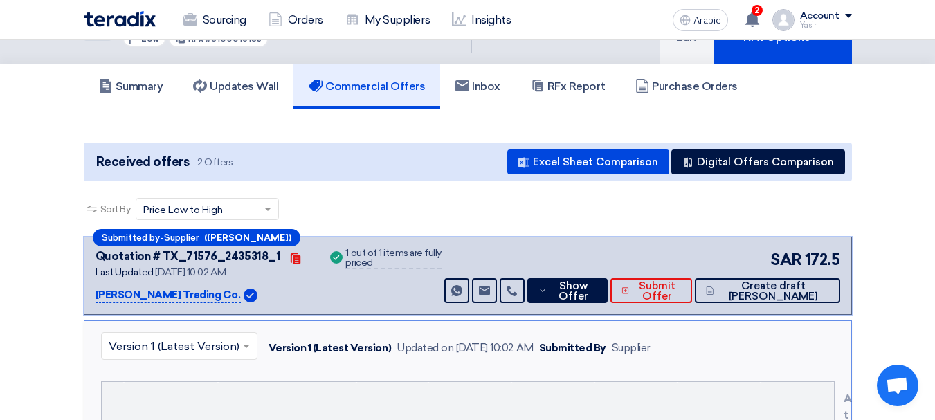
scroll to position [0, 0]
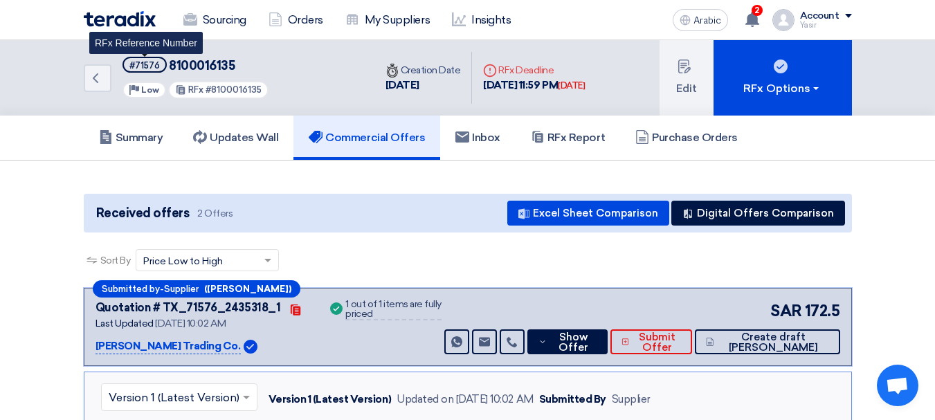
click at [137, 64] on font "#71576" at bounding box center [144, 65] width 30 height 10
copy font "71576"
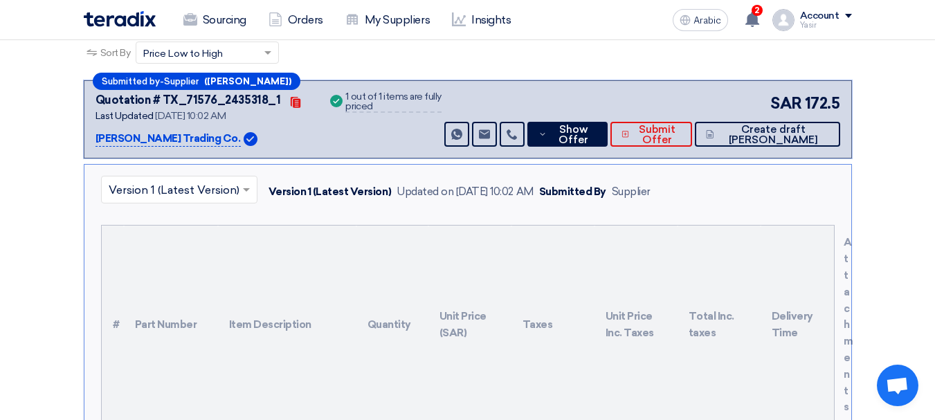
scroll to position [484, 0]
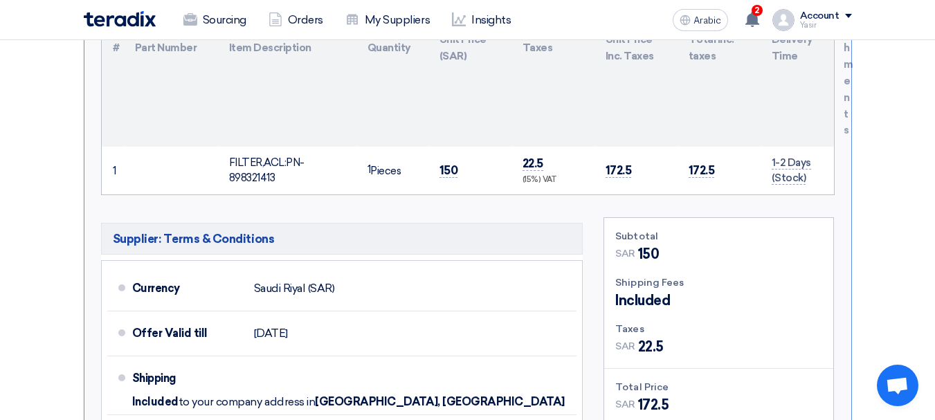
click at [439, 155] on td "150" at bounding box center [469, 171] width 83 height 48
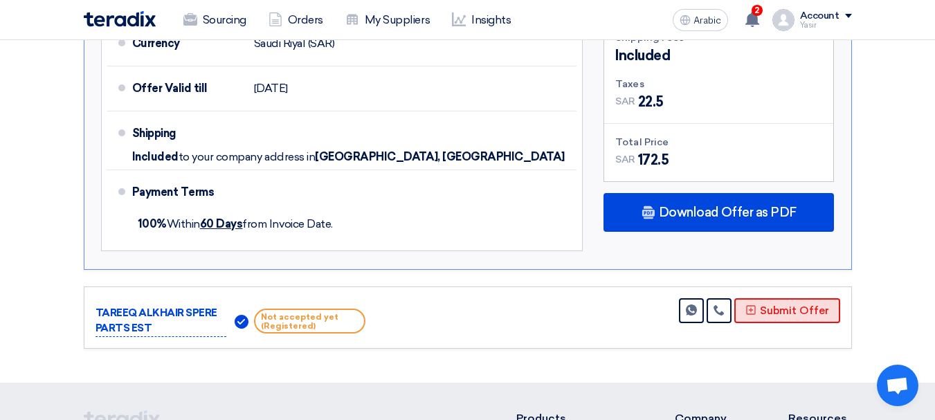
scroll to position [761, 0]
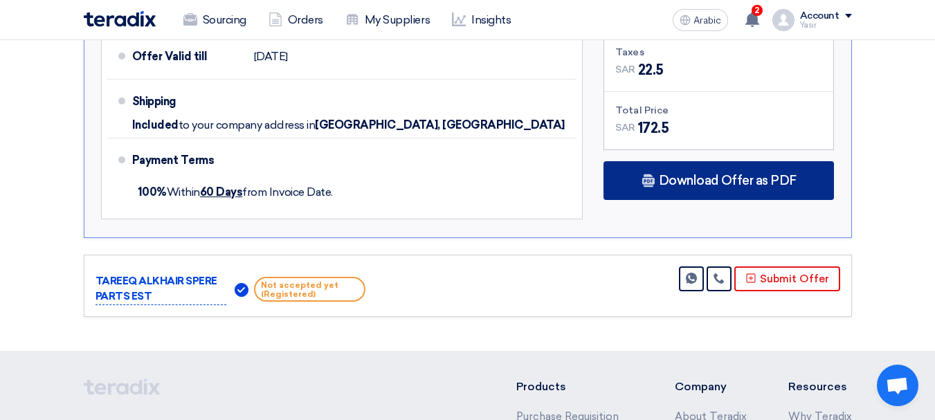
click at [747, 182] on font "Download Offer as PDF" at bounding box center [728, 180] width 138 height 15
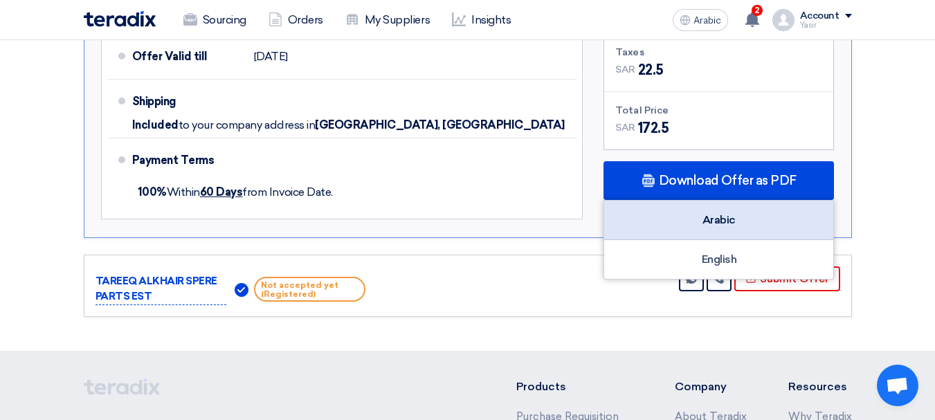
click at [712, 222] on font "Arabic" at bounding box center [718, 219] width 33 height 13
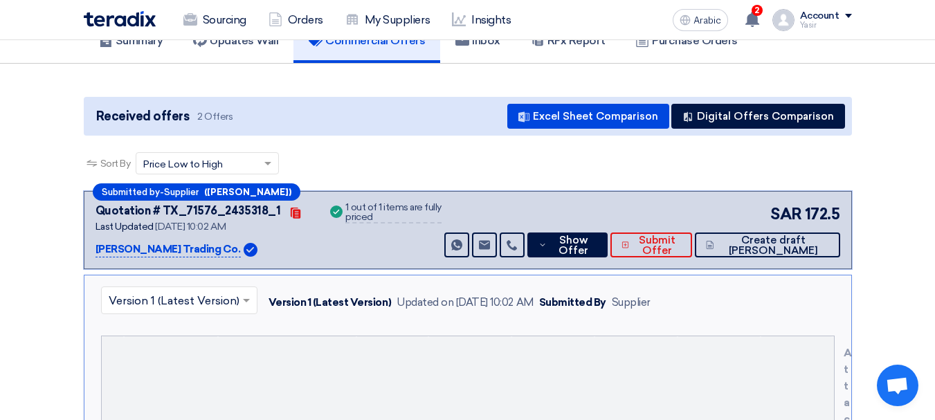
scroll to position [0, 0]
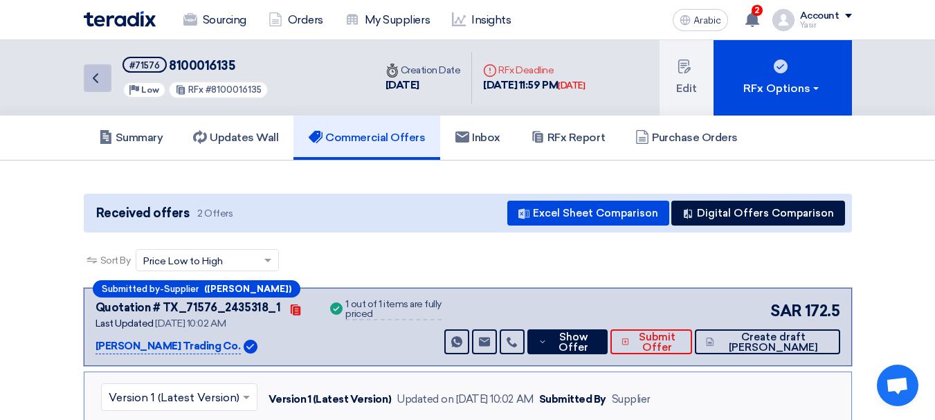
click at [103, 77] on icon "Back" at bounding box center [95, 78] width 17 height 17
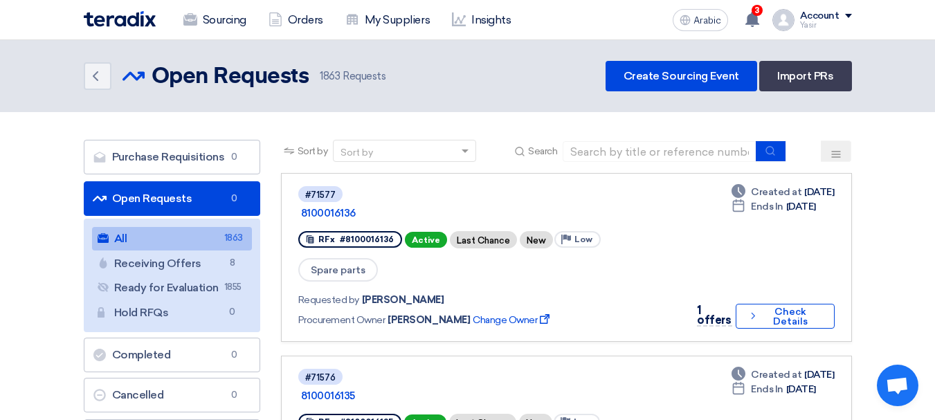
click at [81, 75] on div "Back Open Requests Open Requests 1863 Requests Create Sourcing Event Import PRs" at bounding box center [467, 76] width 789 height 30
click at [603, 151] on input at bounding box center [660, 151] width 194 height 21
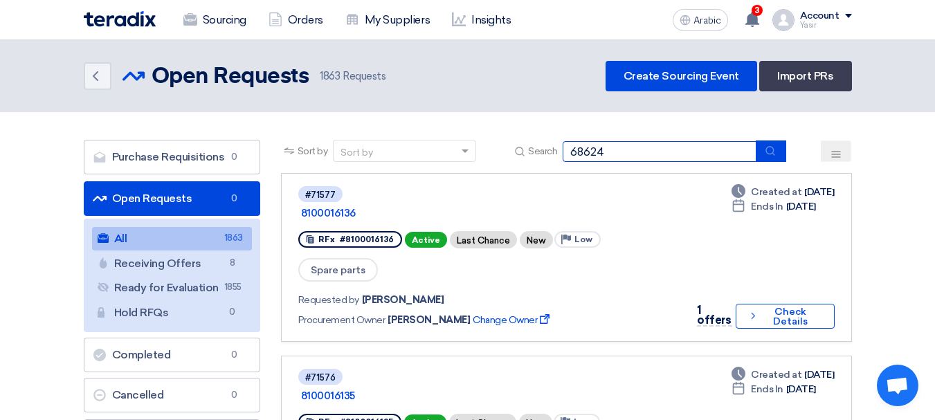
type input "68624"
click at [765, 153] on icon "submit" at bounding box center [770, 150] width 11 height 11
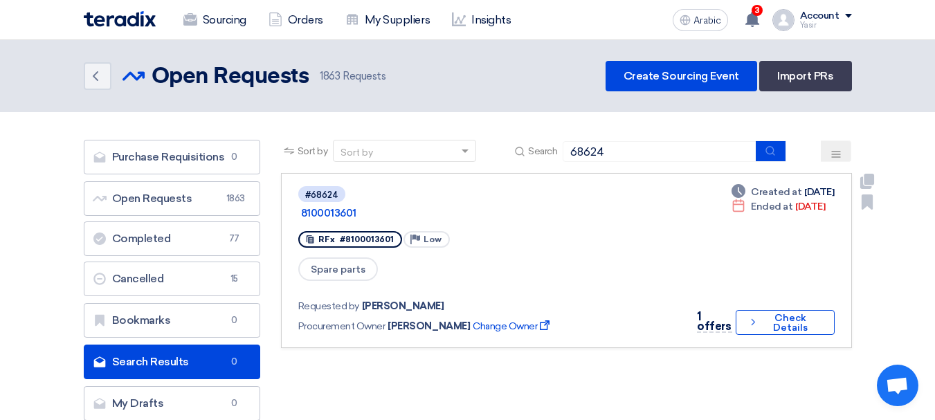
click at [783, 326] on link "#68624 8100013601 RFx #8100013601 Priority Low Spare parts Requested by [PERSON…" at bounding box center [566, 260] width 571 height 175
click at [781, 312] on font "Check Details" at bounding box center [790, 322] width 35 height 21
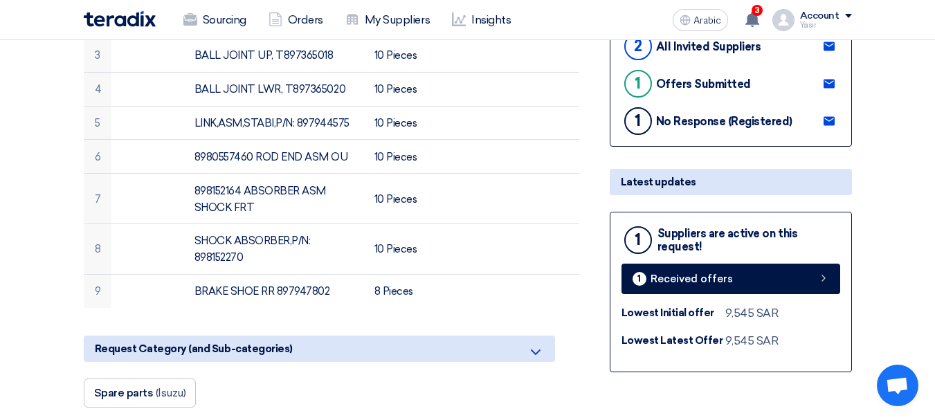
scroll to position [346, 0]
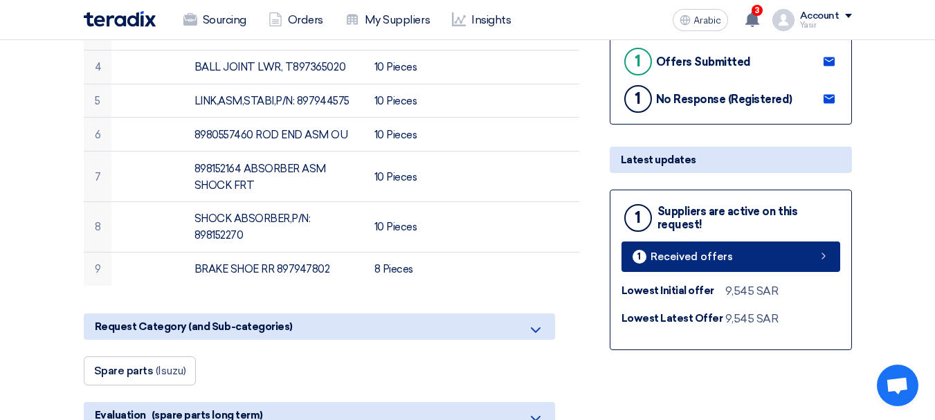
click at [810, 259] on link "1 Received offers" at bounding box center [730, 256] width 219 height 30
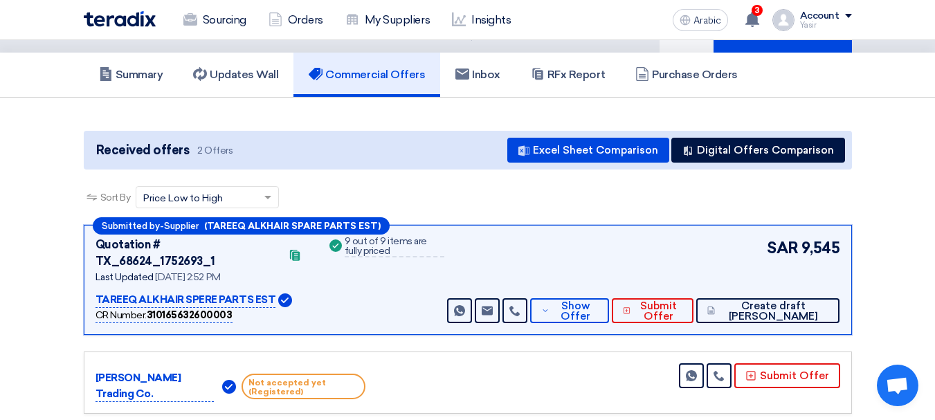
scroll to position [138, 0]
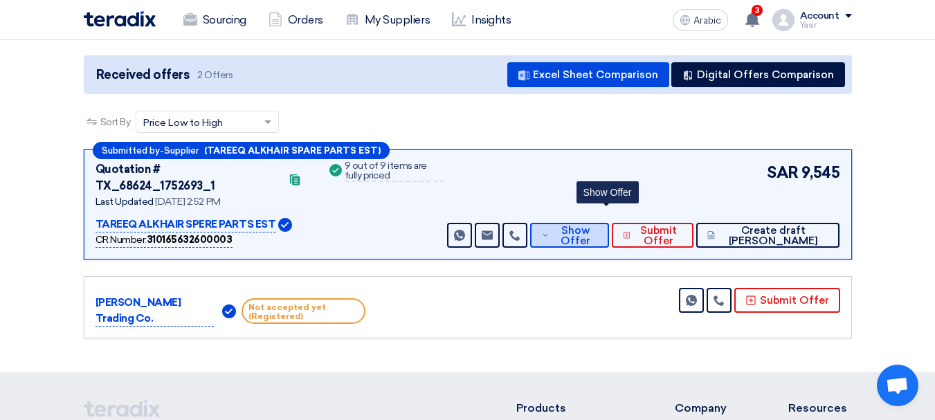
click at [590, 224] on font "Show Offer" at bounding box center [575, 235] width 30 height 23
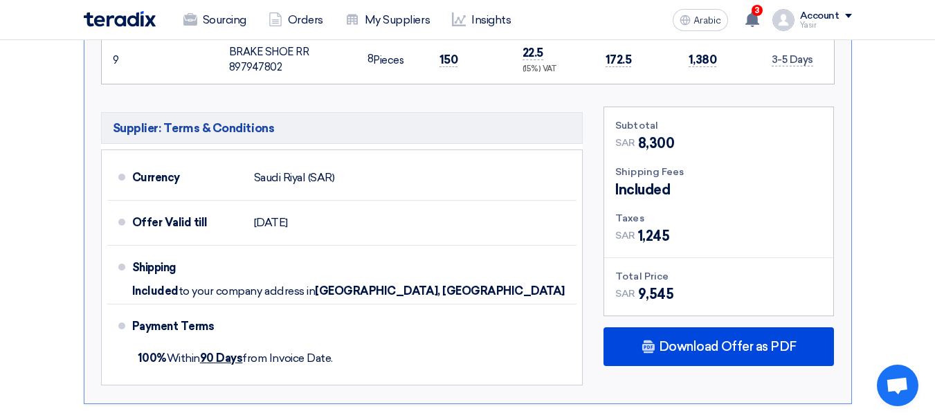
scroll to position [1038, 0]
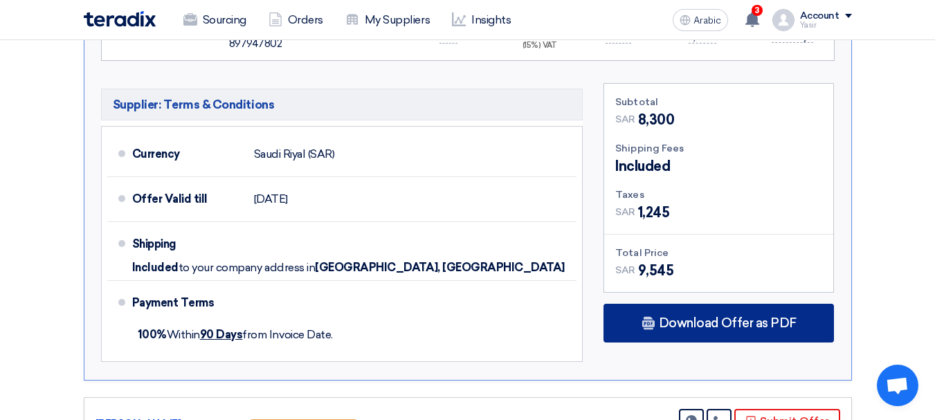
click at [690, 315] on font "Download Offer as PDF" at bounding box center [728, 322] width 138 height 15
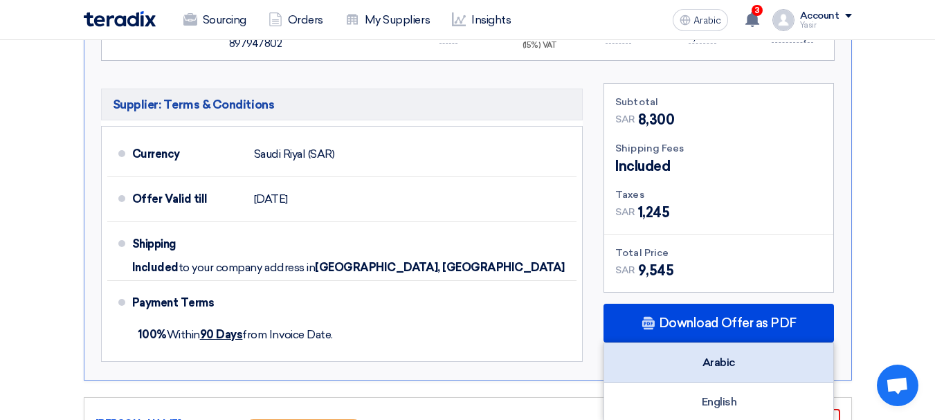
click at [723, 356] on font "Arabic" at bounding box center [718, 362] width 33 height 13
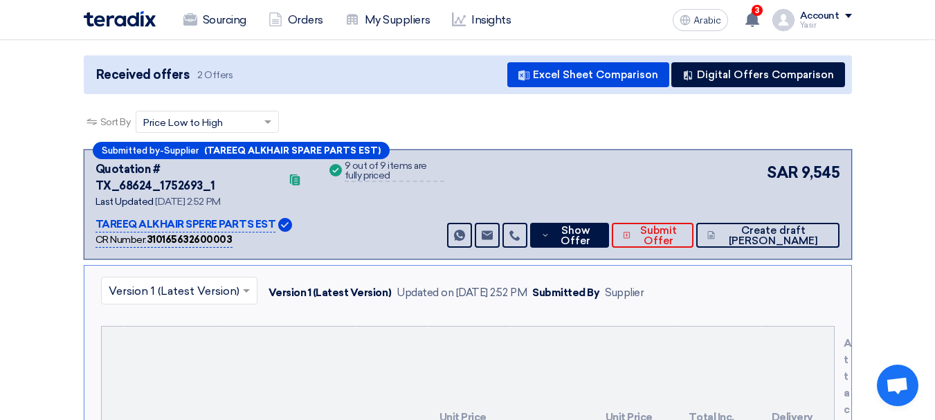
scroll to position [0, 0]
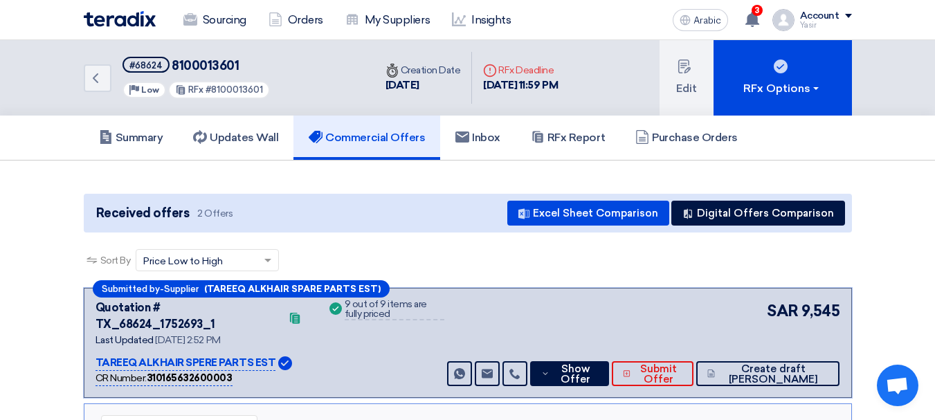
click at [112, 74] on div "Back #68624 8100013601 Priority Low RFx #8100013601" at bounding box center [229, 77] width 291 height 75
click at [106, 82] on link "Back" at bounding box center [98, 78] width 28 height 28
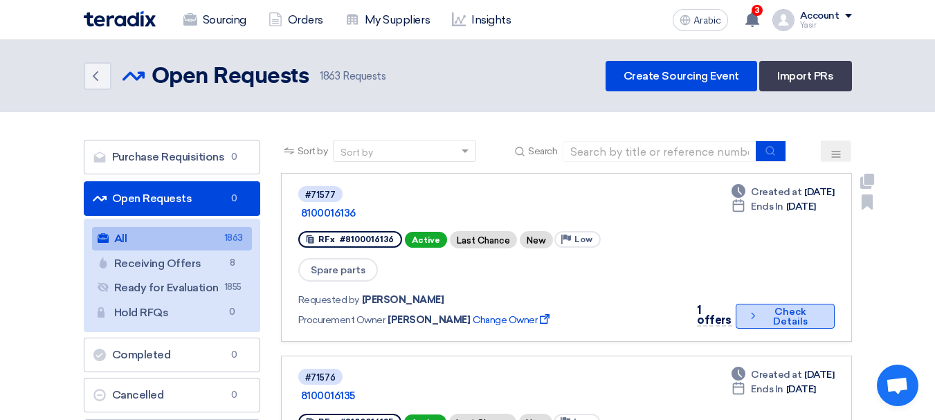
click at [764, 307] on font "Check Details" at bounding box center [790, 316] width 58 height 19
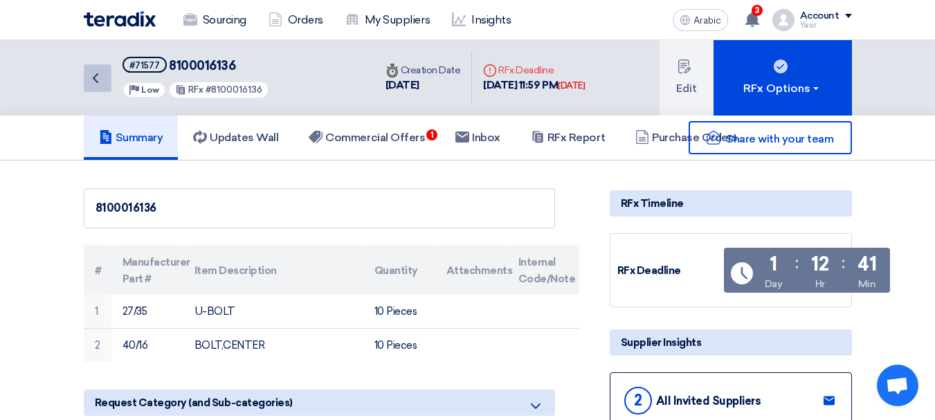
click at [91, 77] on icon "Back" at bounding box center [95, 78] width 17 height 17
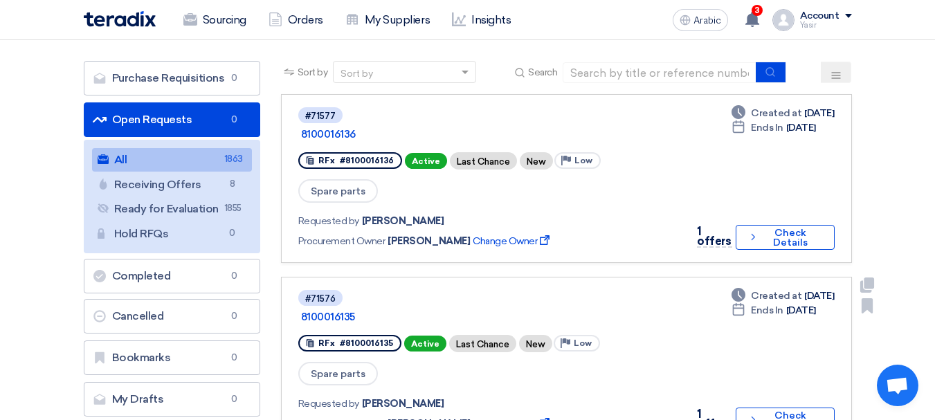
scroll to position [138, 0]
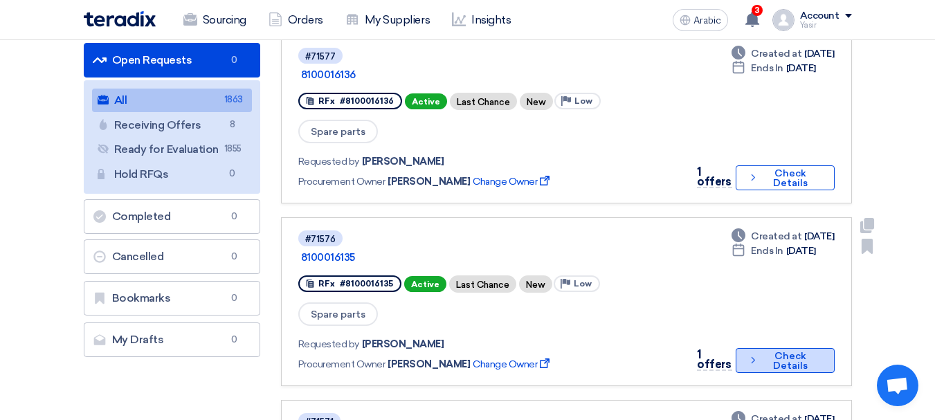
click at [761, 351] on font "Check Details" at bounding box center [790, 360] width 58 height 19
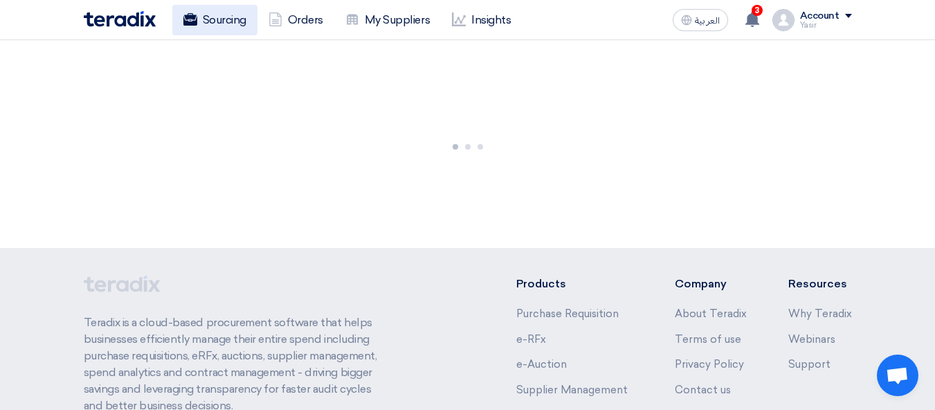
click at [234, 21] on link "Sourcing" at bounding box center [214, 20] width 85 height 30
